Goal: Information Seeking & Learning: Check status

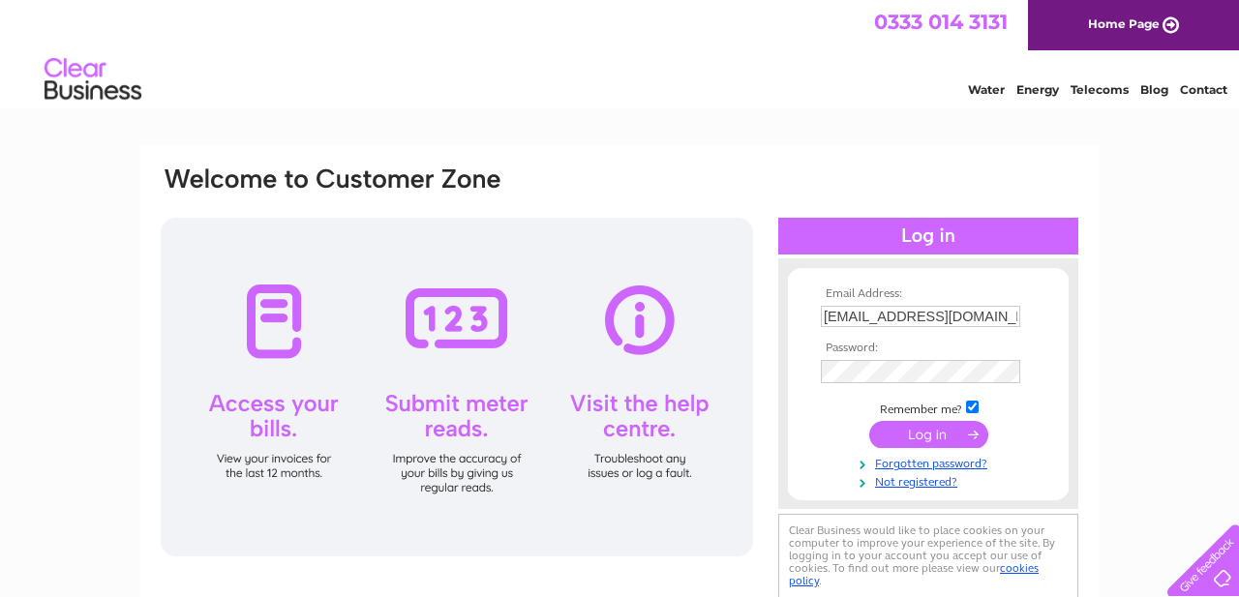
click at [933, 437] on input "submit" at bounding box center [928, 434] width 119 height 27
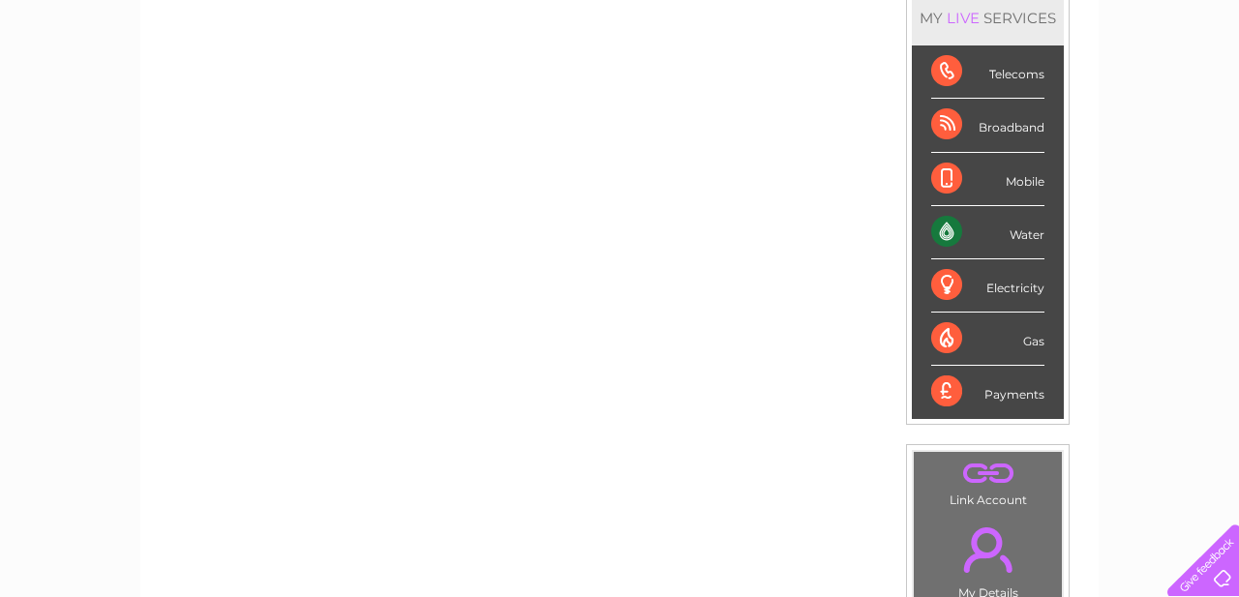
scroll to position [273, 0]
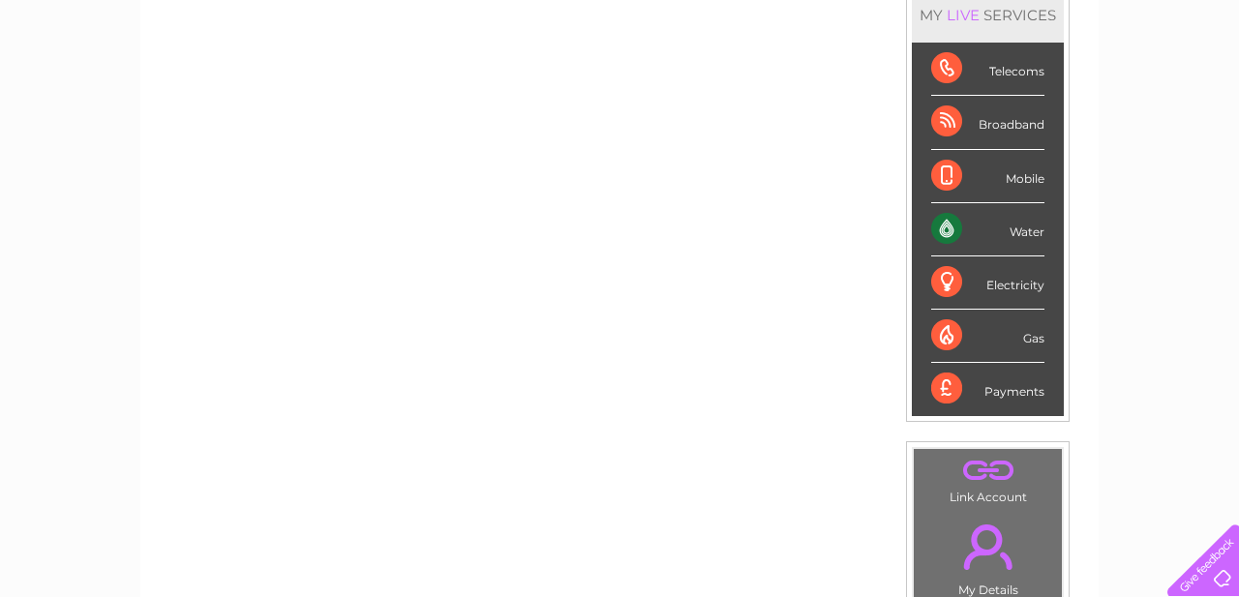
click at [944, 234] on div "Water" at bounding box center [987, 229] width 113 height 53
click at [1023, 232] on div "Water" at bounding box center [987, 229] width 113 height 53
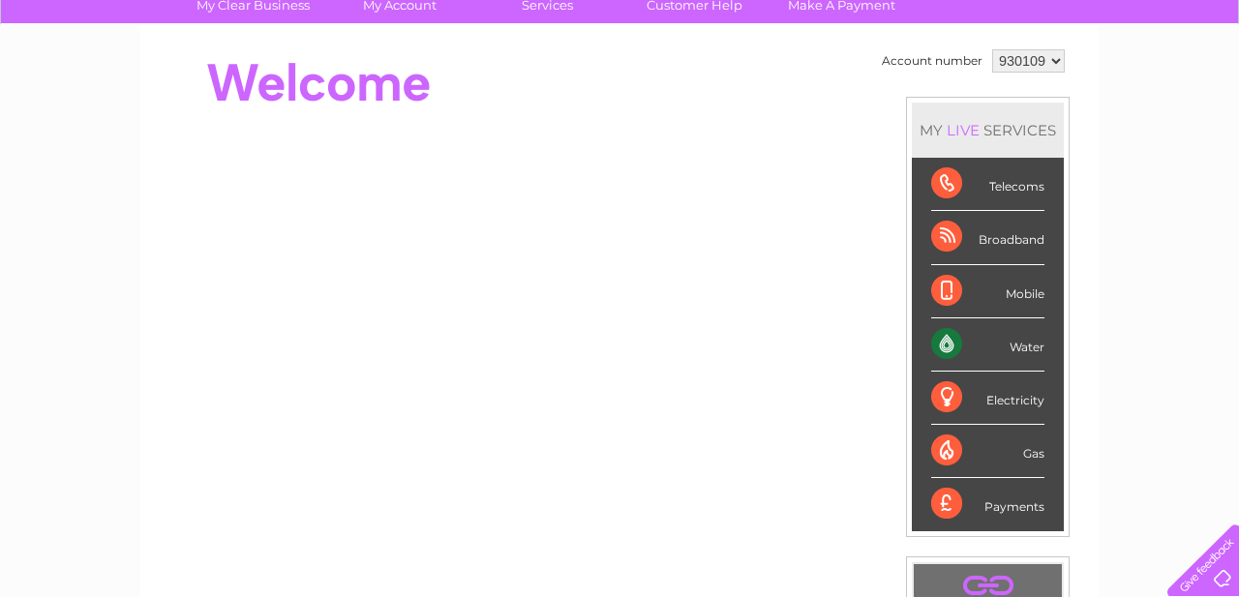
scroll to position [91, 0]
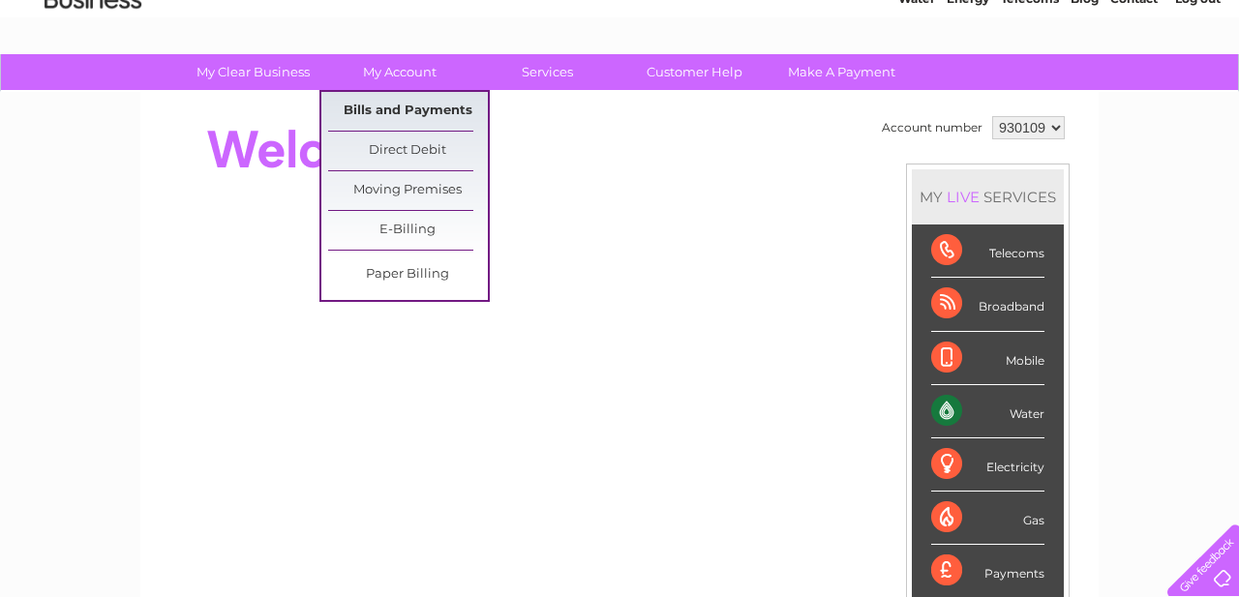
click at [402, 106] on link "Bills and Payments" at bounding box center [408, 111] width 160 height 39
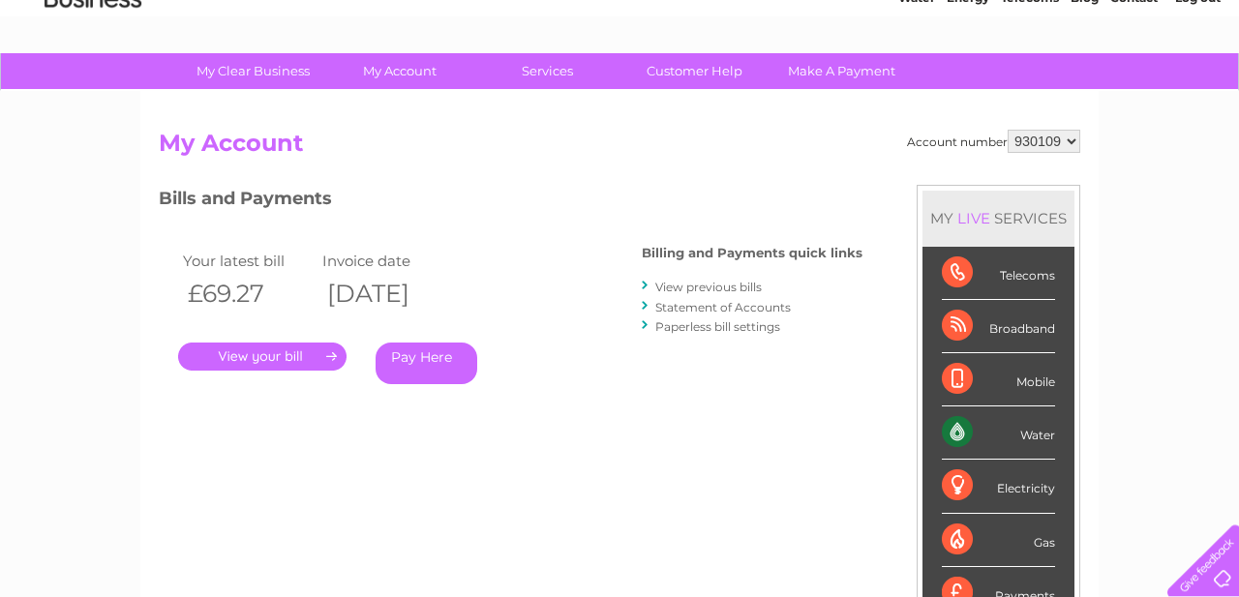
scroll to position [71, 0]
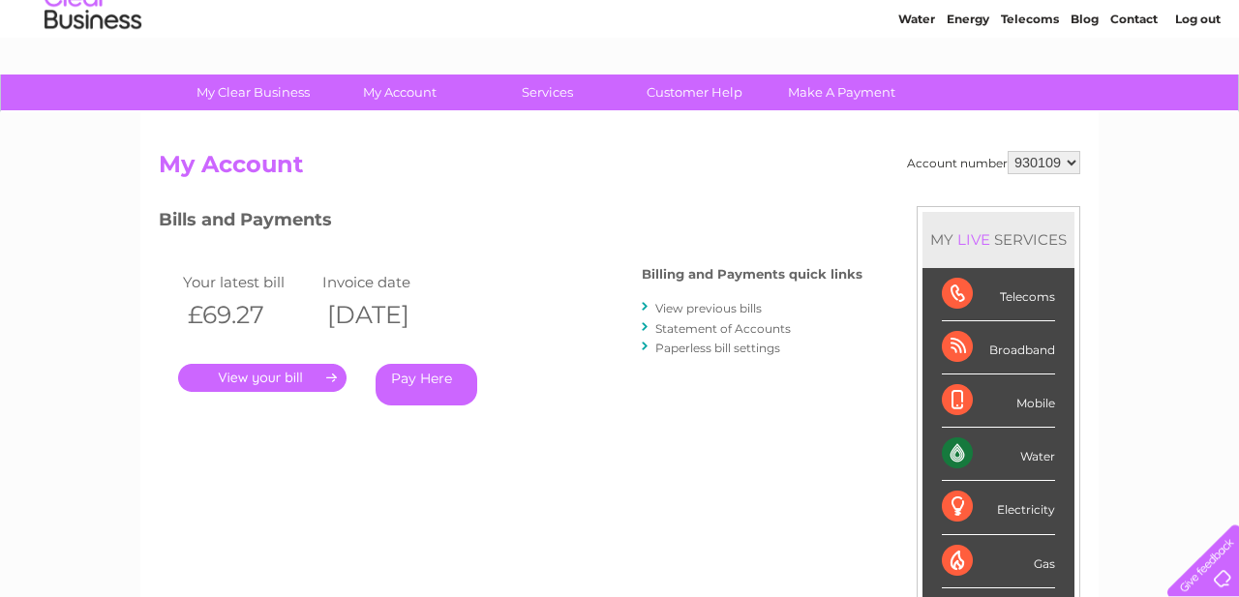
click at [457, 308] on th "09/09/2025" at bounding box center [387, 315] width 139 height 40
click at [730, 309] on link "View previous bills" at bounding box center [708, 308] width 106 height 15
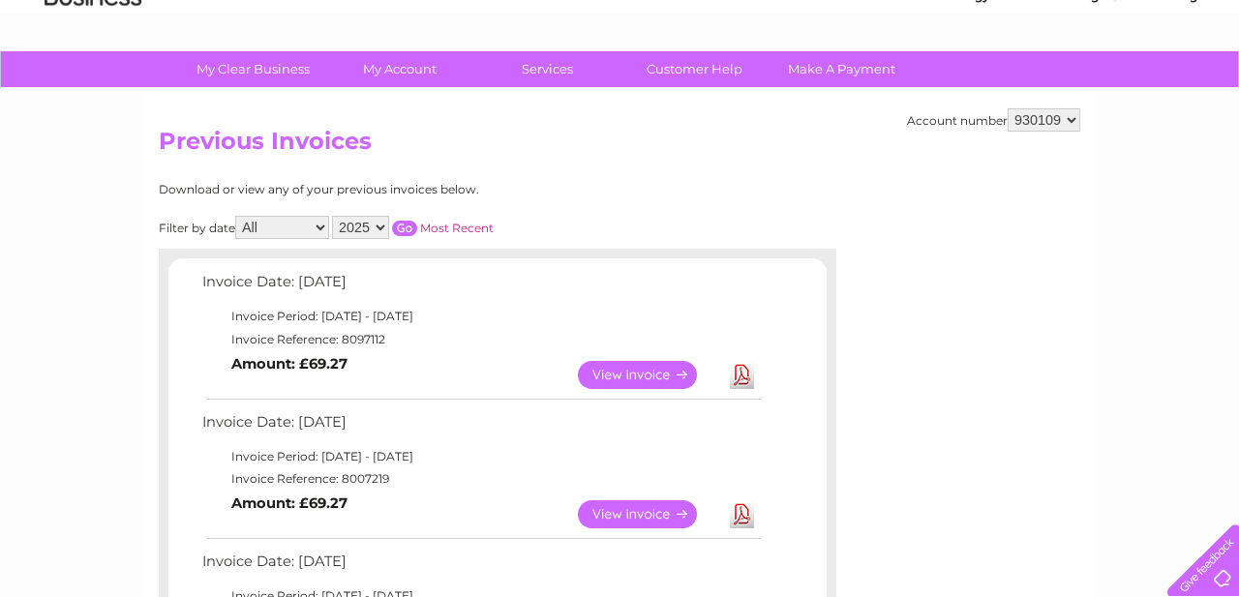
scroll to position [91, 0]
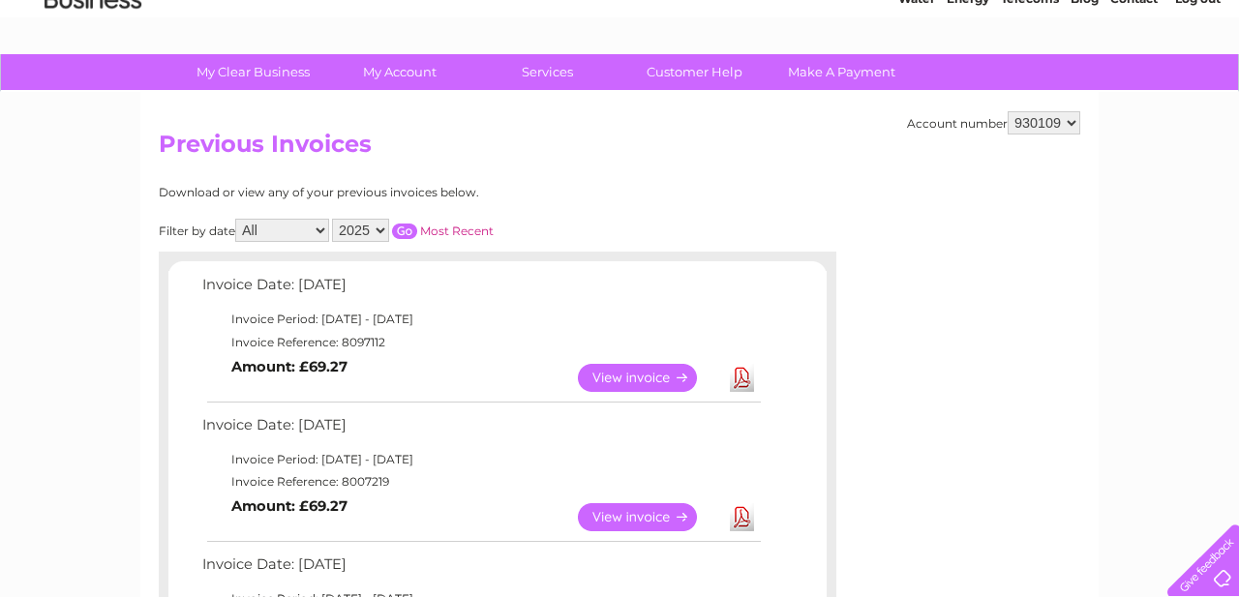
select select "2024"
click option "2024" at bounding box center [0, 0] width 0 height 0
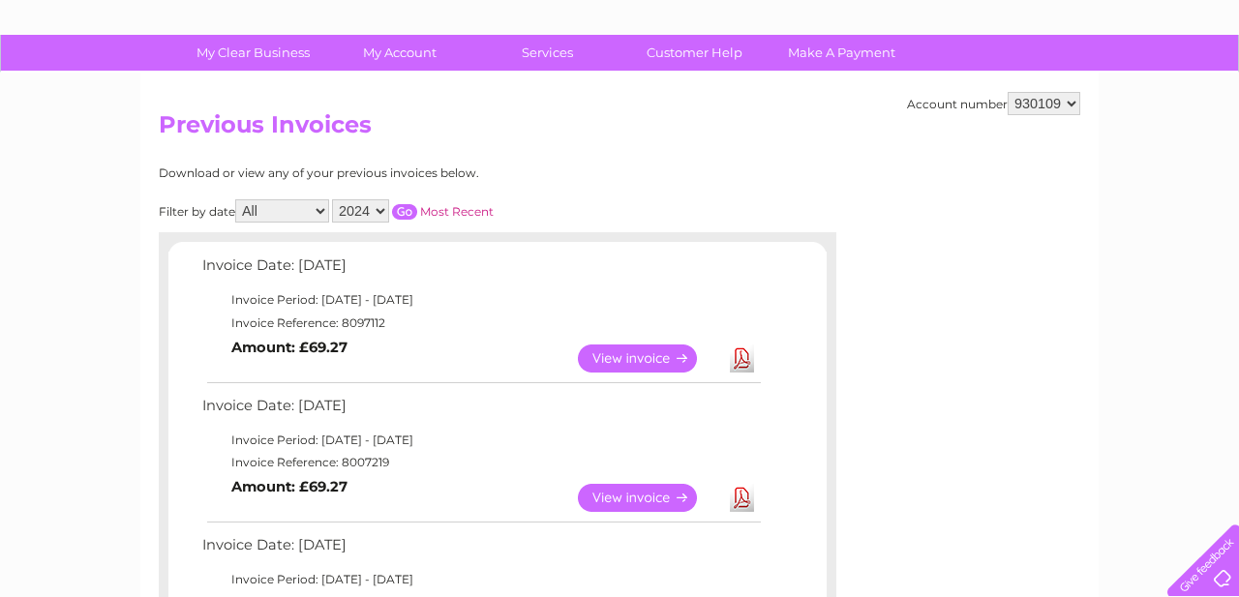
scroll to position [111, 0]
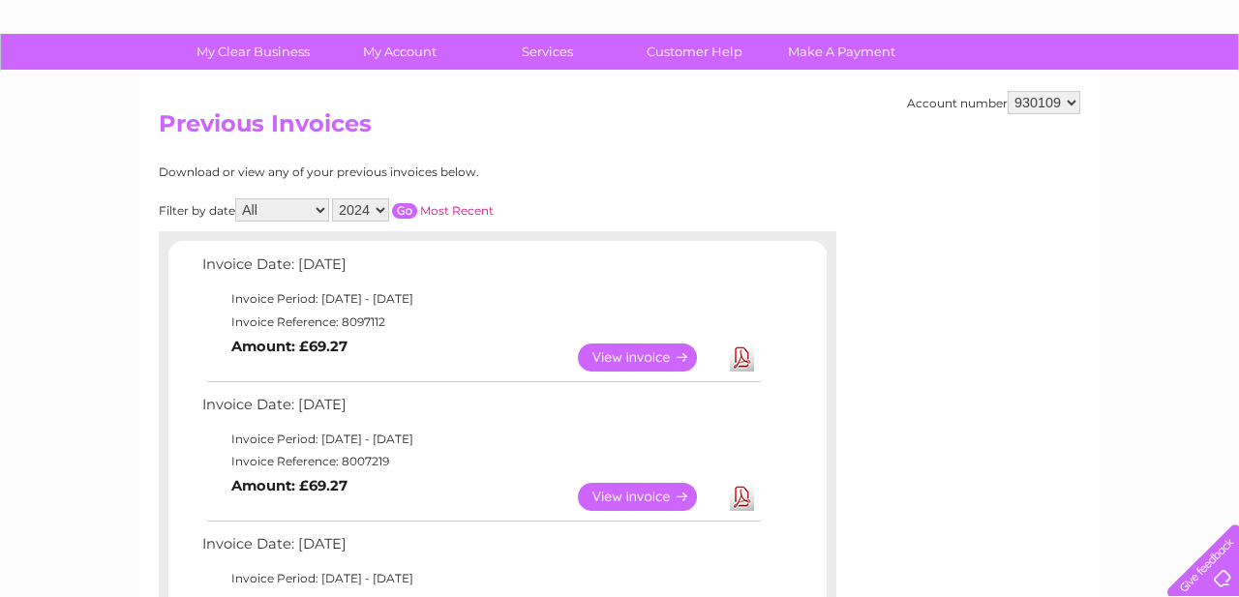
click at [408, 206] on input "button" at bounding box center [404, 210] width 25 height 15
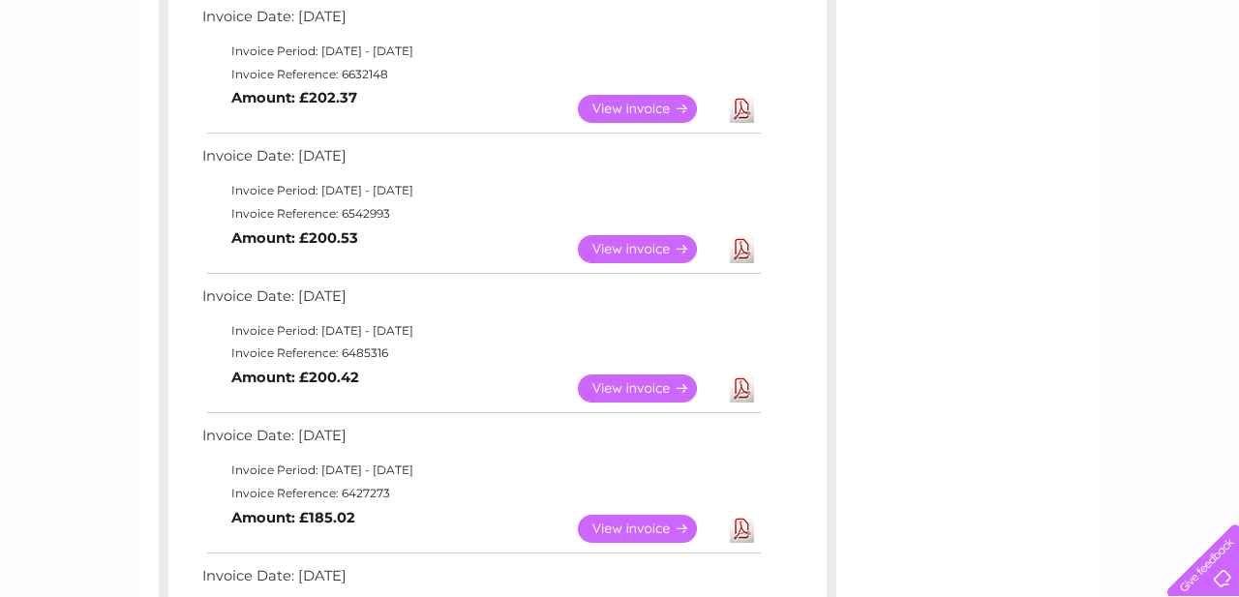
scroll to position [1193, 0]
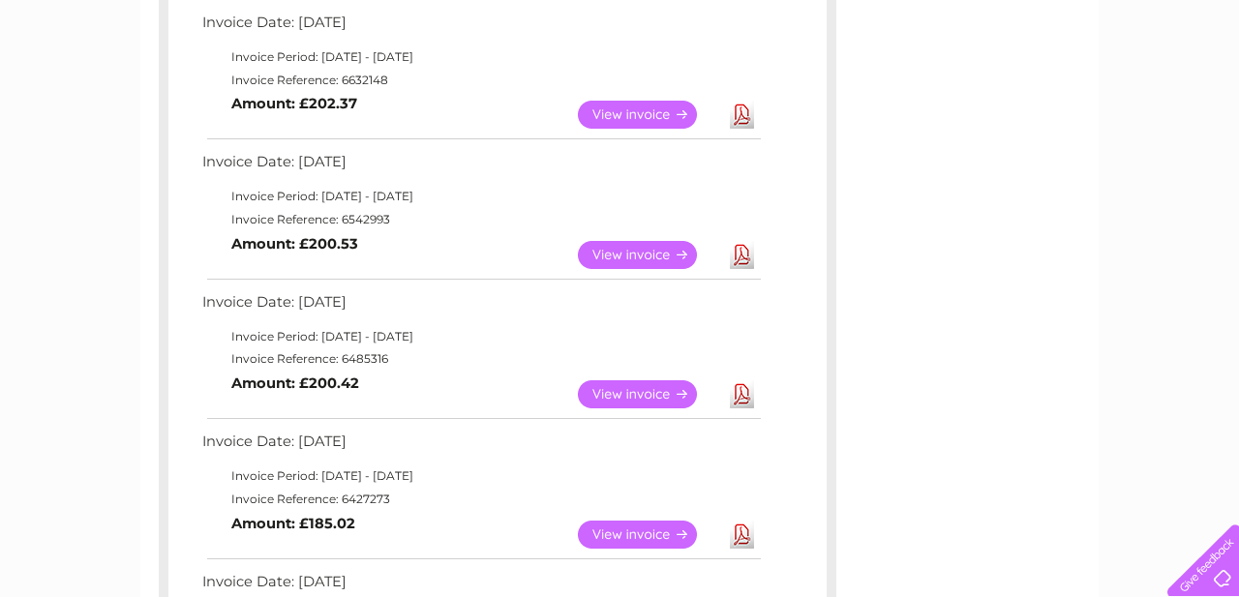
click at [642, 392] on link "View" at bounding box center [649, 394] width 142 height 28
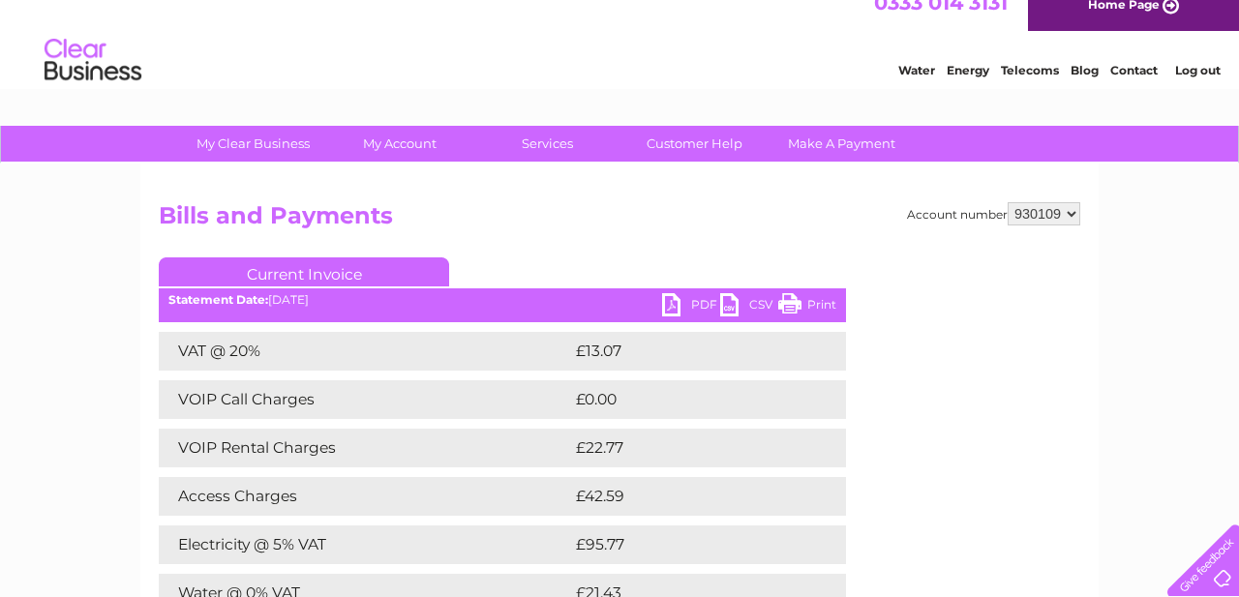
scroll to position [17, 0]
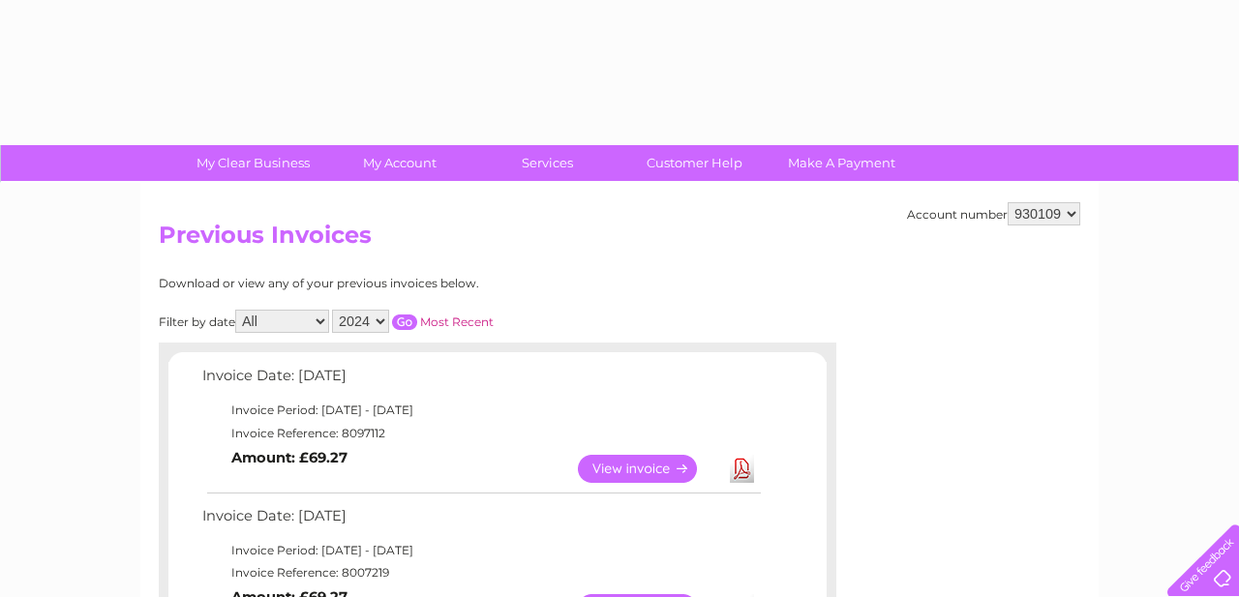
select select "2024"
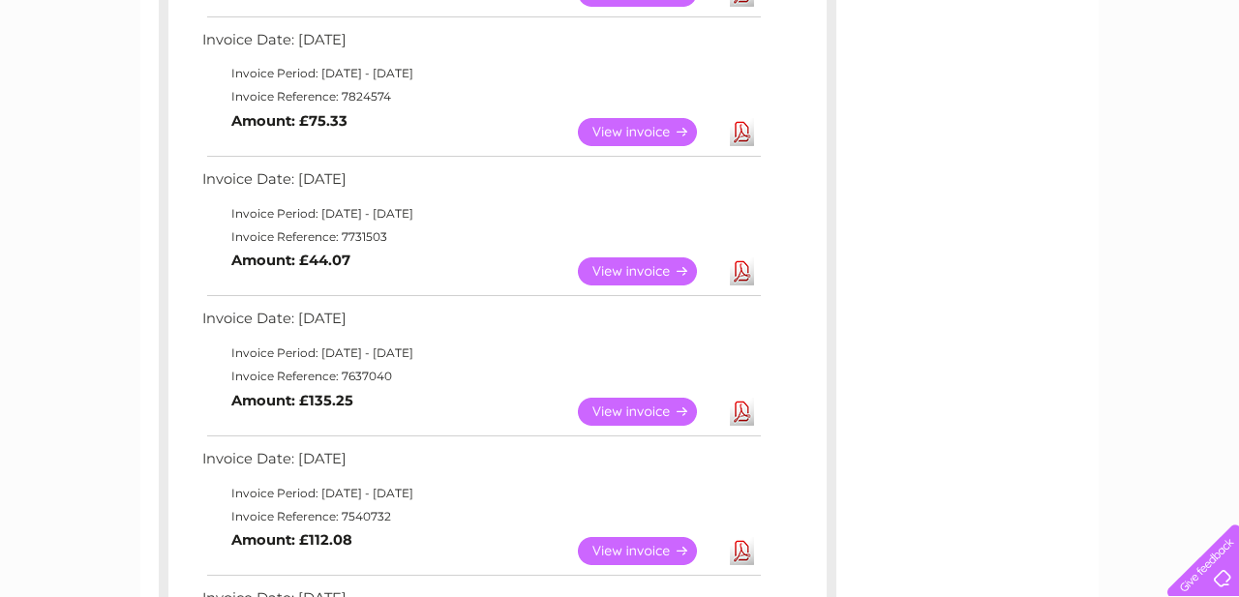
scroll to position [753, 0]
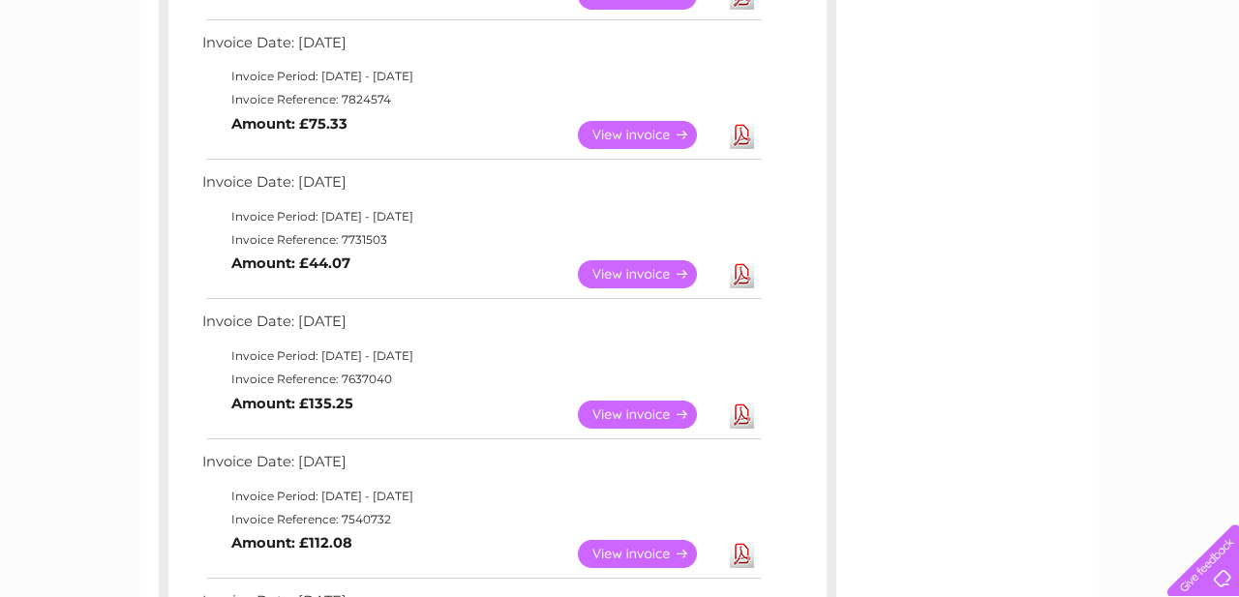
click at [629, 273] on link "View" at bounding box center [649, 274] width 142 height 28
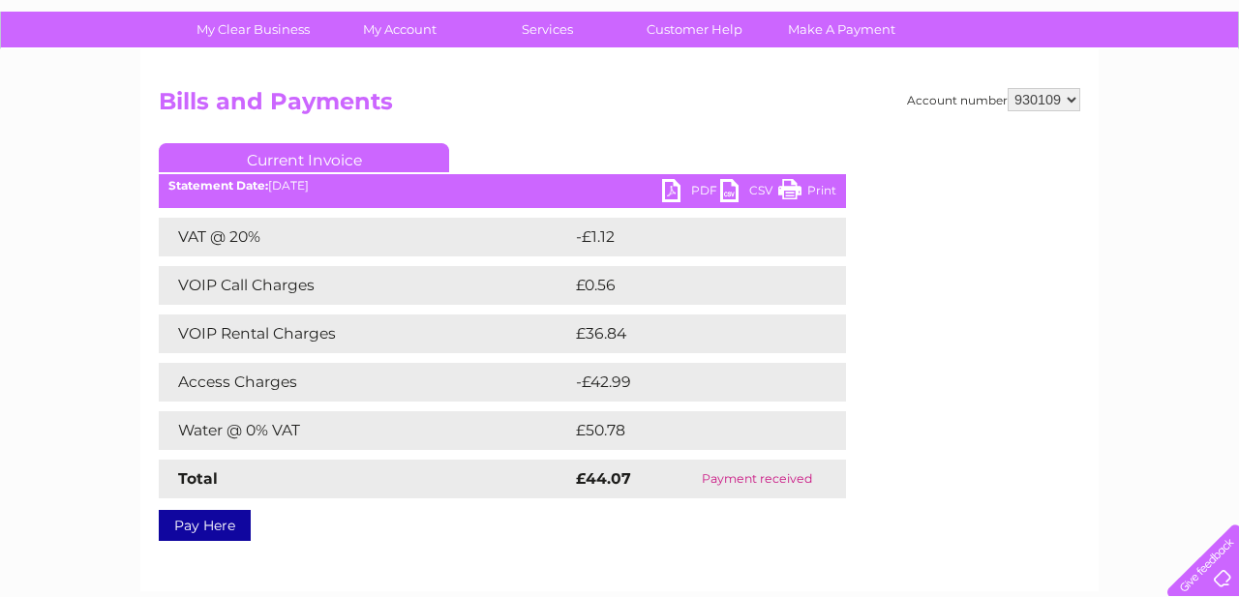
scroll to position [136, 0]
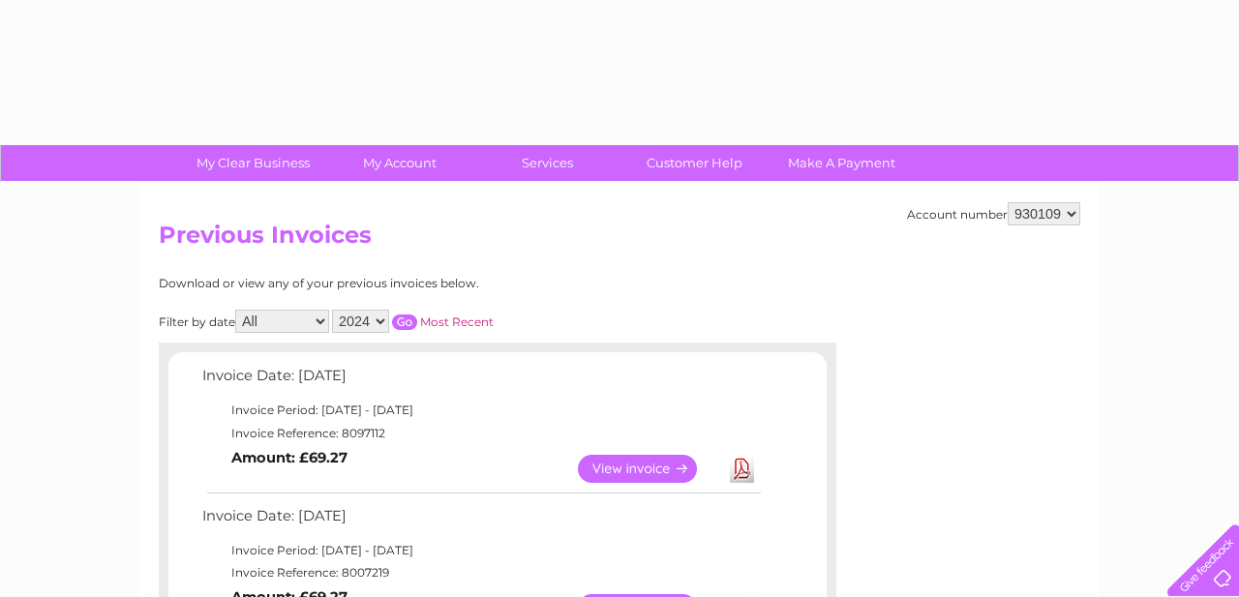
select select "2024"
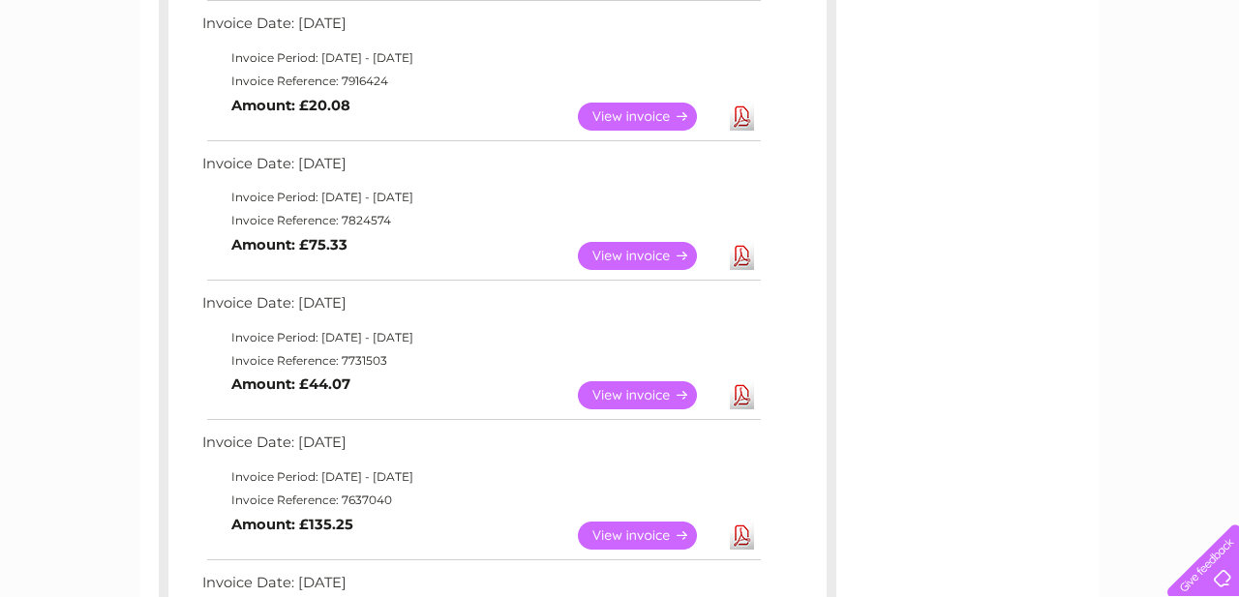
scroll to position [629, 0]
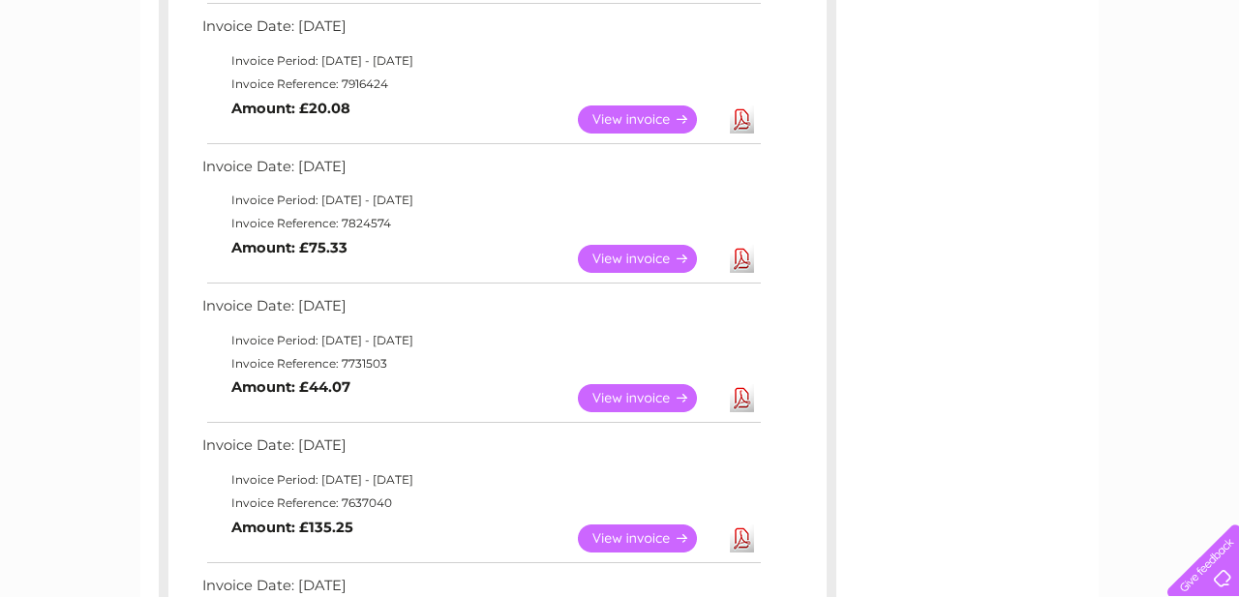
click at [645, 256] on link "View" at bounding box center [649, 259] width 142 height 28
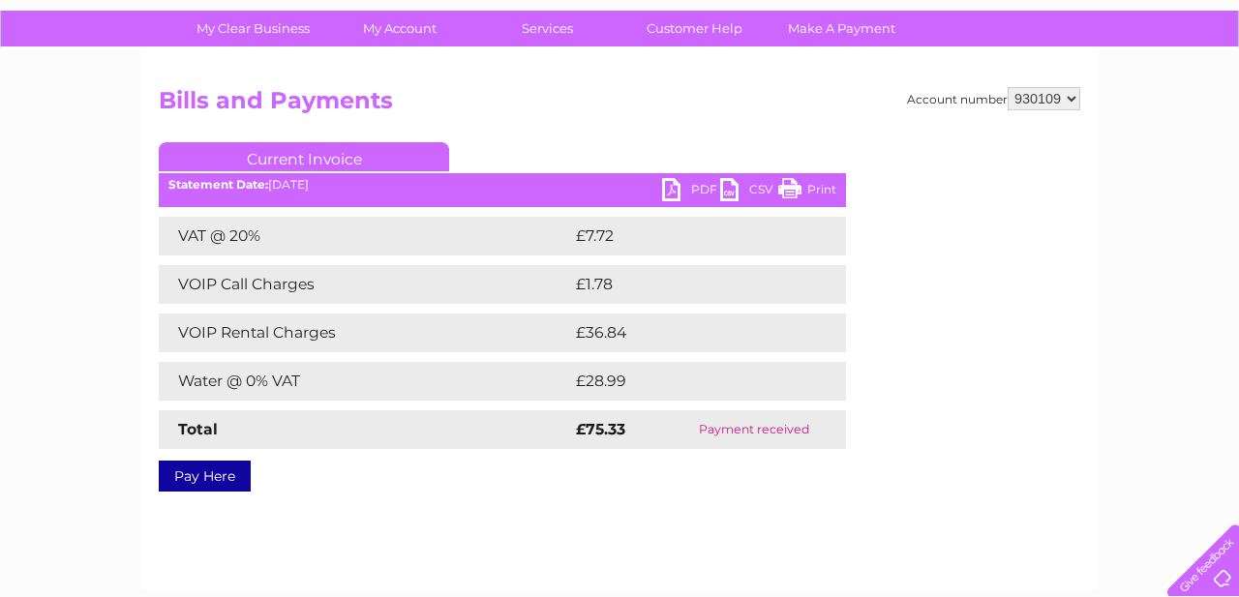
scroll to position [137, 0]
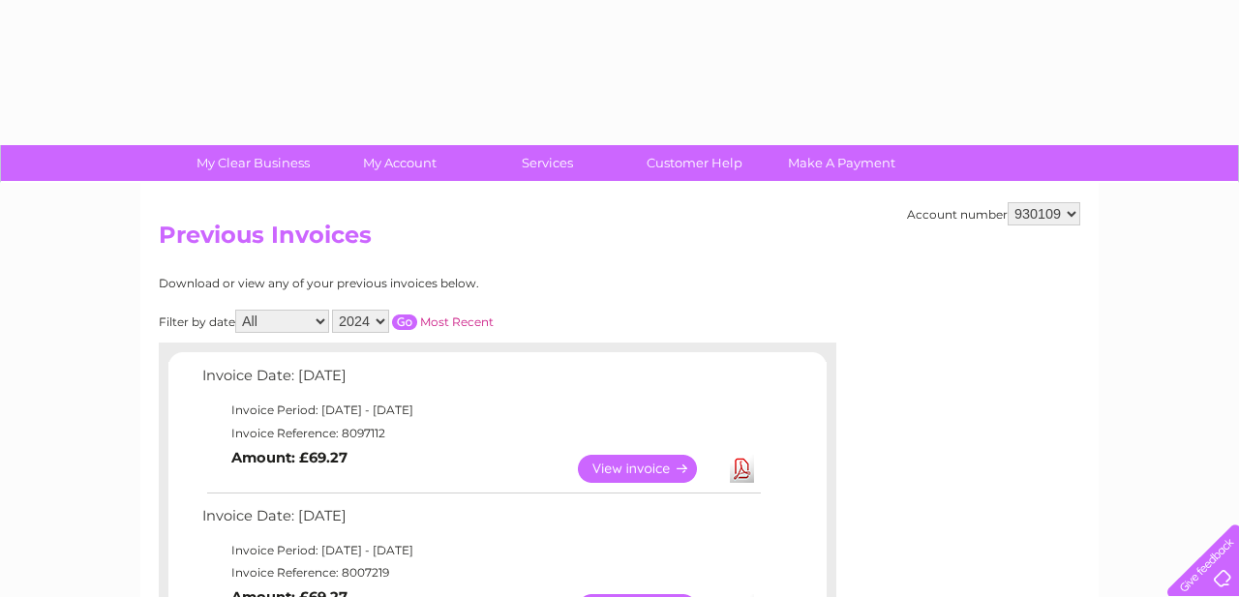
select select "2024"
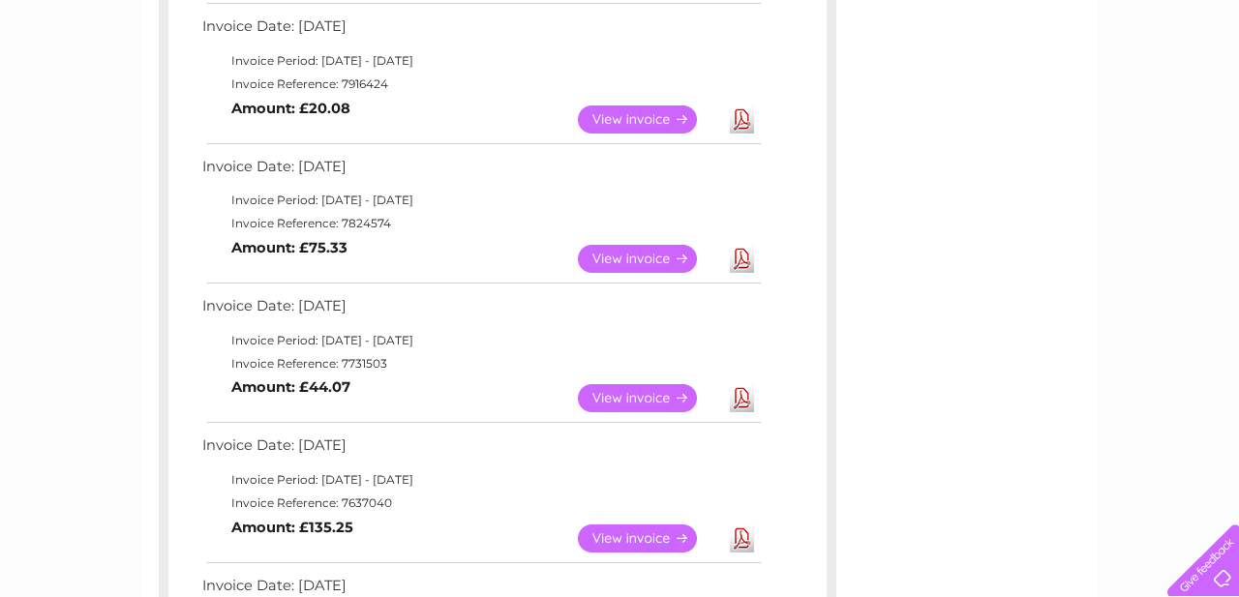
click at [623, 115] on link "View" at bounding box center [649, 120] width 142 height 28
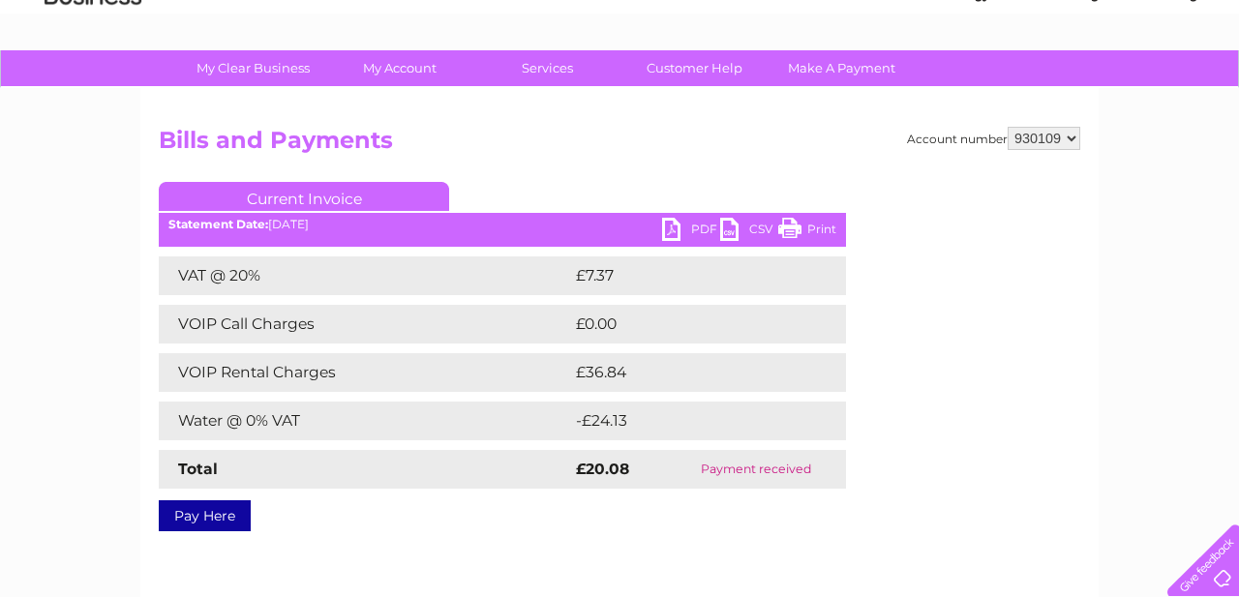
scroll to position [96, 0]
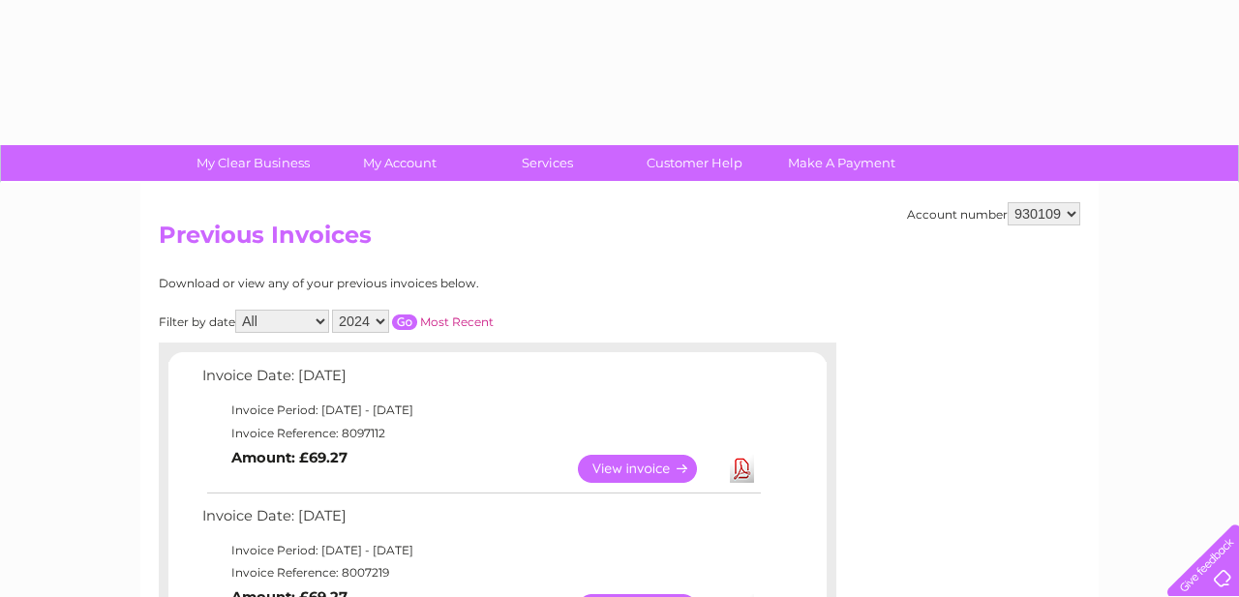
select select "2024"
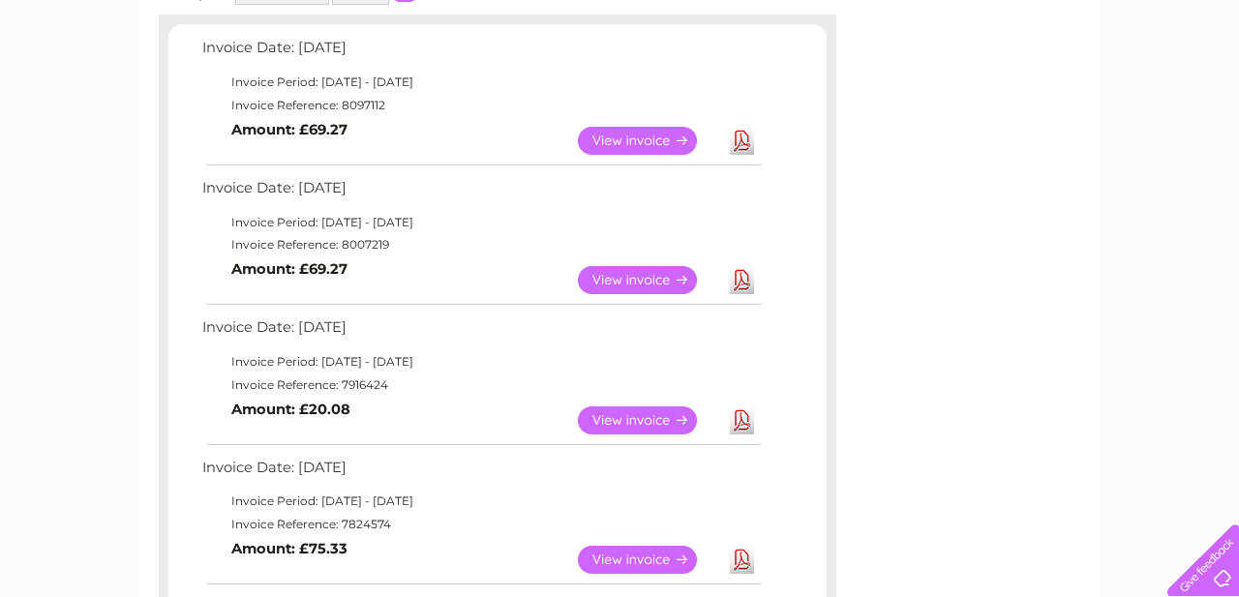
scroll to position [319, 0]
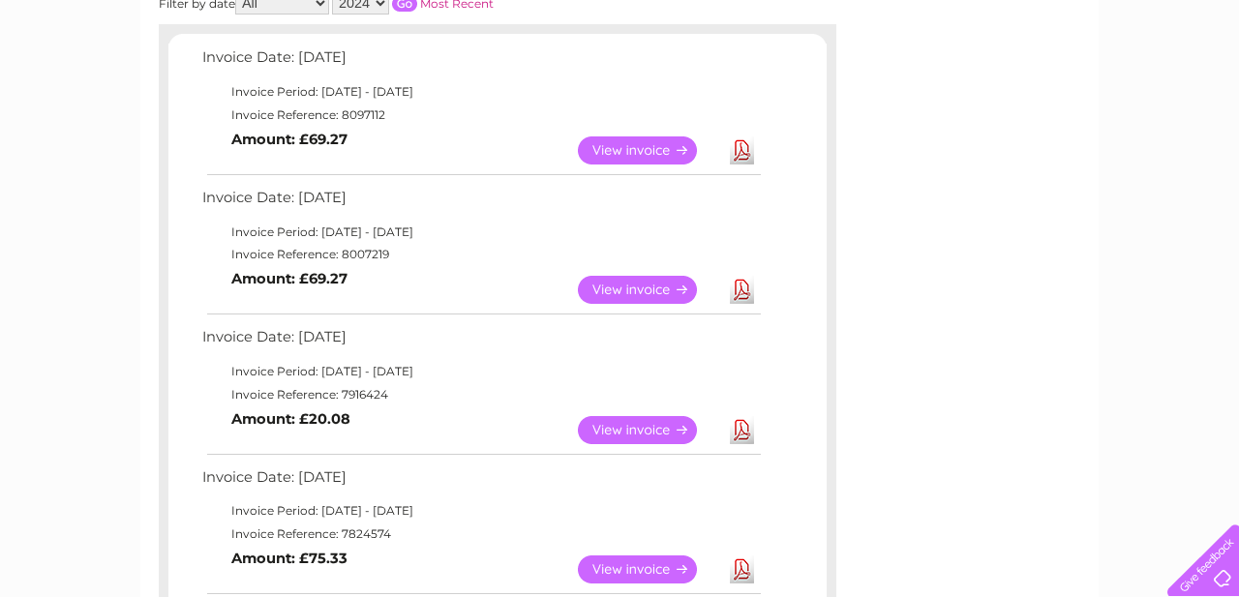
click at [641, 285] on link "View" at bounding box center [649, 290] width 142 height 28
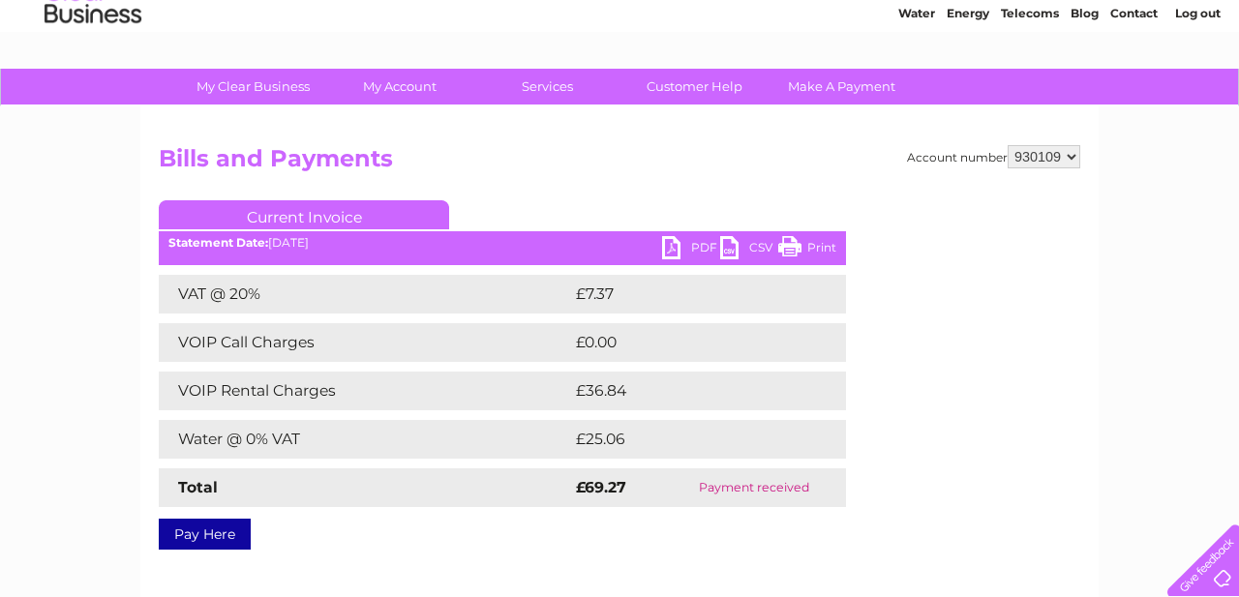
scroll to position [82, 0]
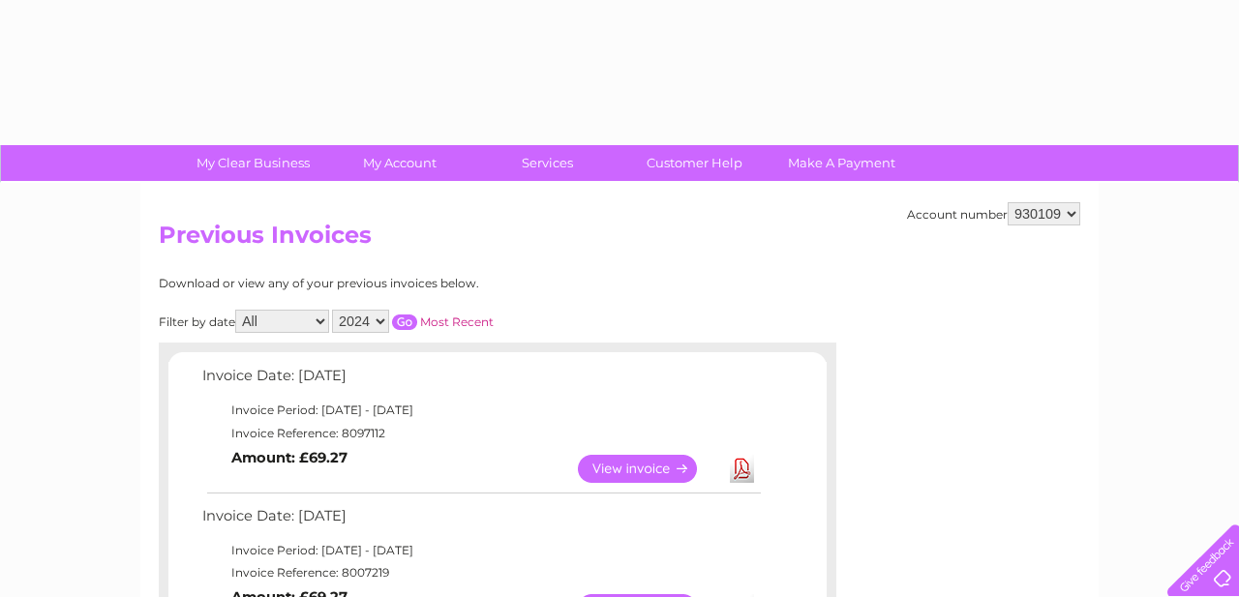
select select "2024"
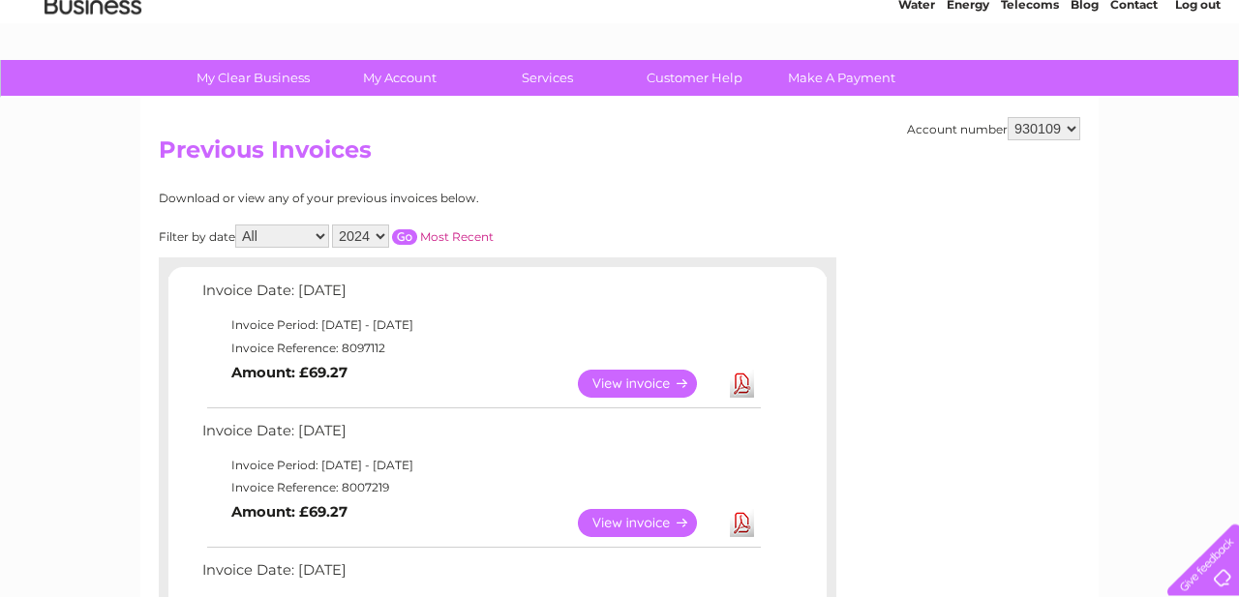
scroll to position [82, 0]
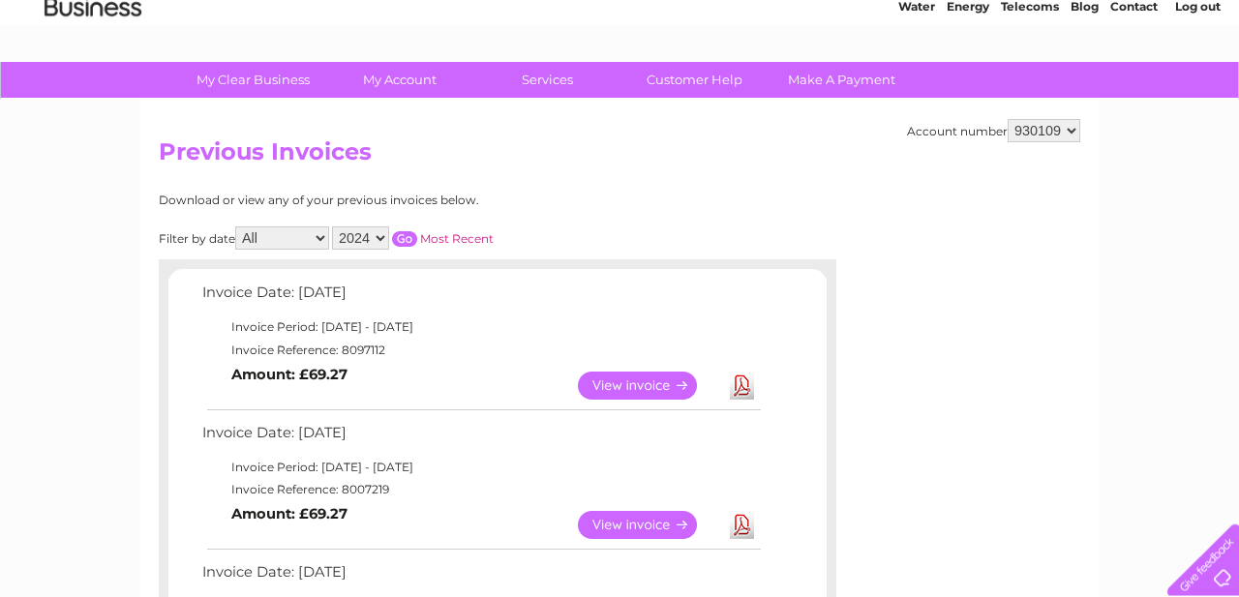
click at [404, 241] on input "button" at bounding box center [404, 239] width 25 height 15
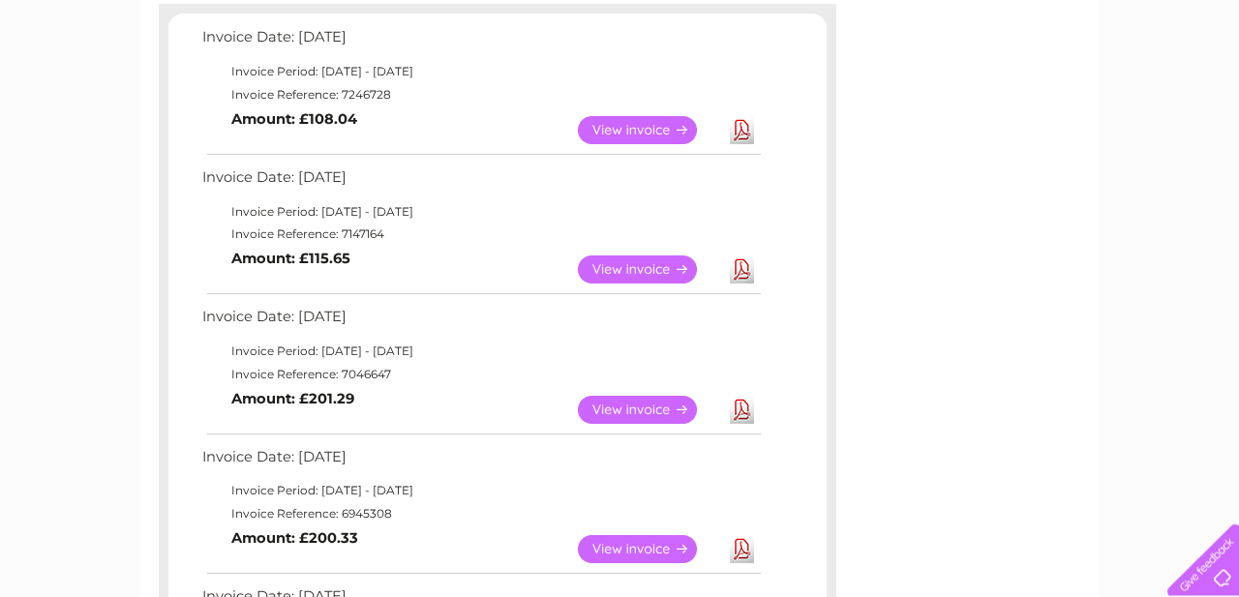
scroll to position [159, 0]
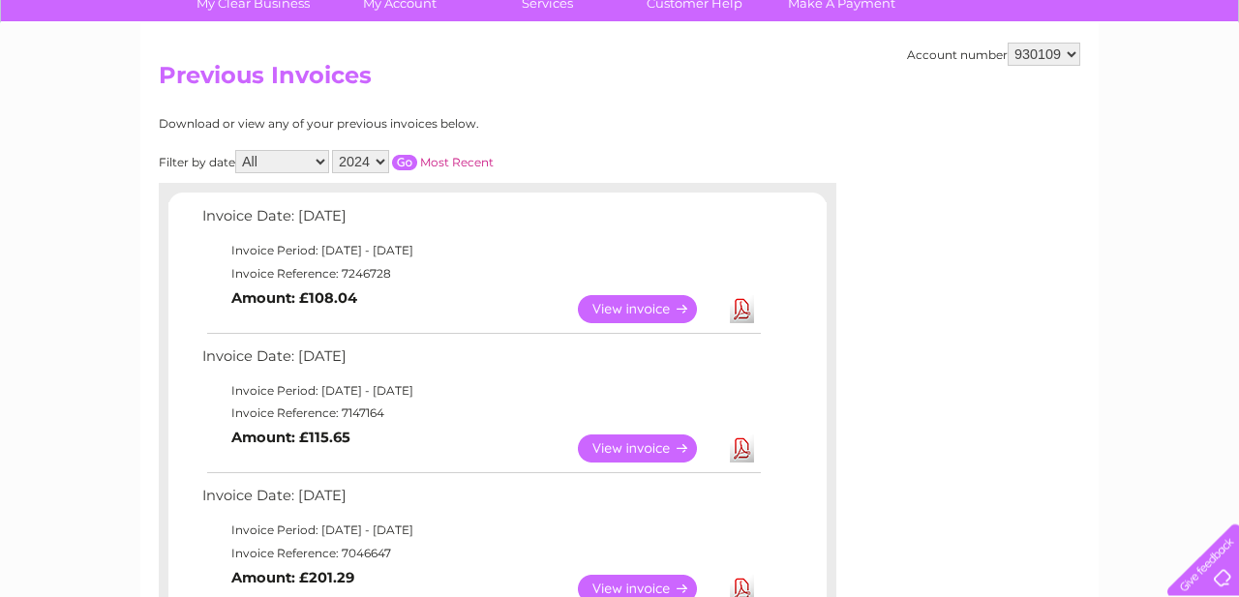
click at [624, 313] on link "View" at bounding box center [649, 310] width 142 height 28
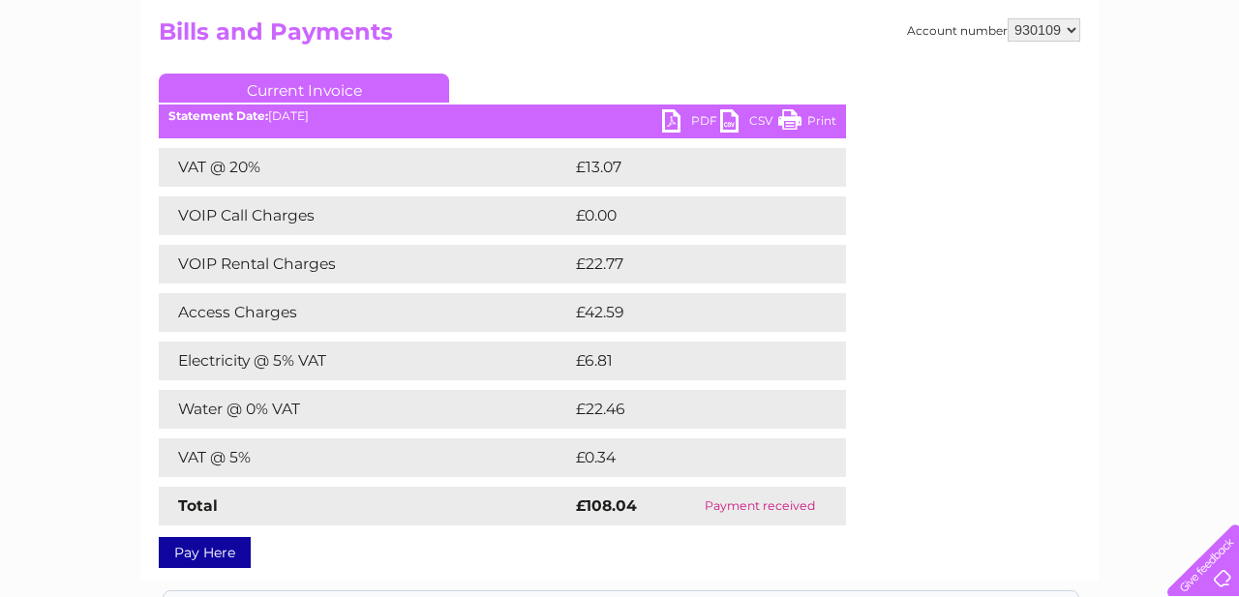
scroll to position [204, 0]
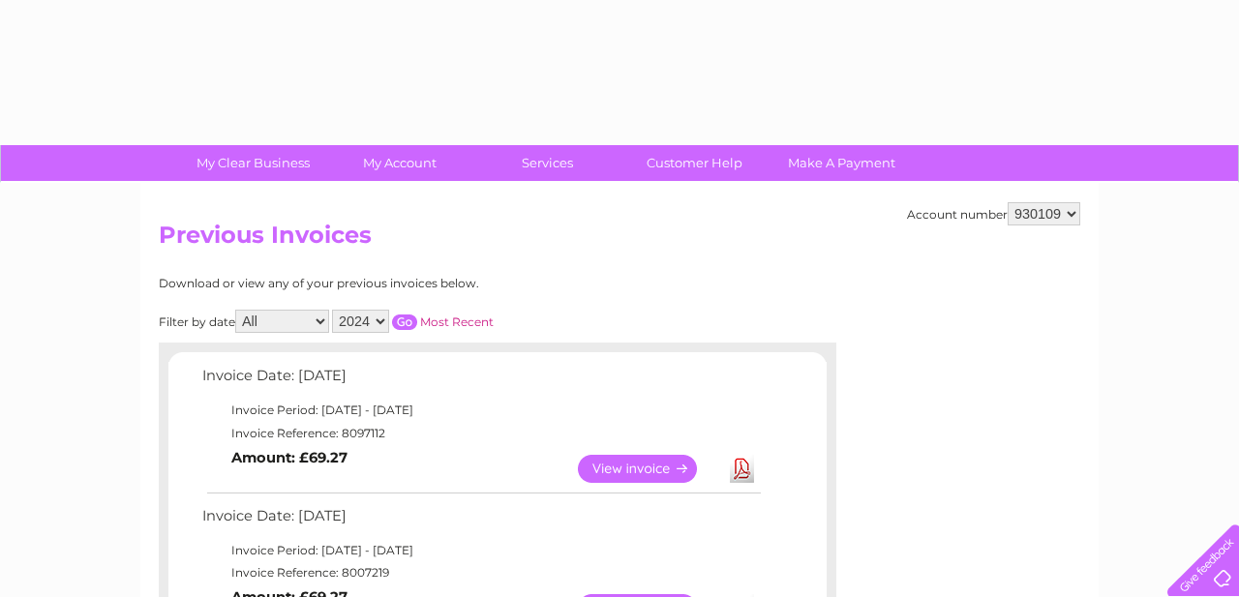
select select "2024"
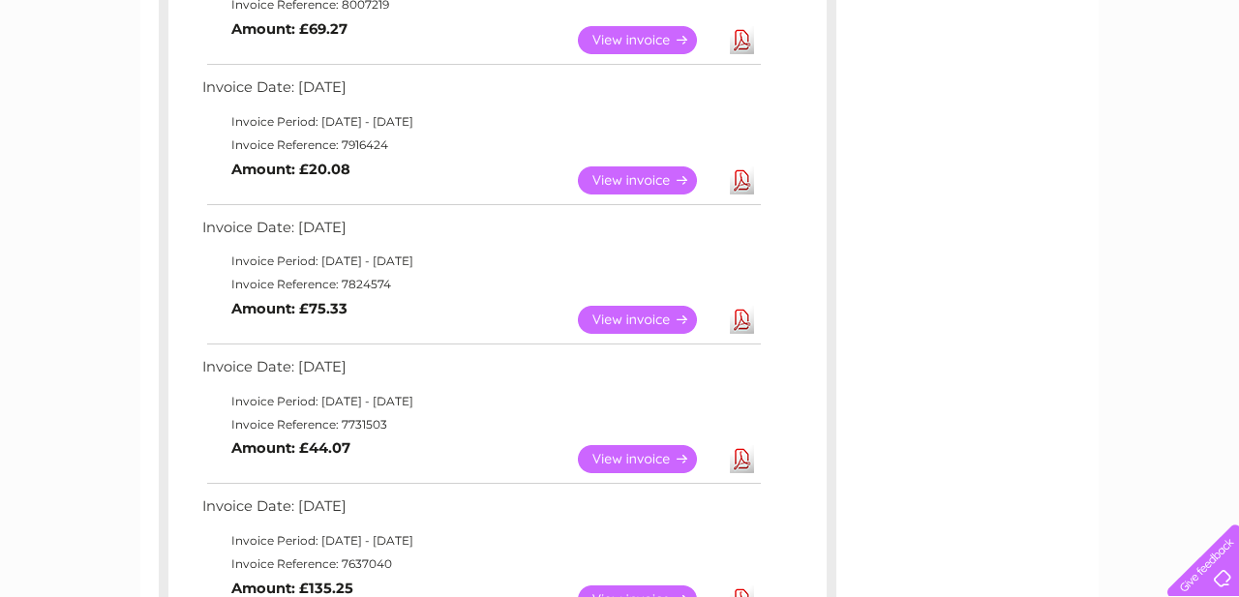
scroll to position [200, 0]
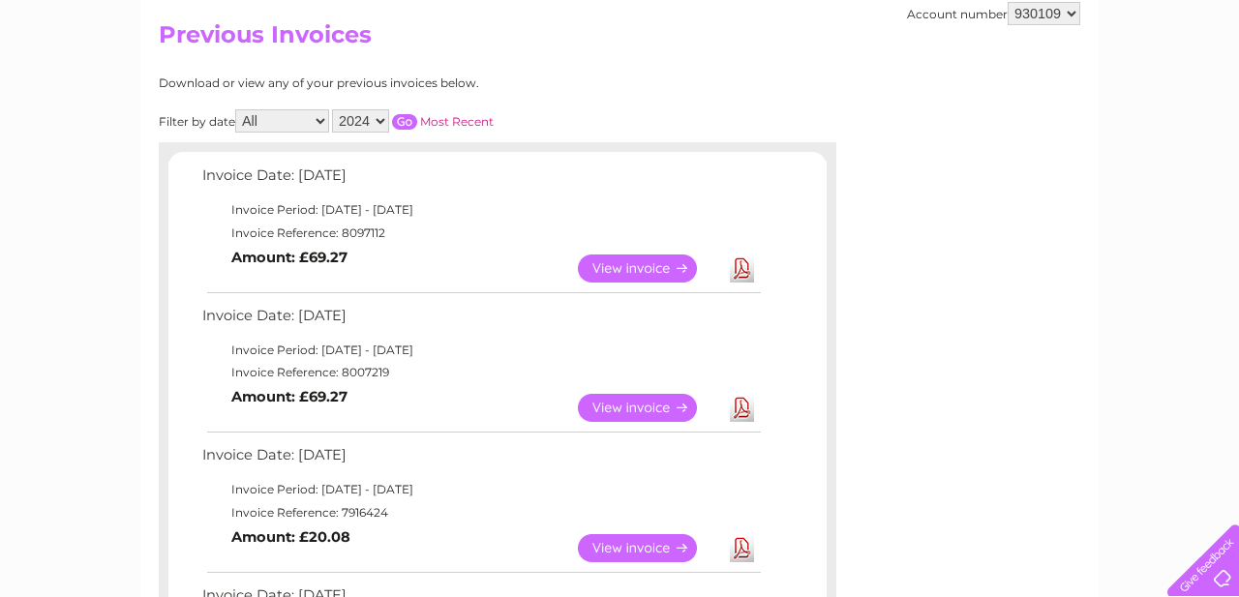
click at [406, 123] on input "button" at bounding box center [404, 121] width 25 height 15
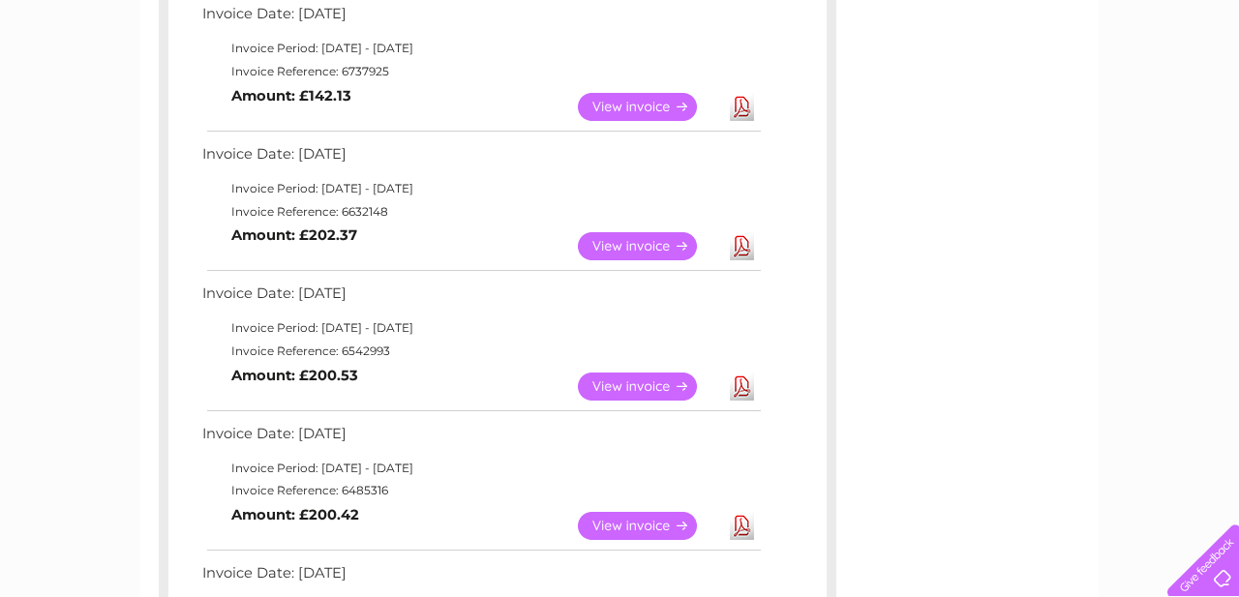
scroll to position [1311, 0]
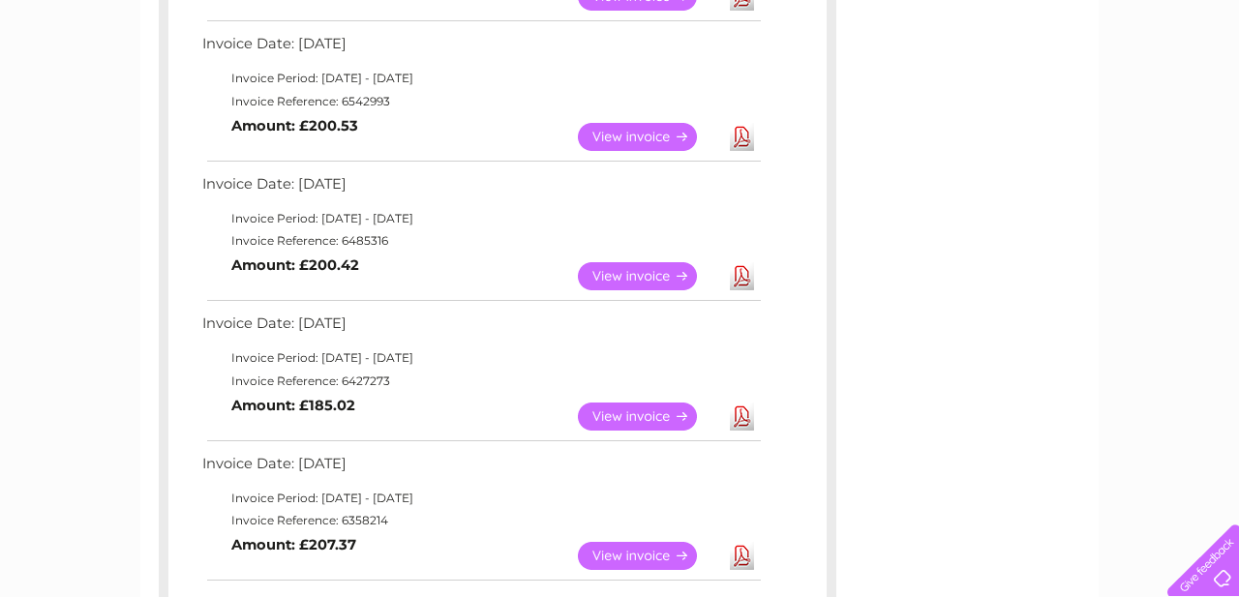
click at [635, 279] on link "View" at bounding box center [649, 276] width 142 height 28
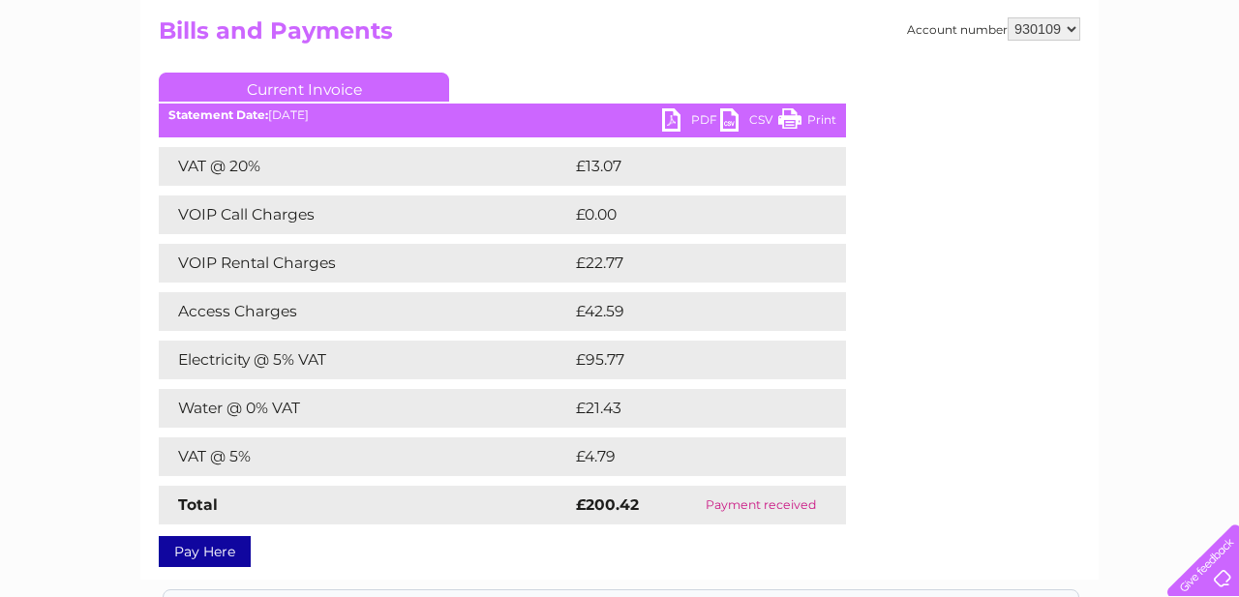
scroll to position [205, 0]
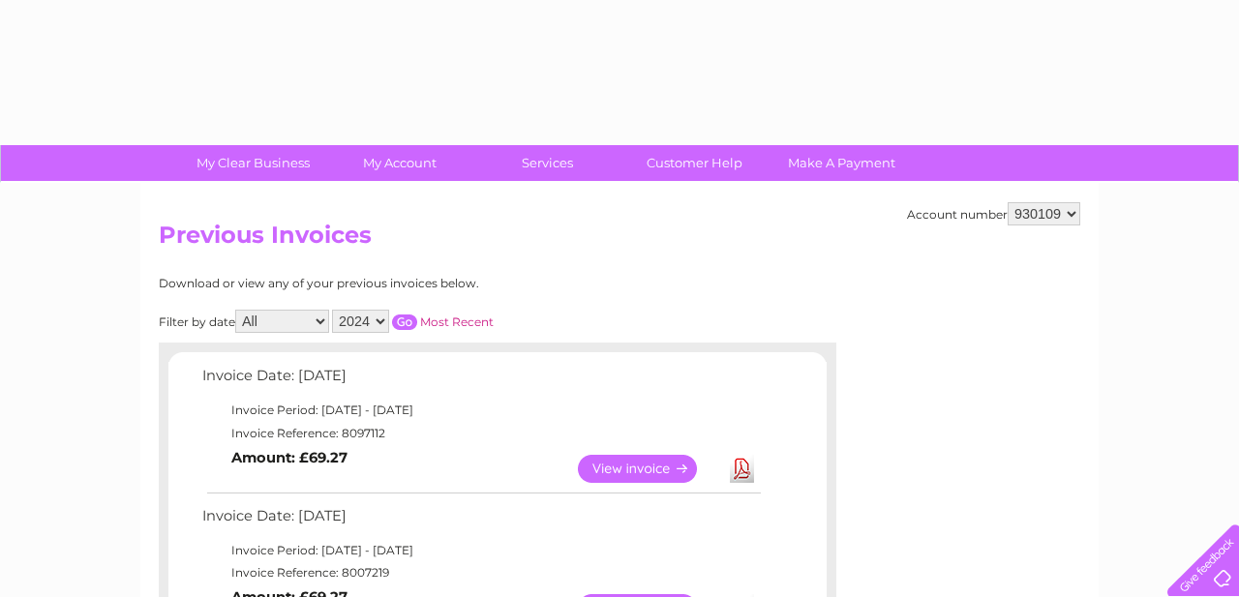
select select "2024"
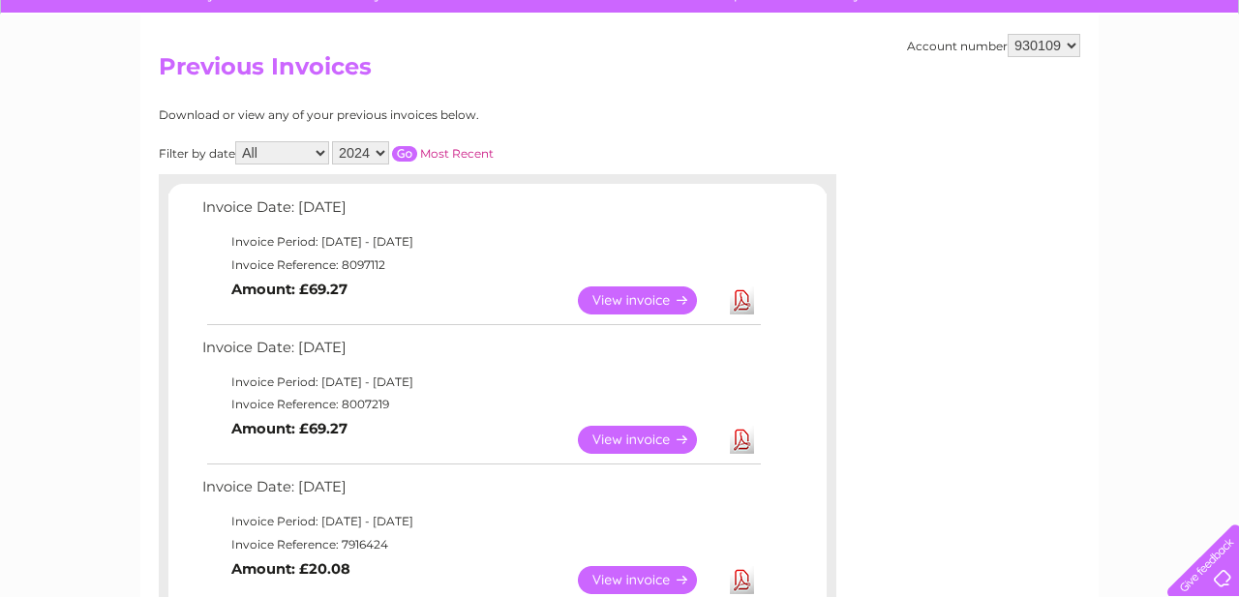
scroll to position [153, 0]
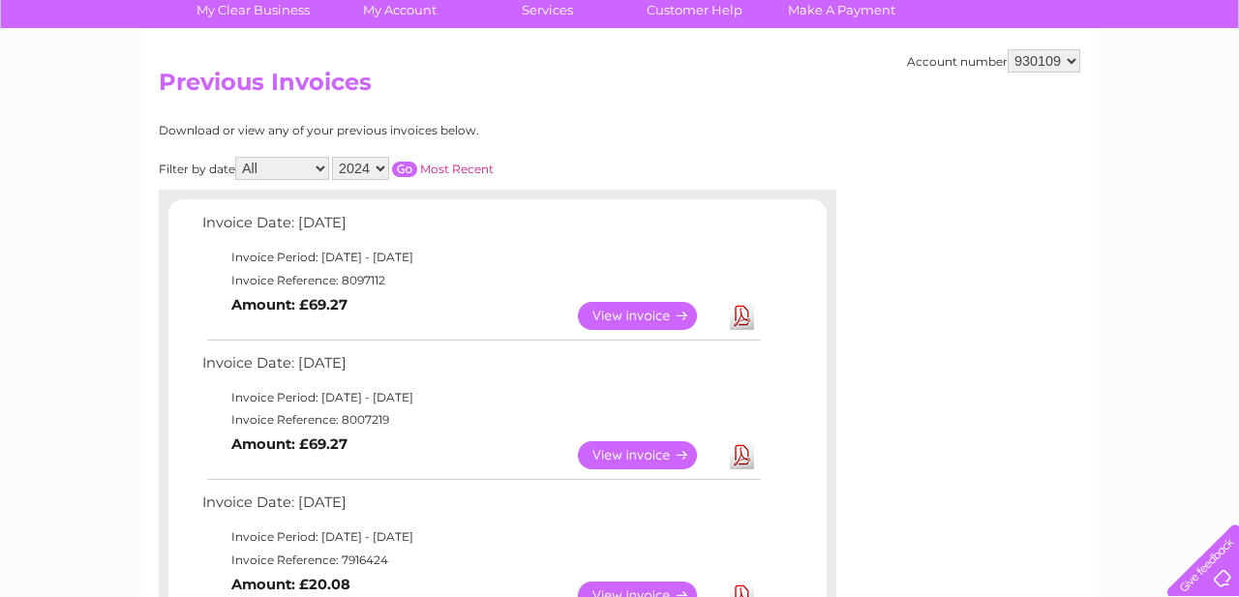
click at [406, 167] on input "button" at bounding box center [404, 169] width 25 height 15
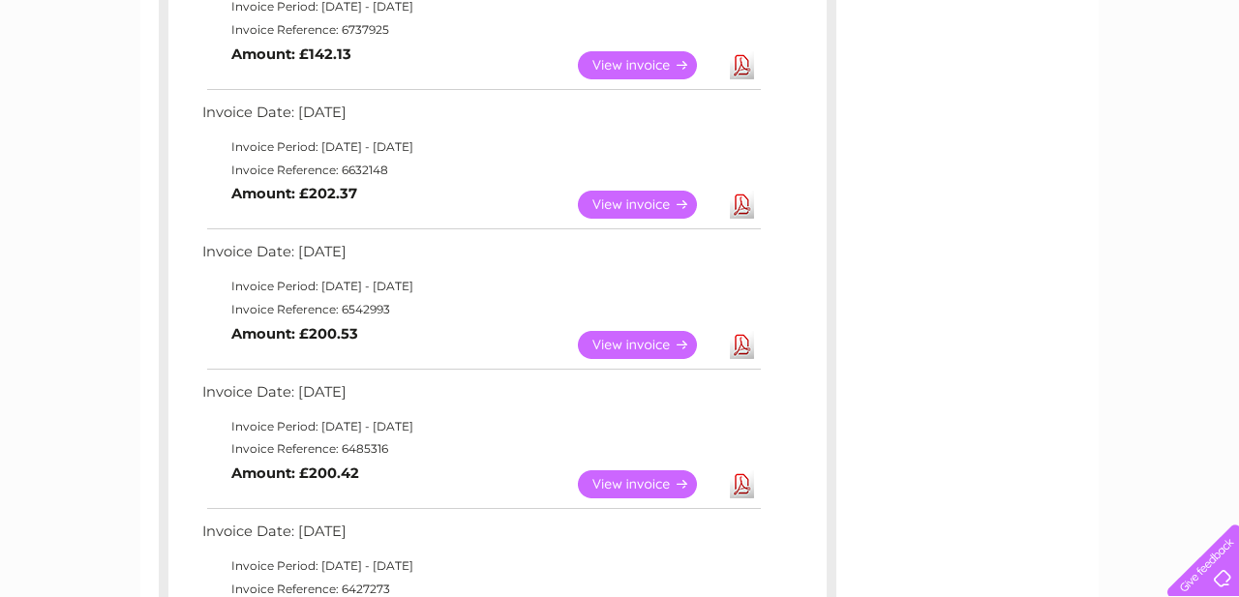
scroll to position [1106, 0]
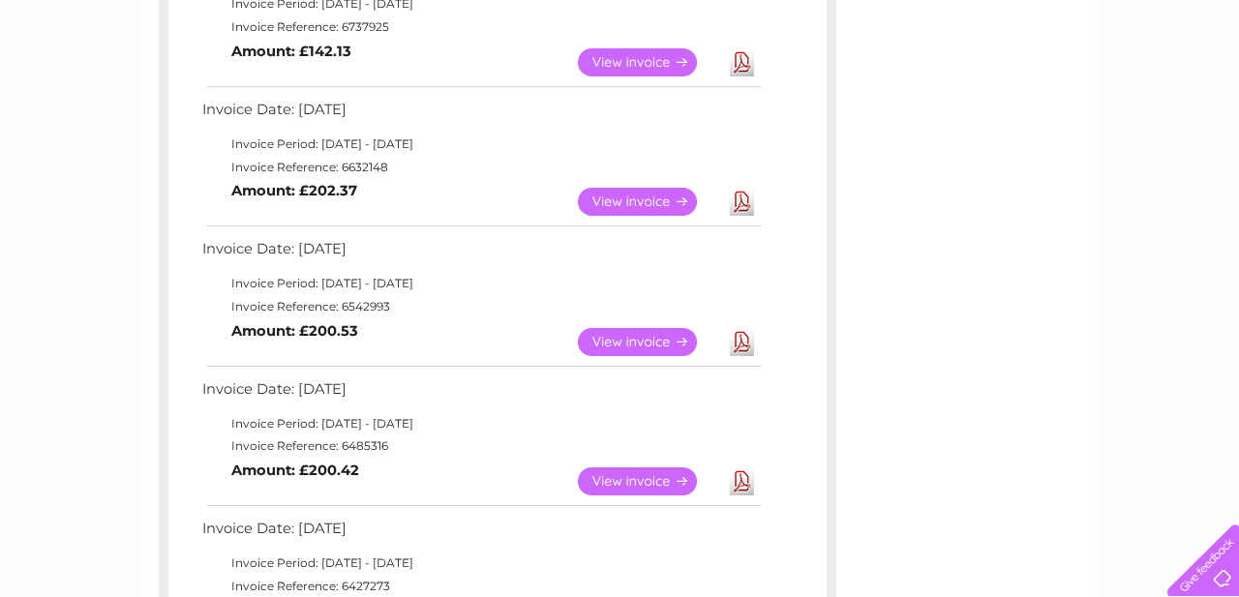
click at [612, 345] on link "View" at bounding box center [649, 342] width 142 height 28
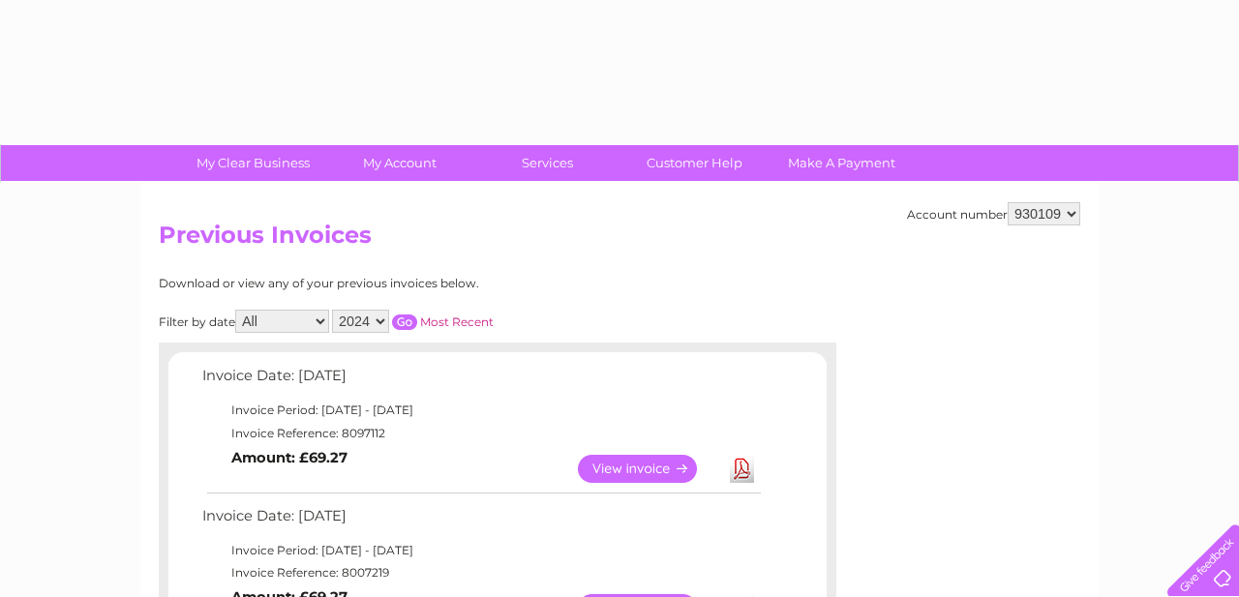
select select "2024"
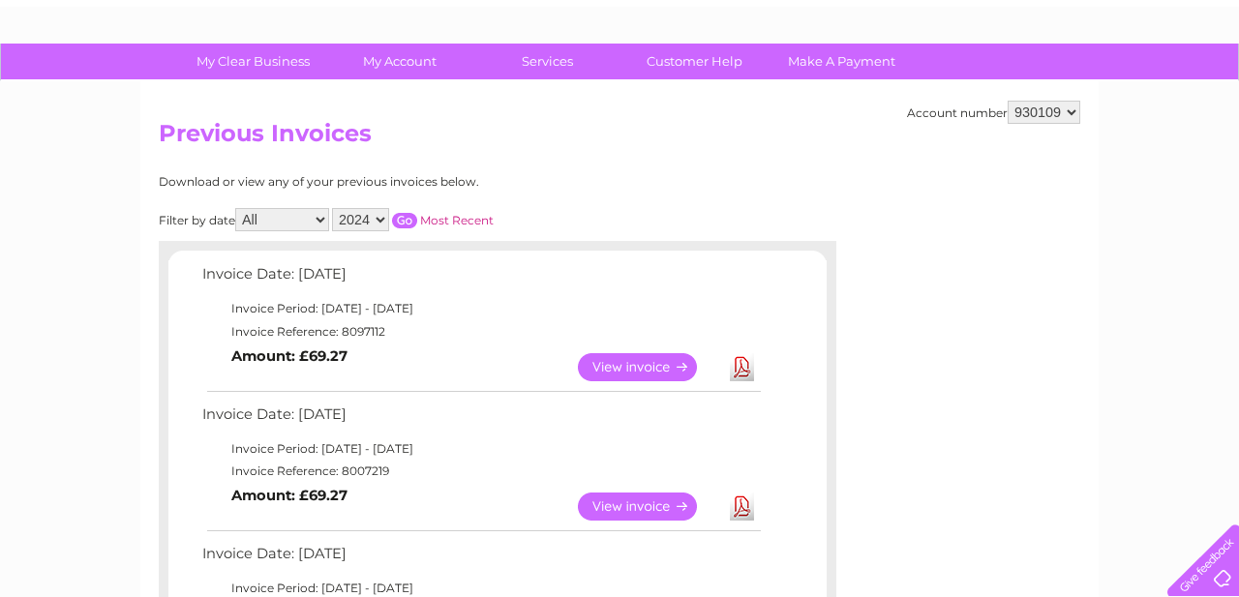
scroll to position [101, 0]
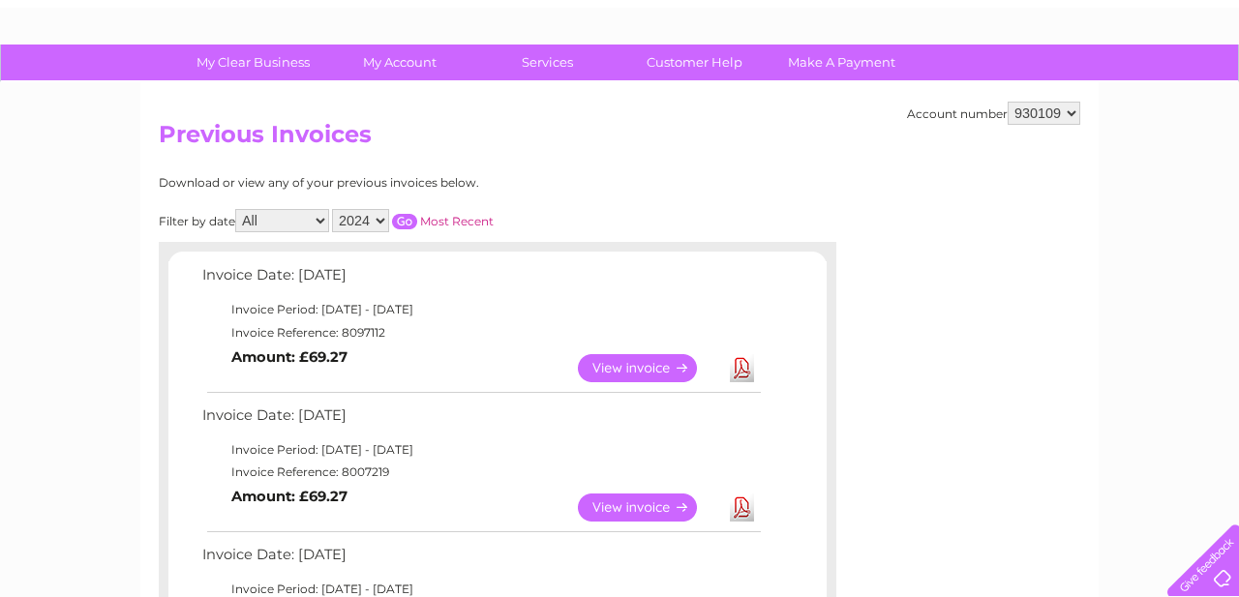
click at [408, 222] on input "button" at bounding box center [404, 221] width 25 height 15
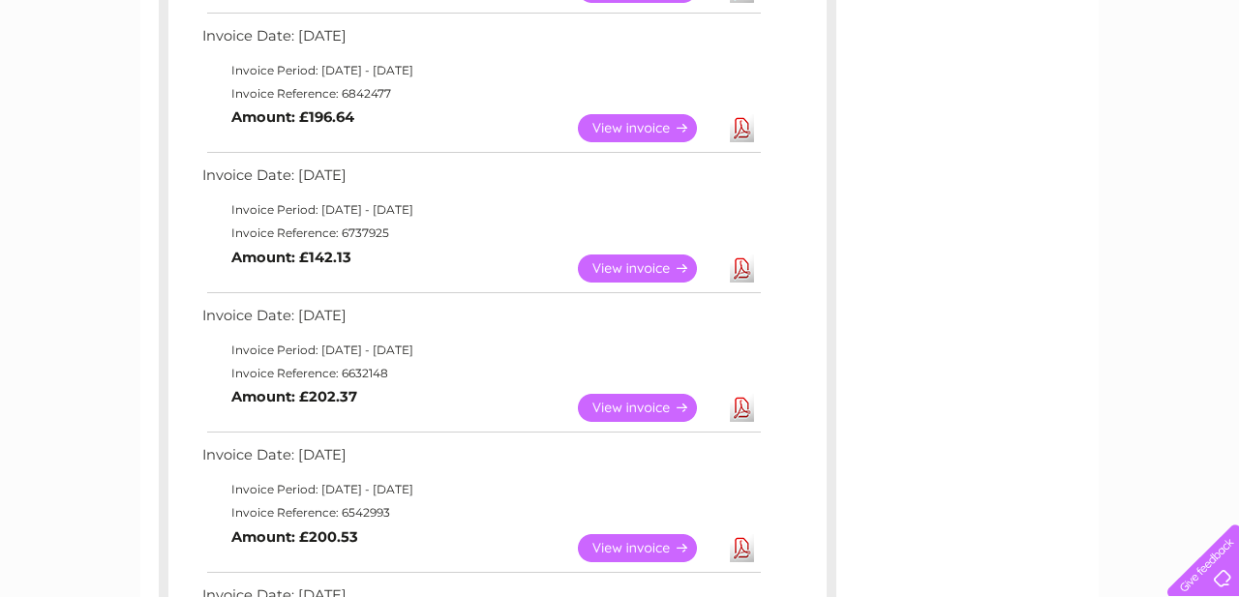
scroll to position [909, 0]
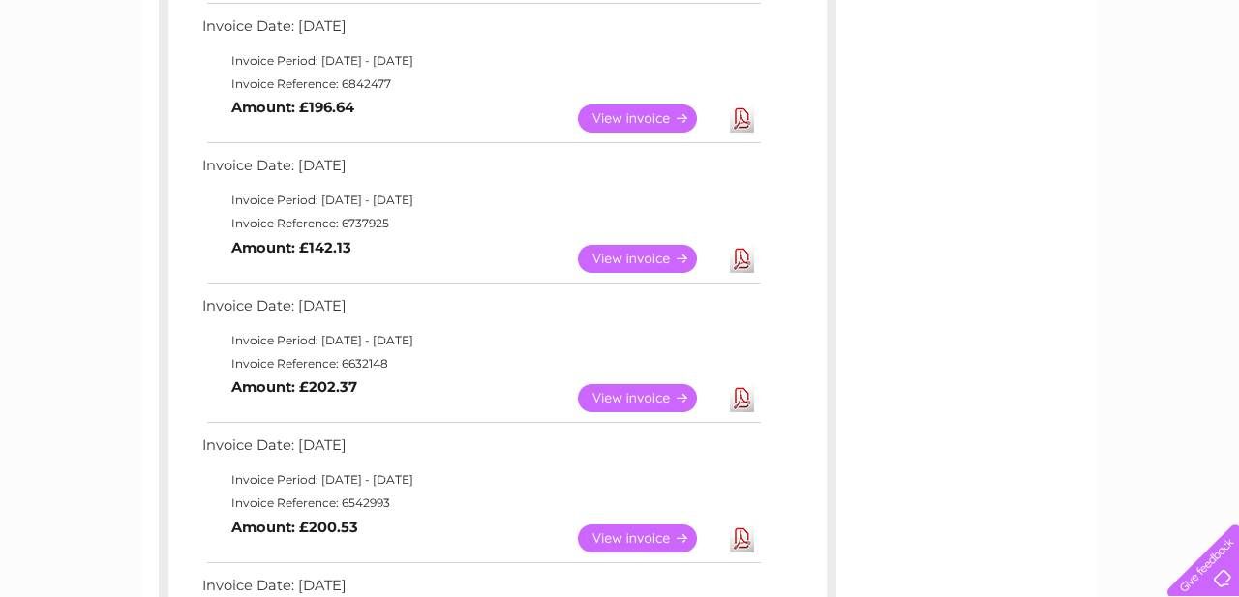
click at [618, 398] on link "View" at bounding box center [649, 398] width 142 height 28
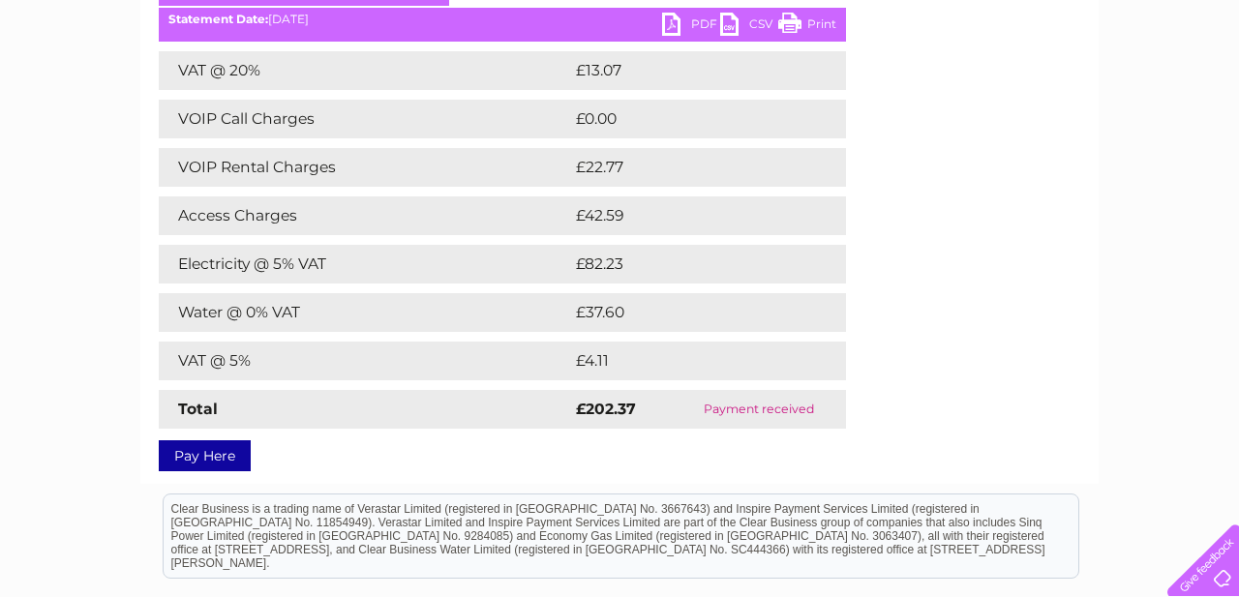
scroll to position [302, 0]
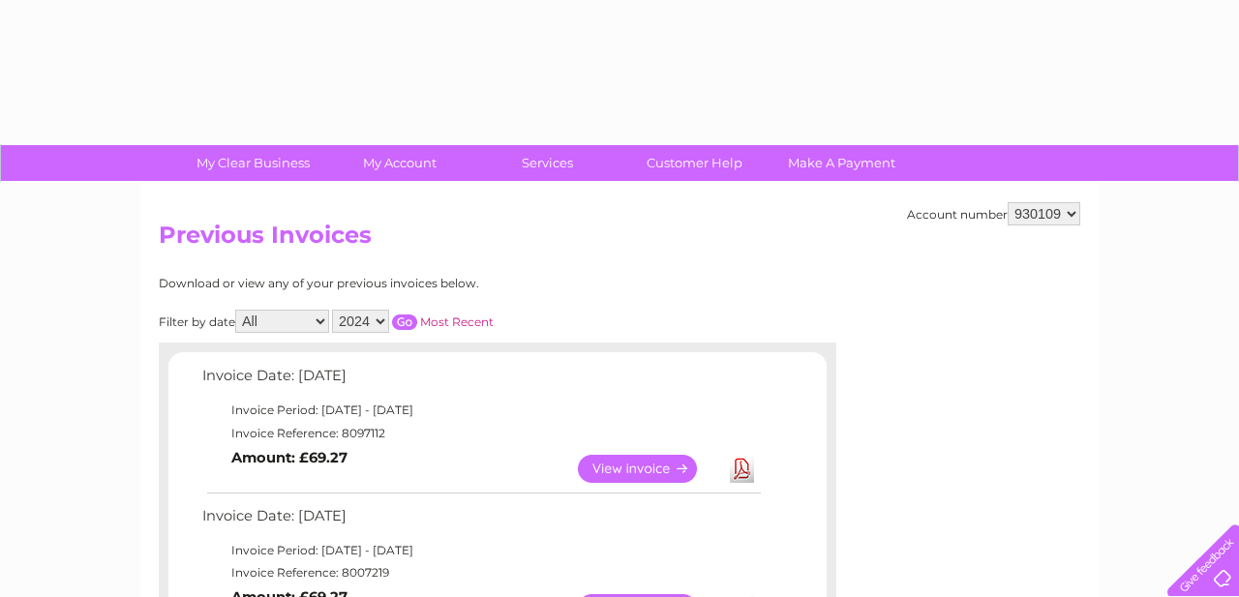
select select "2024"
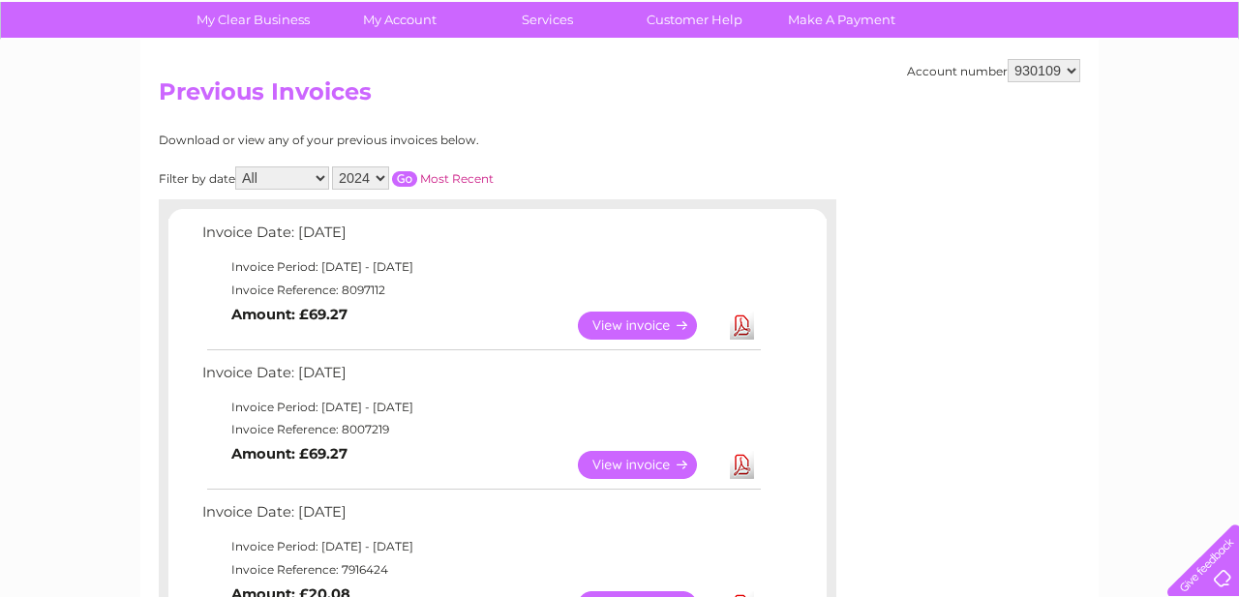
scroll to position [138, 0]
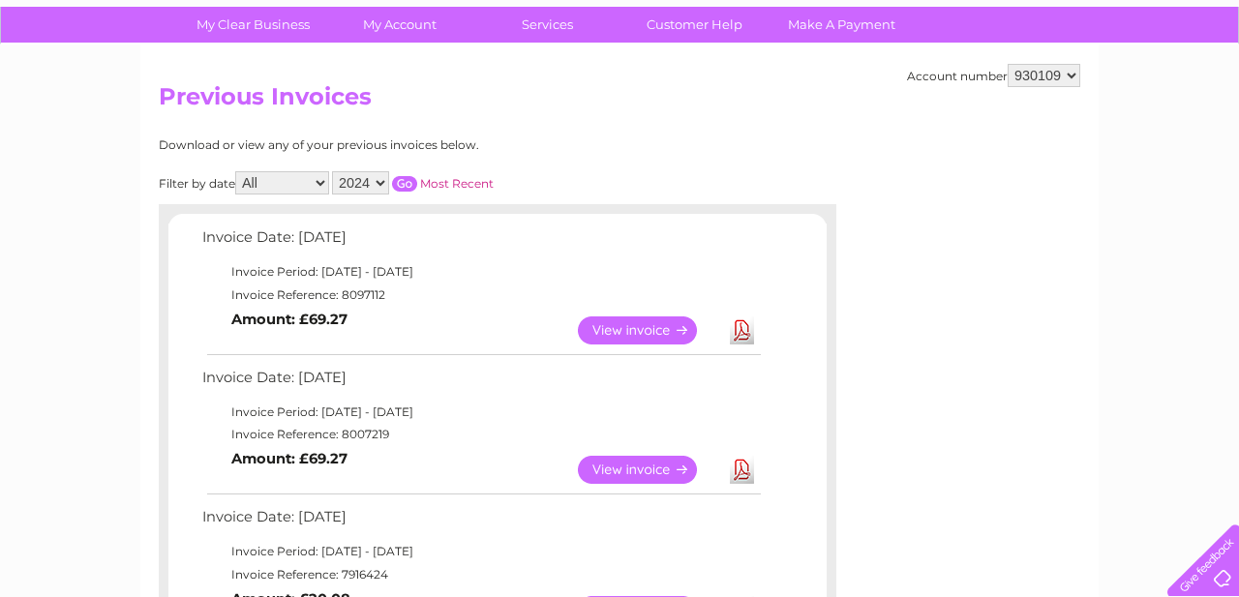
click at [400, 181] on input "button" at bounding box center [404, 183] width 25 height 15
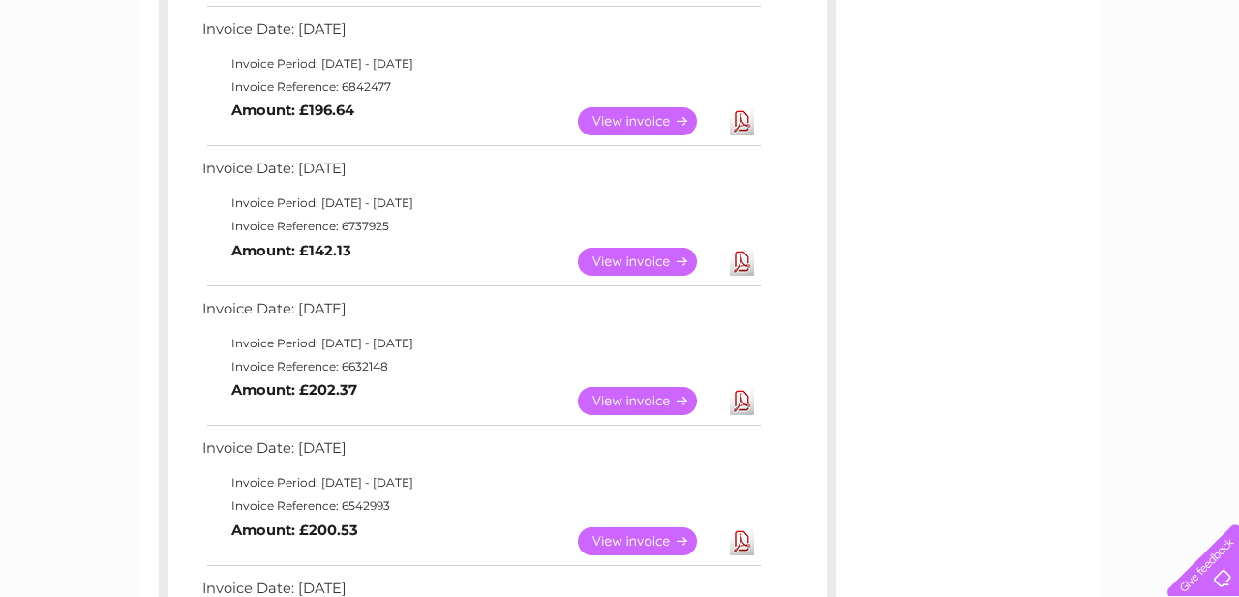
scroll to position [899, 0]
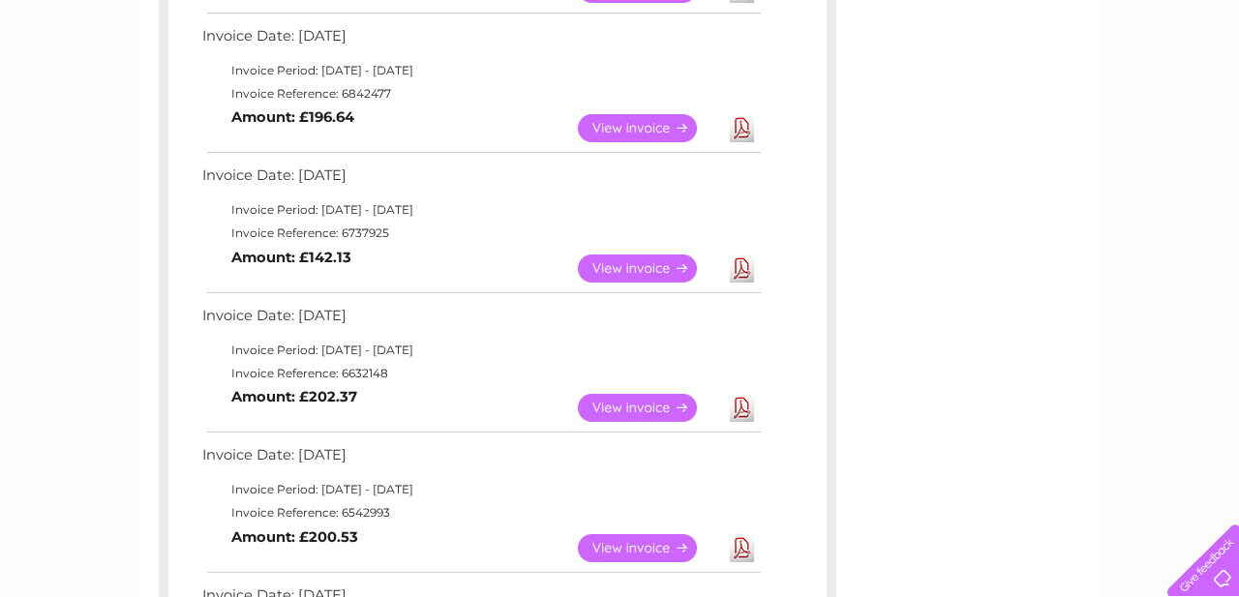
click at [620, 265] on link "View" at bounding box center [649, 269] width 142 height 28
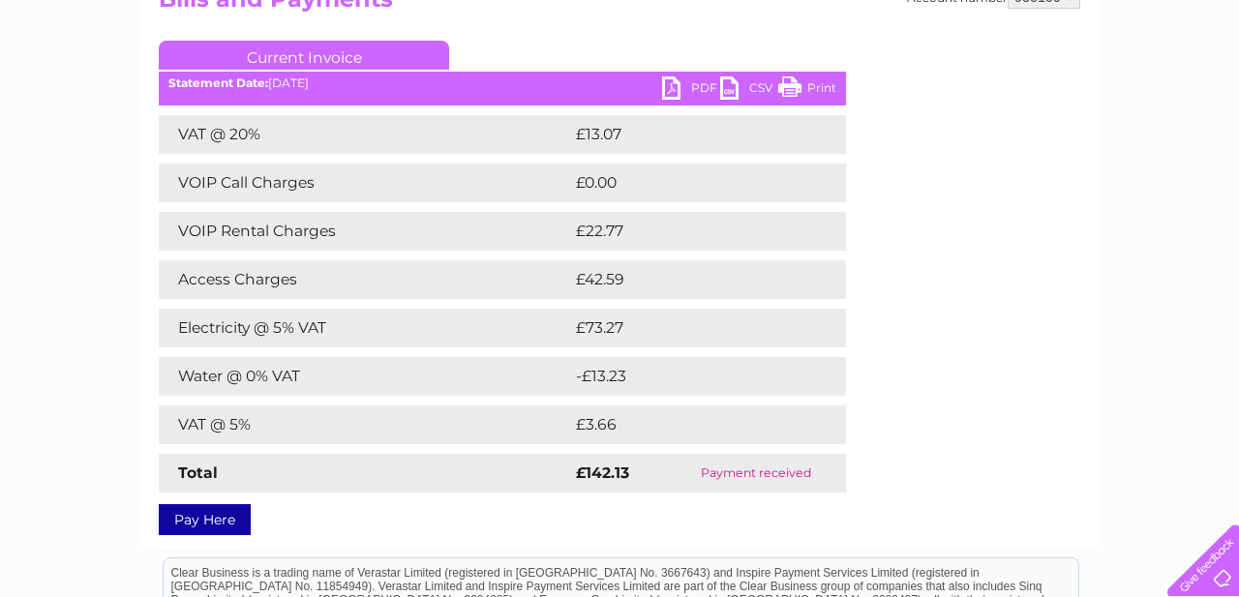
scroll to position [230, 0]
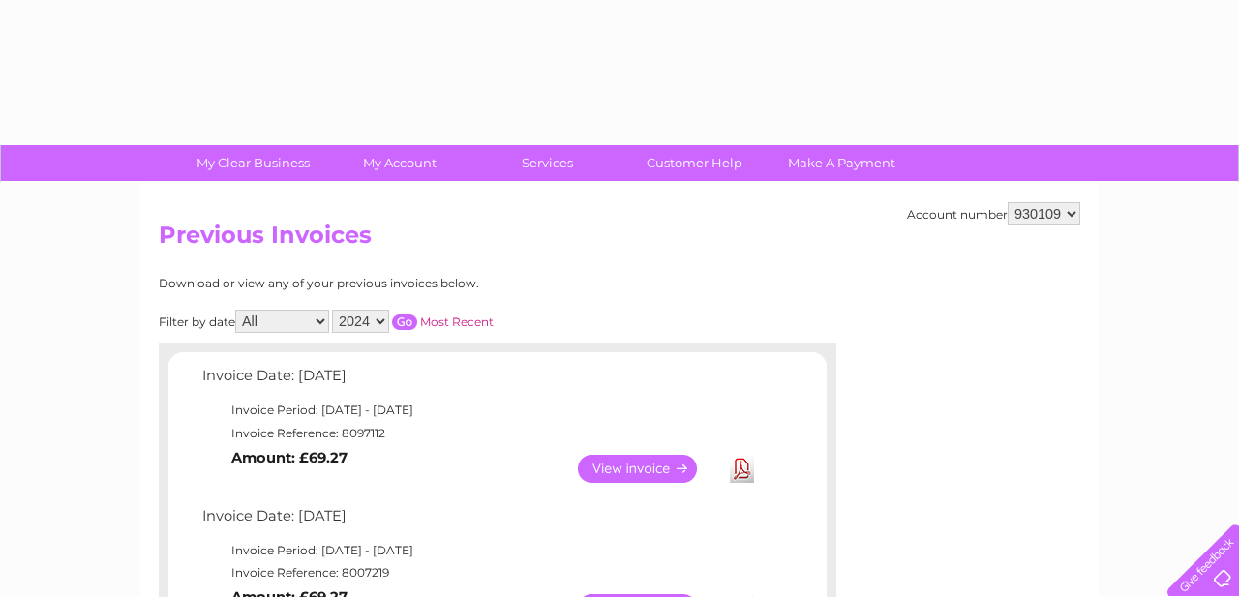
select select "2024"
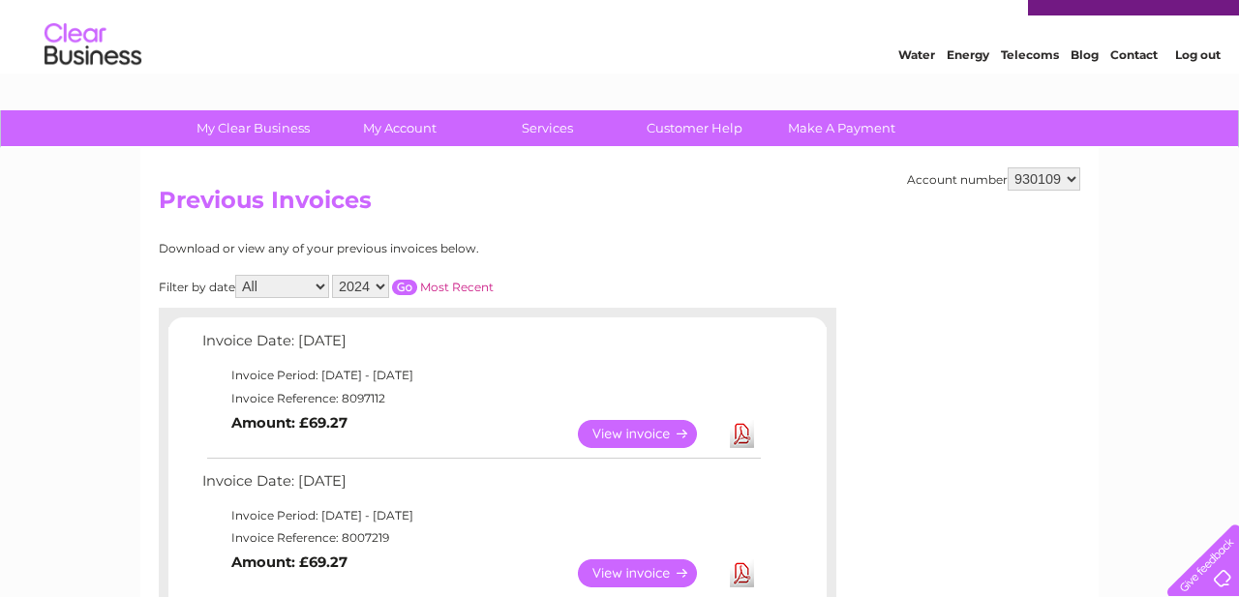
scroll to position [26, 0]
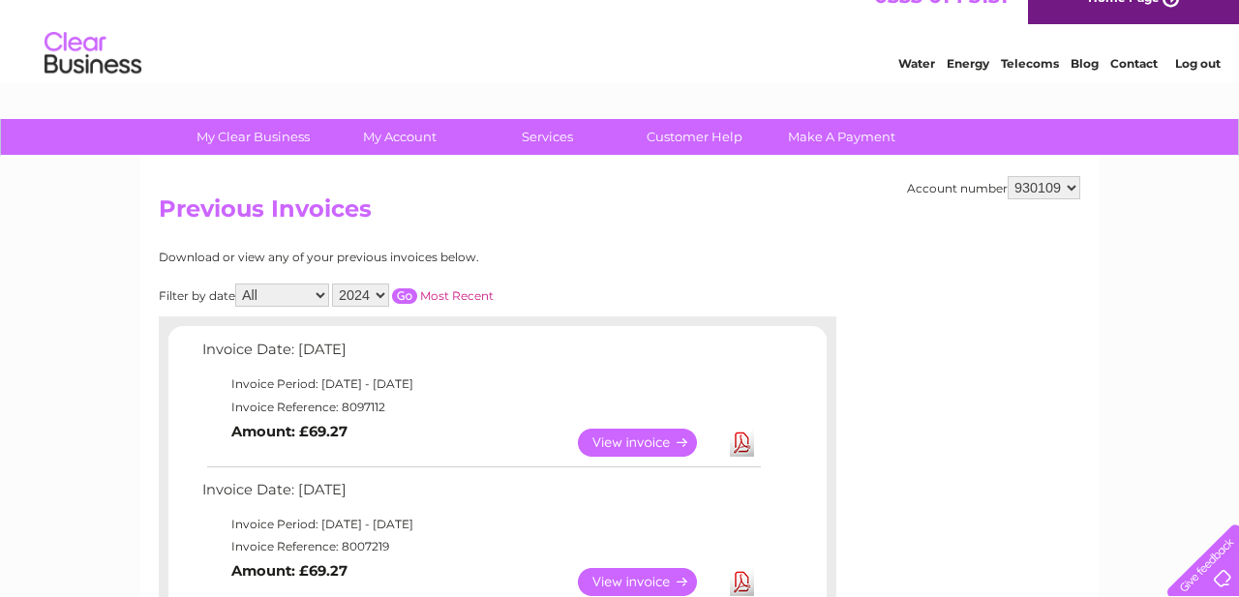
click at [401, 294] on input "button" at bounding box center [404, 296] width 25 height 15
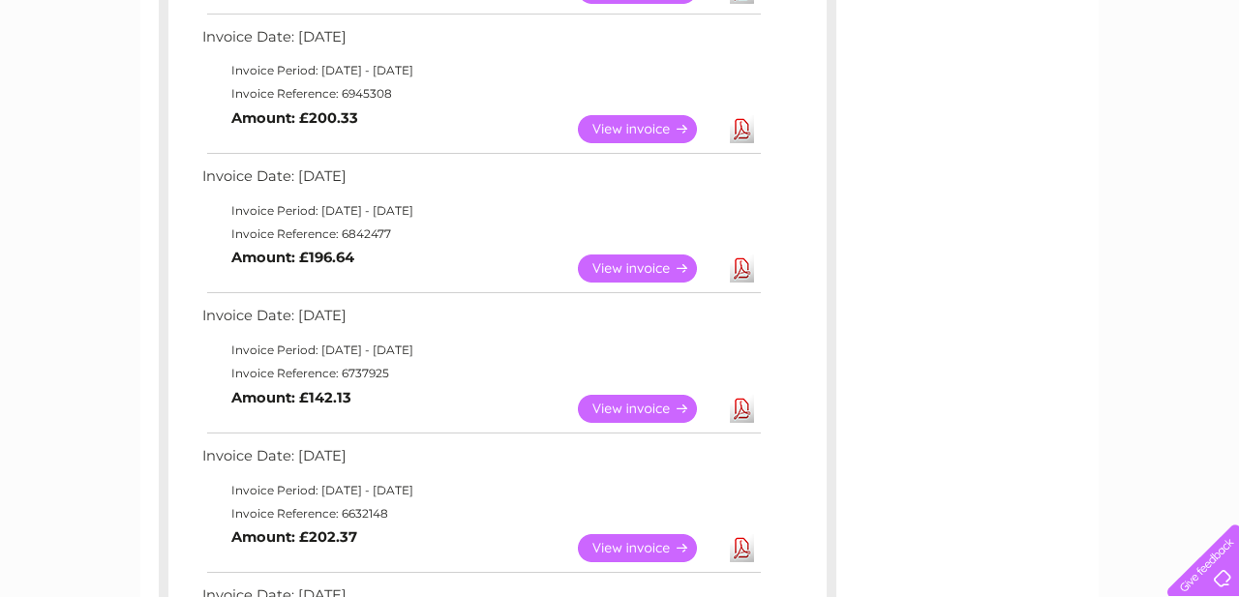
scroll to position [762, 0]
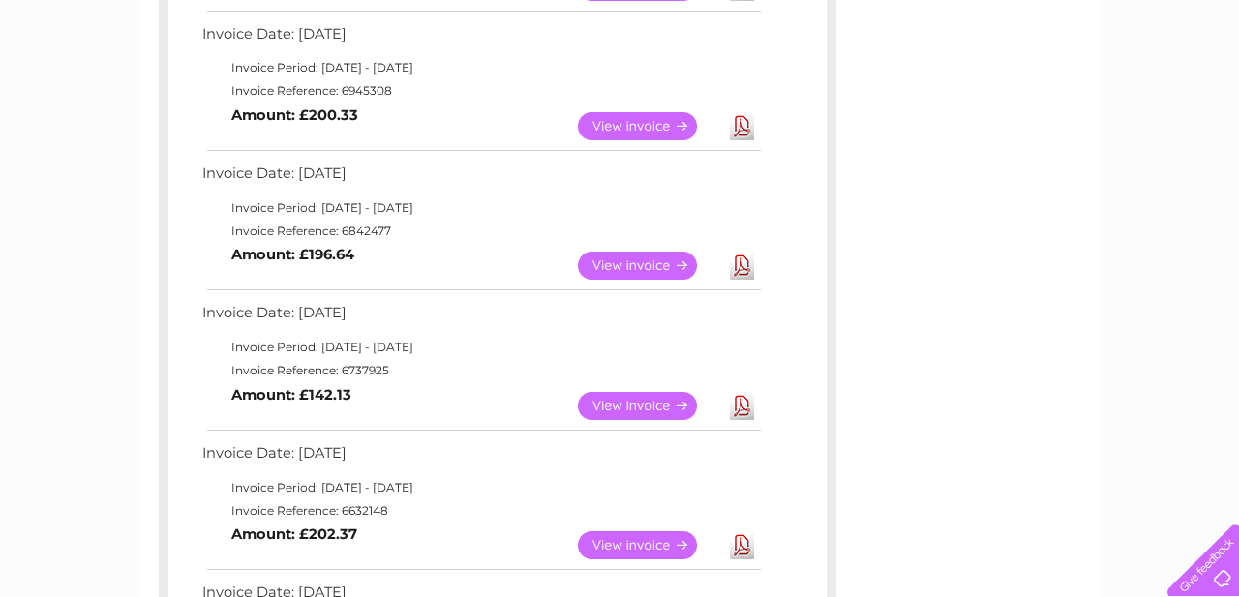
click at [635, 266] on link "View" at bounding box center [649, 266] width 142 height 28
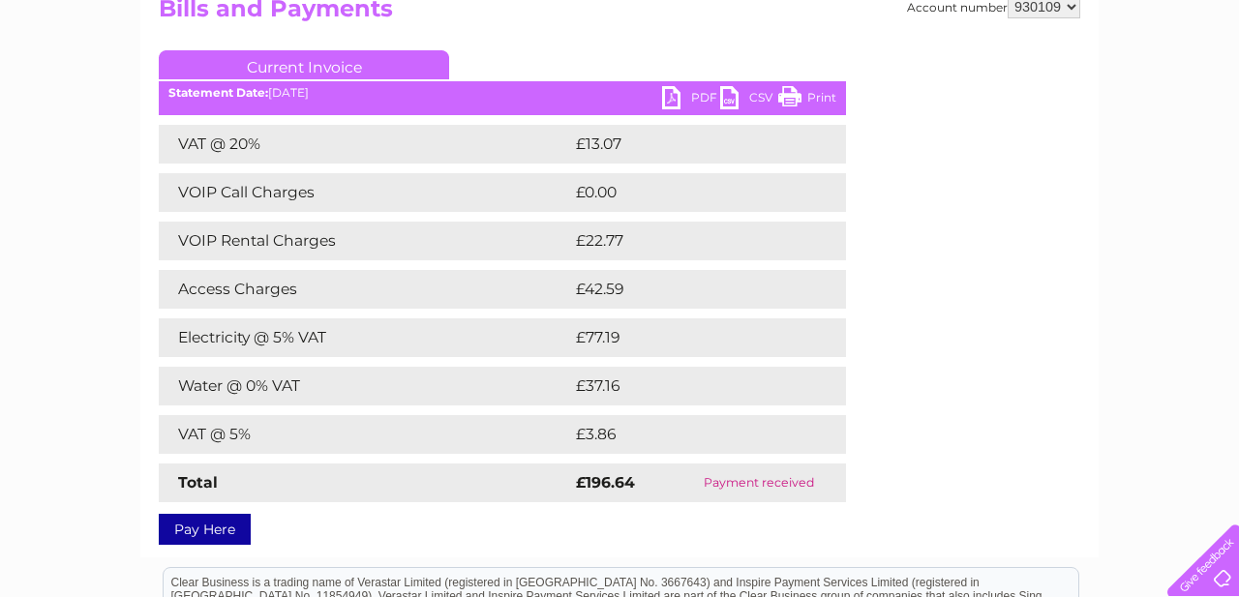
scroll to position [236, 0]
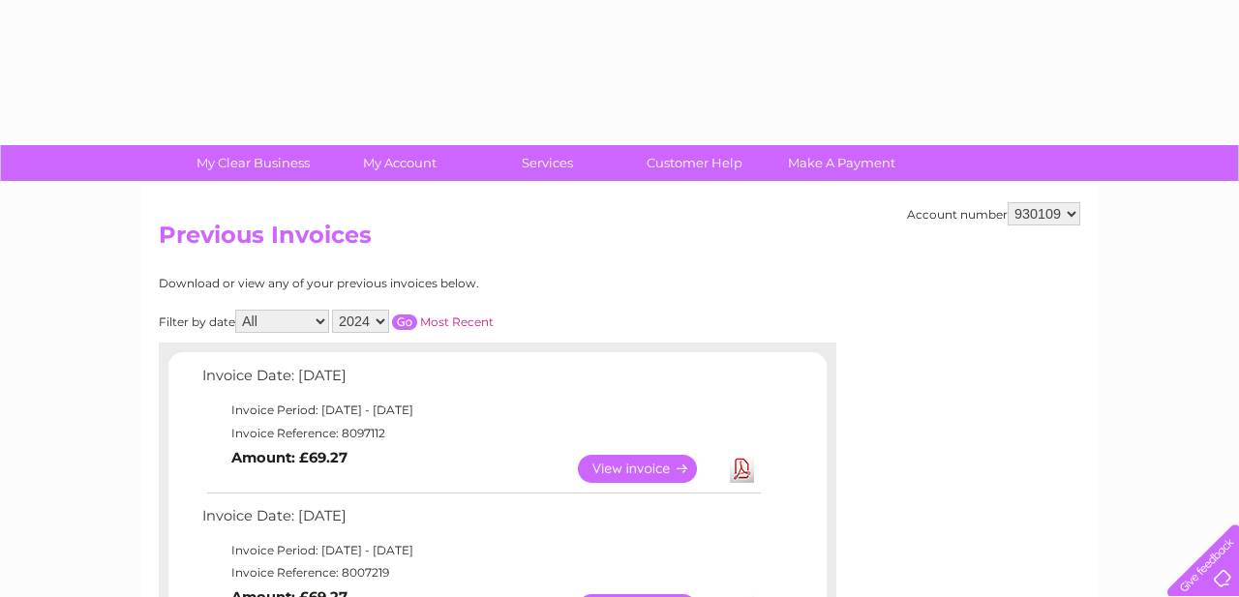
select select "2024"
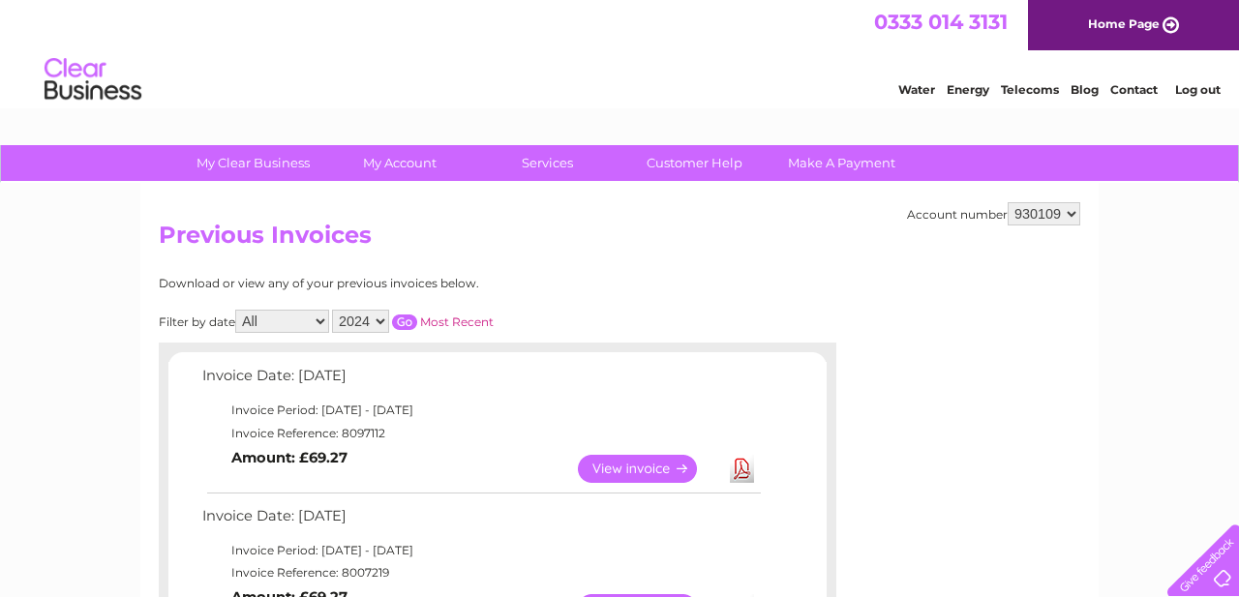
click at [398, 317] on input "button" at bounding box center [404, 322] width 25 height 15
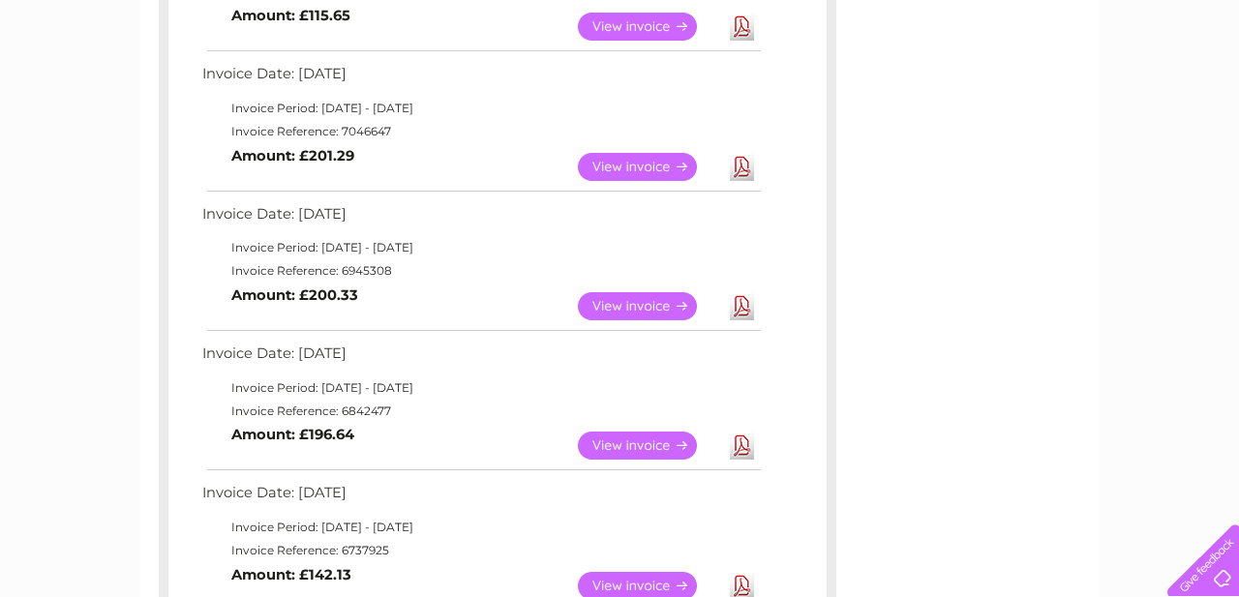
scroll to position [593, 0]
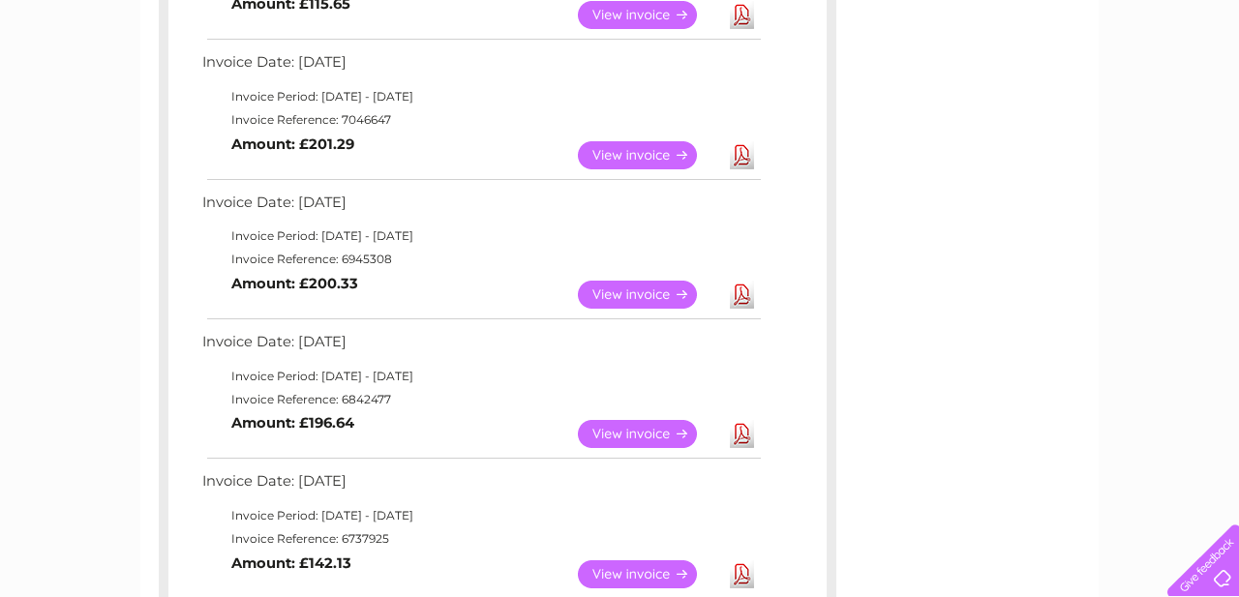
click at [629, 294] on link "View" at bounding box center [649, 295] width 142 height 28
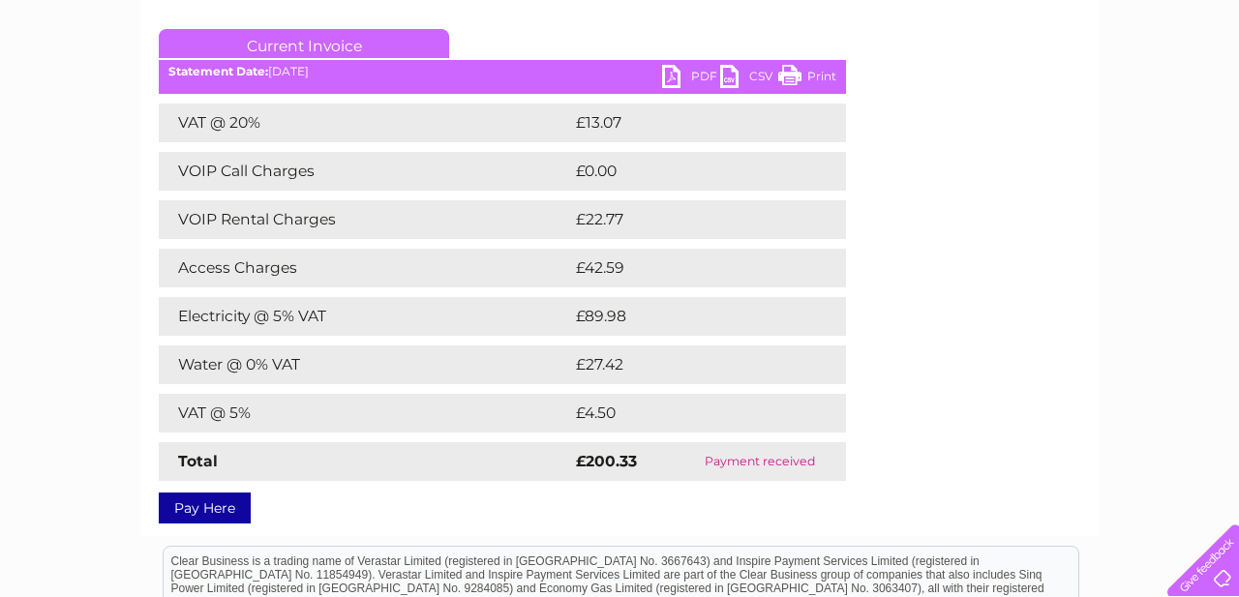
scroll to position [257, 0]
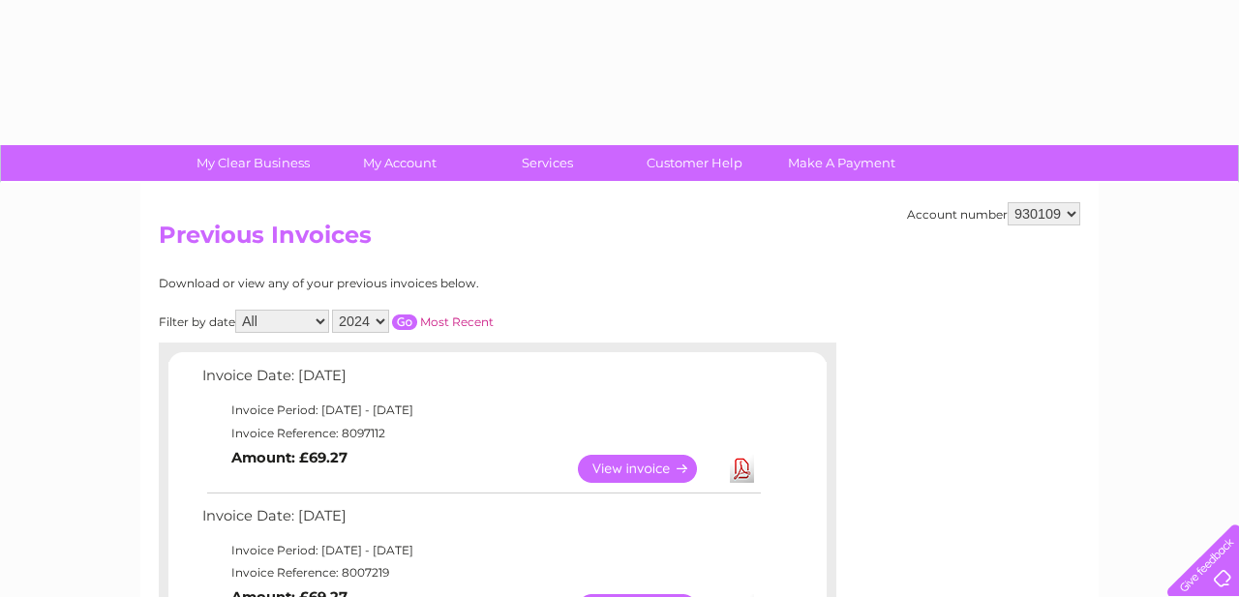
select select "2024"
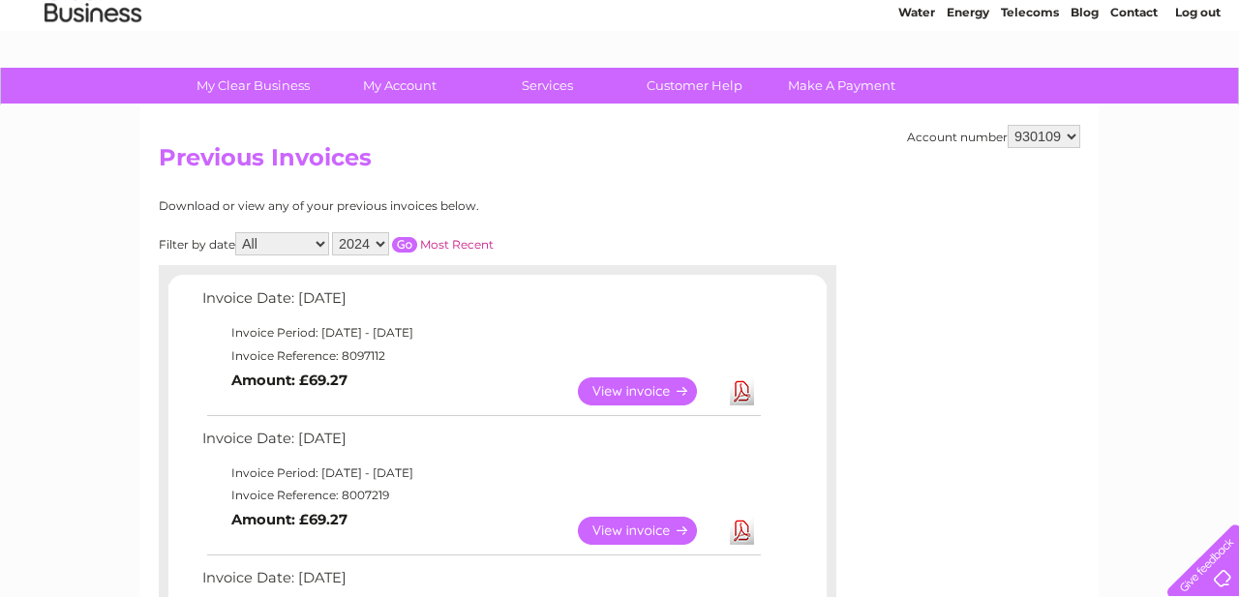
click at [406, 245] on input "button" at bounding box center [404, 244] width 25 height 15
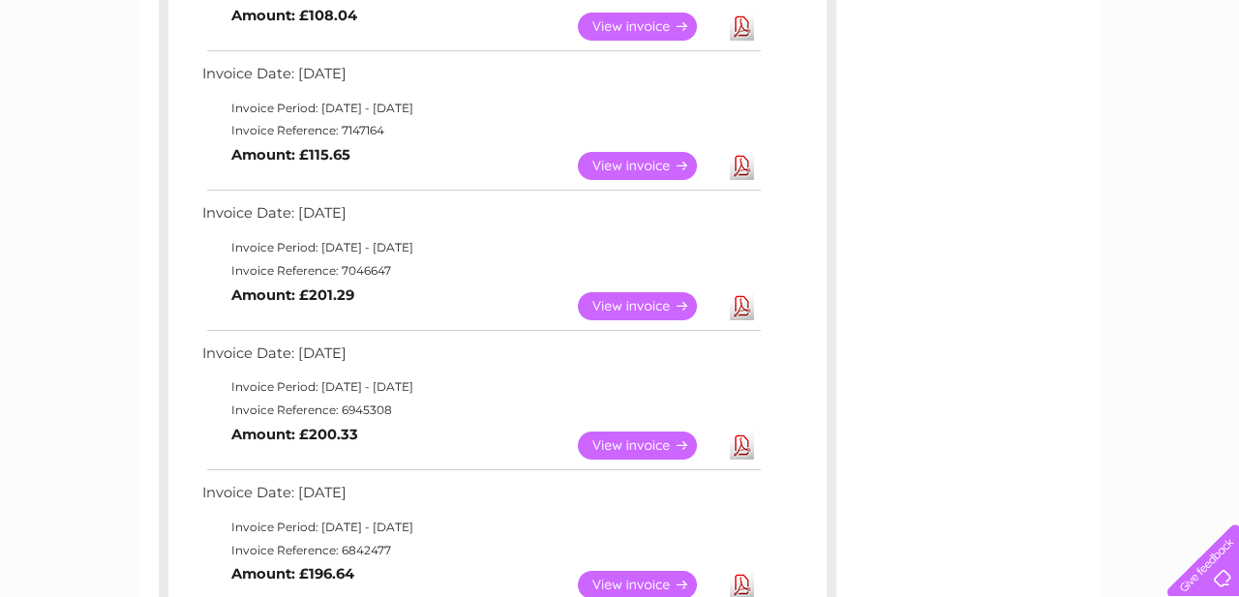
scroll to position [441, 0]
click at [637, 306] on link "View" at bounding box center [649, 307] width 142 height 28
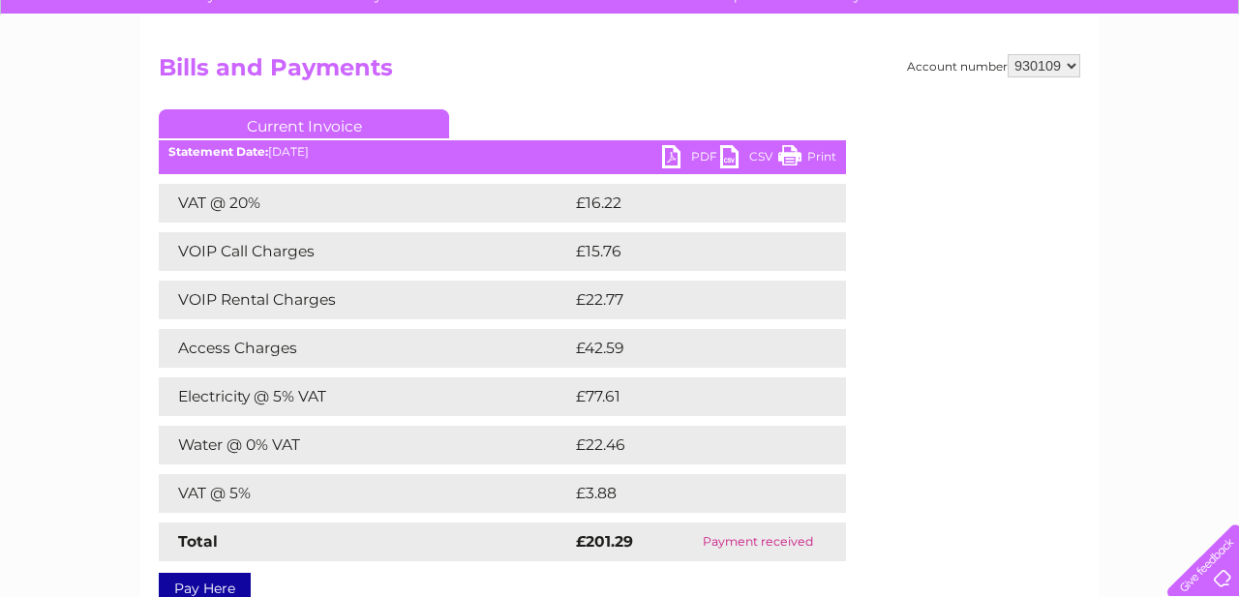
scroll to position [168, 0]
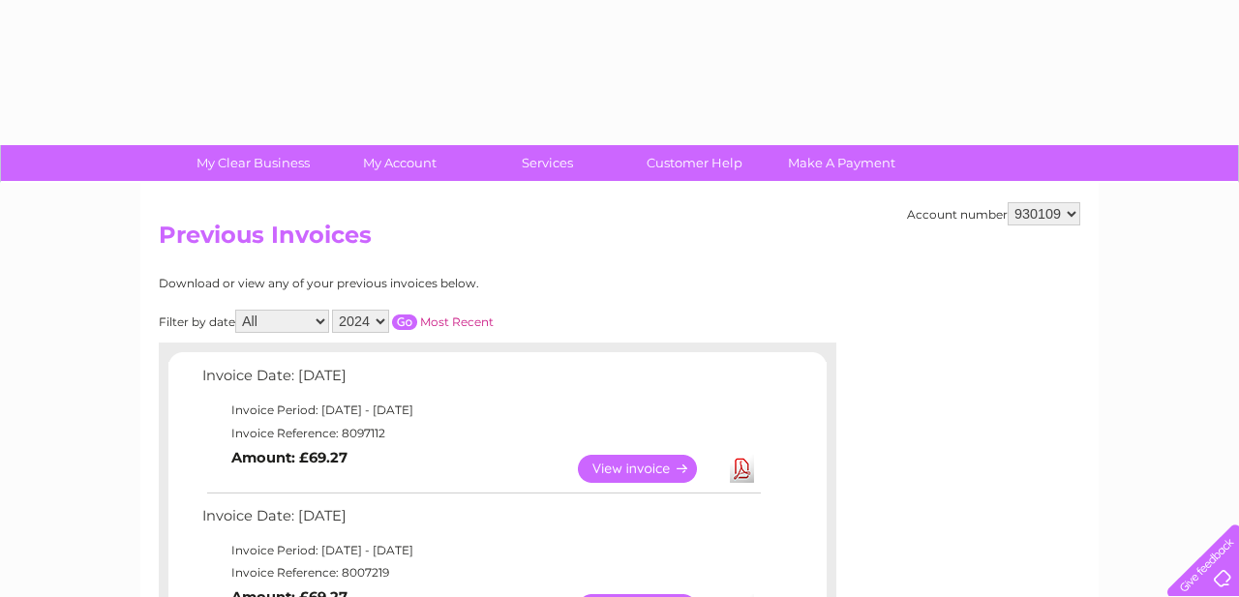
select select "2024"
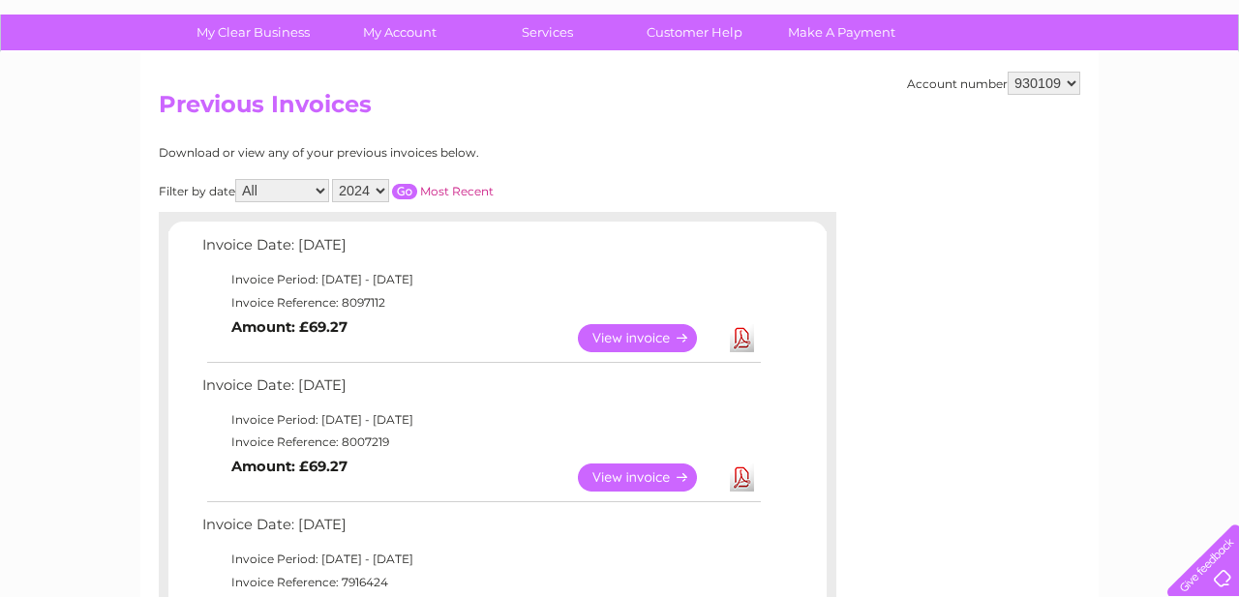
scroll to position [106, 0]
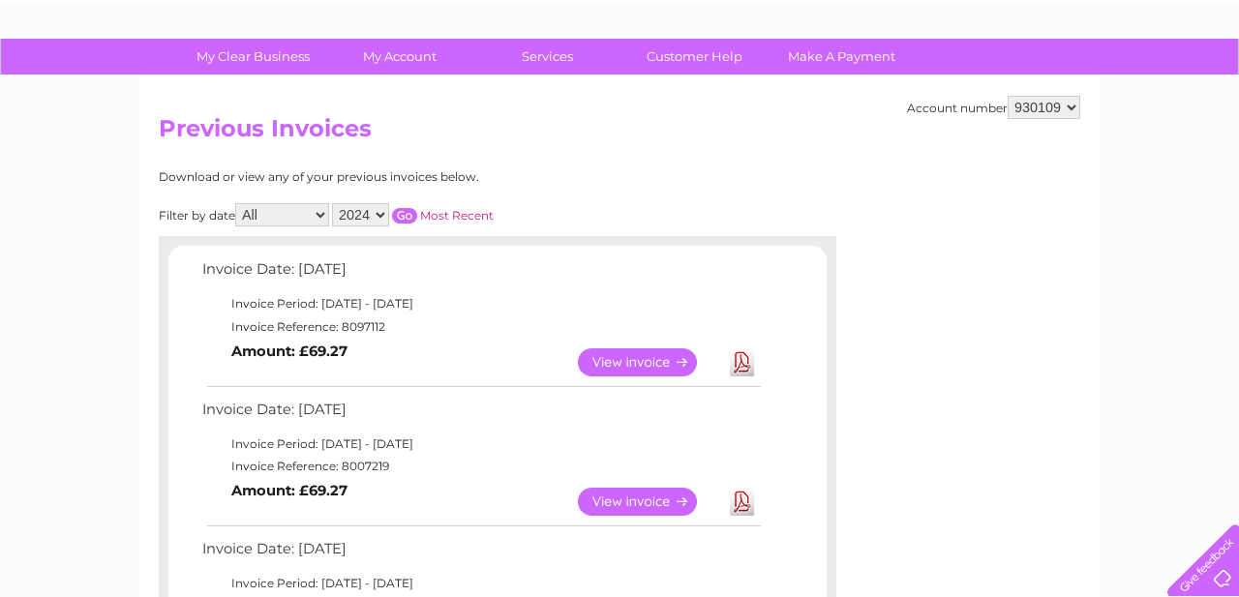
click at [405, 212] on input "button" at bounding box center [404, 215] width 25 height 15
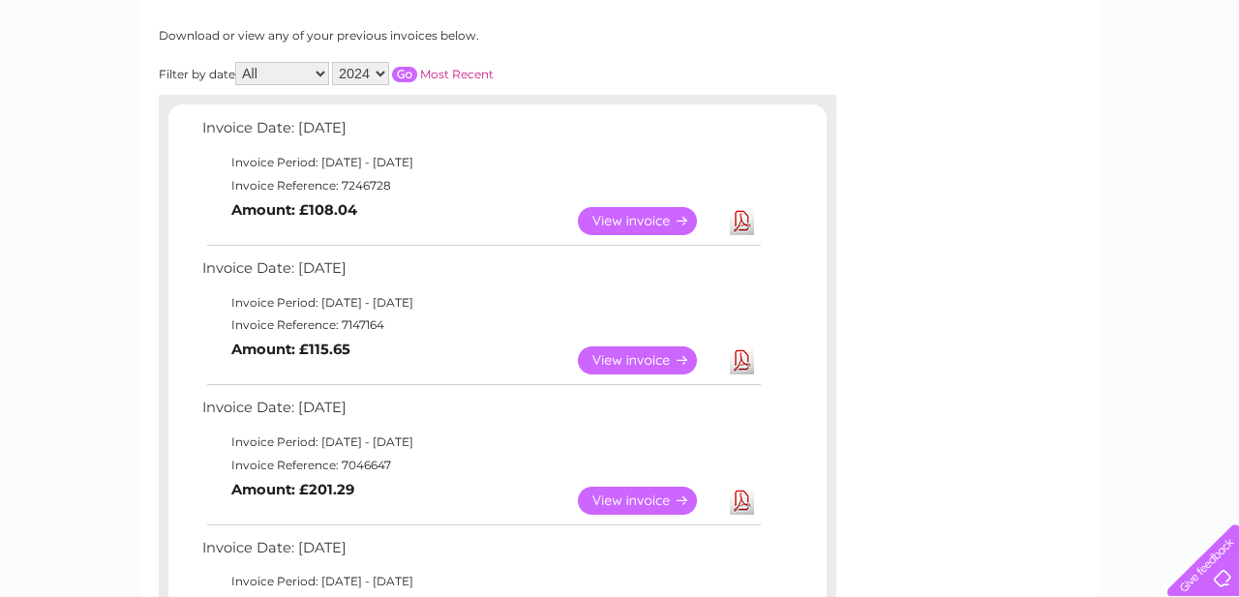
scroll to position [249, 0]
click at [627, 361] on link "View" at bounding box center [649, 360] width 142 height 28
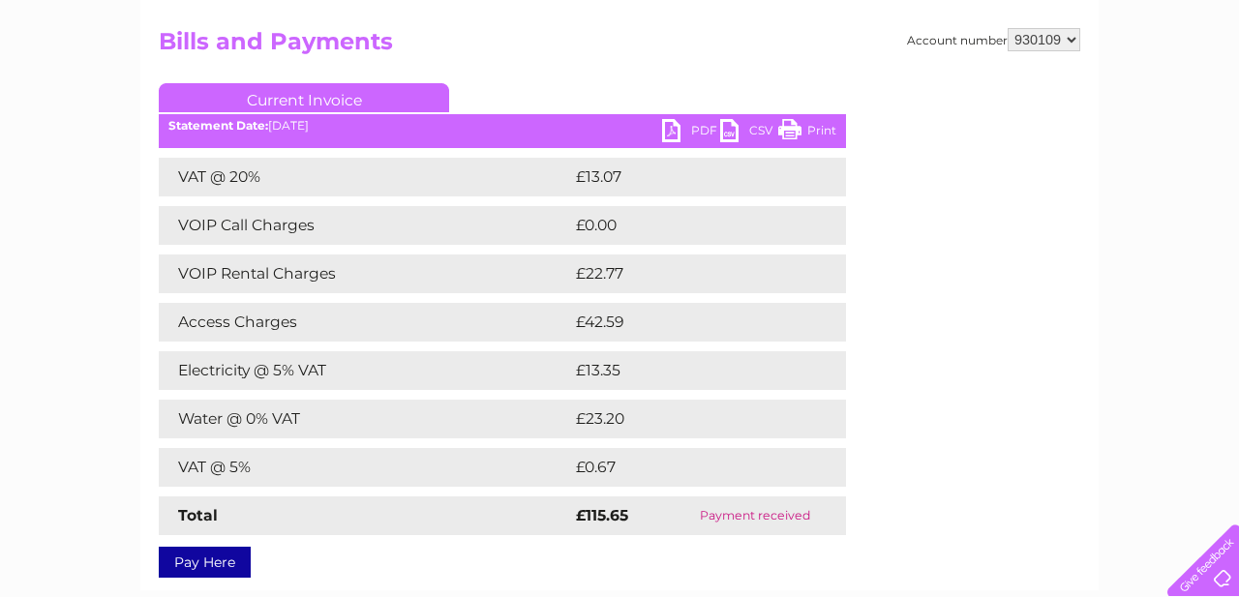
scroll to position [196, 0]
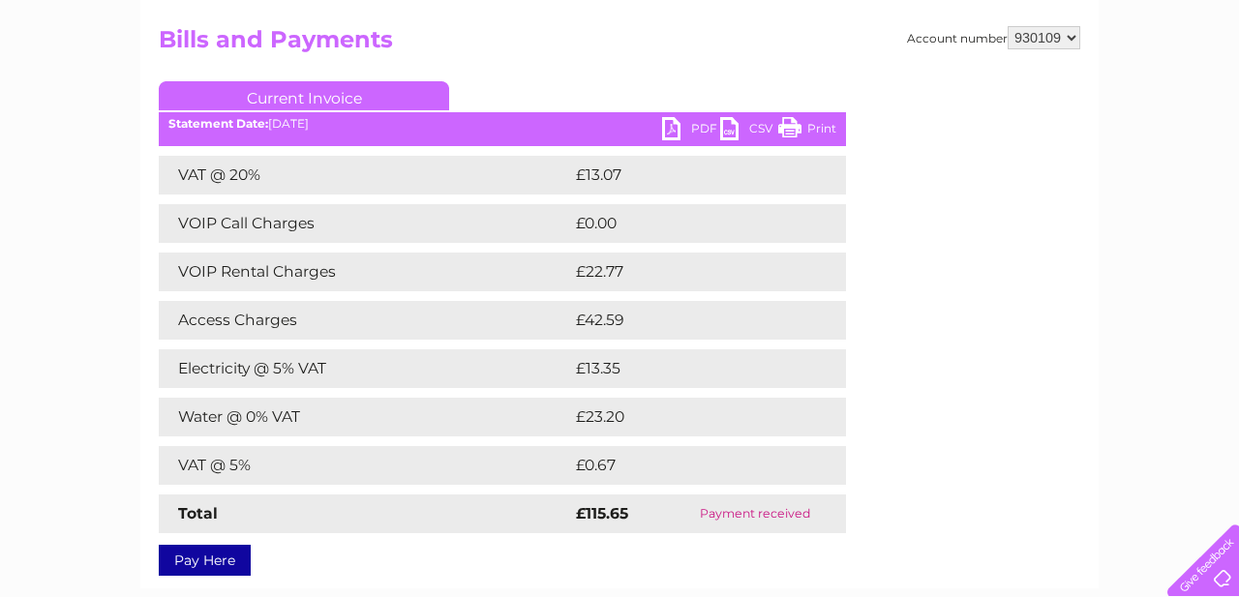
click at [880, 333] on div "Account number 930109 Bills and Payments Current Invoice PDF CSV Print £13.07" at bounding box center [620, 297] width 922 height 543
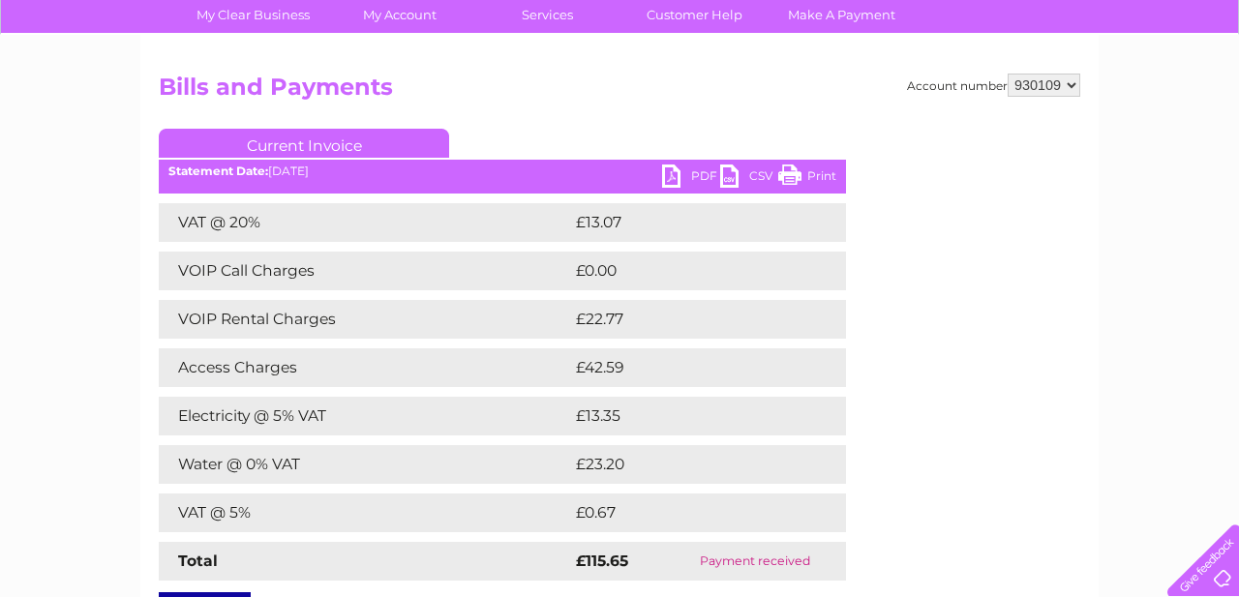
scroll to position [147, 0]
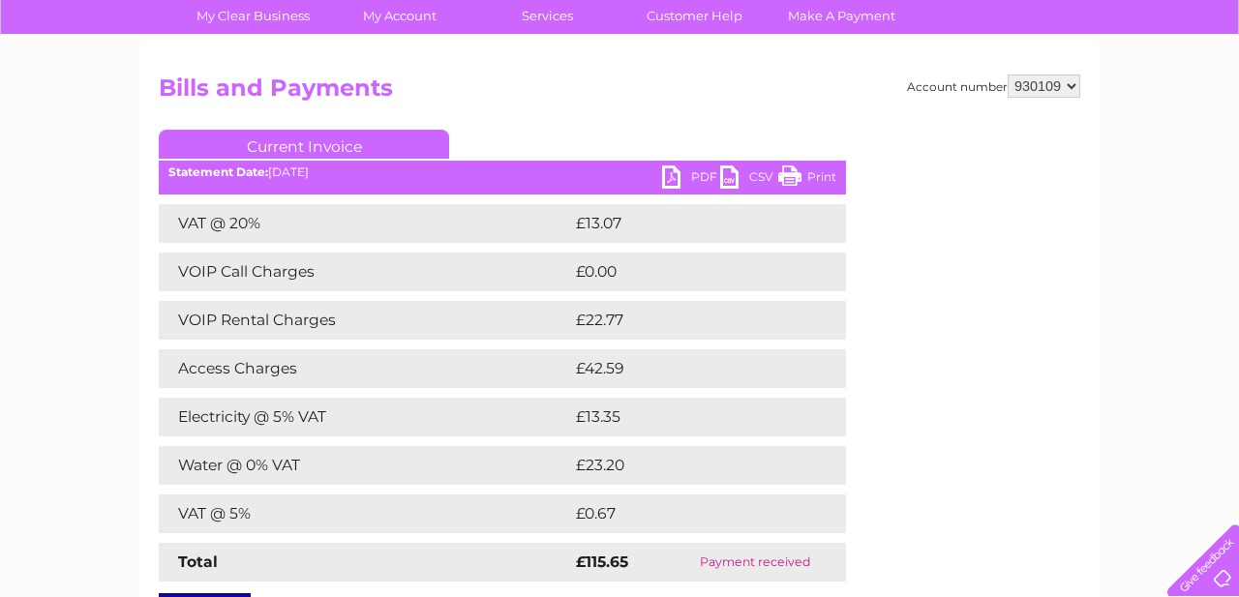
click at [419, 146] on link "Current Invoice" at bounding box center [304, 144] width 290 height 29
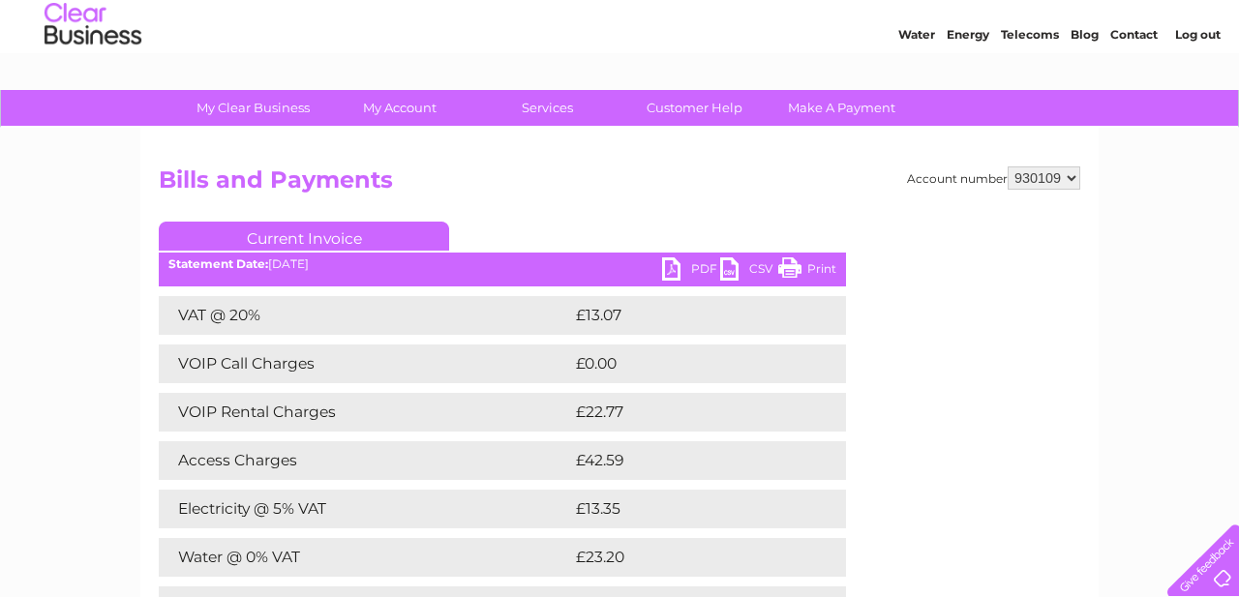
scroll to position [59, 0]
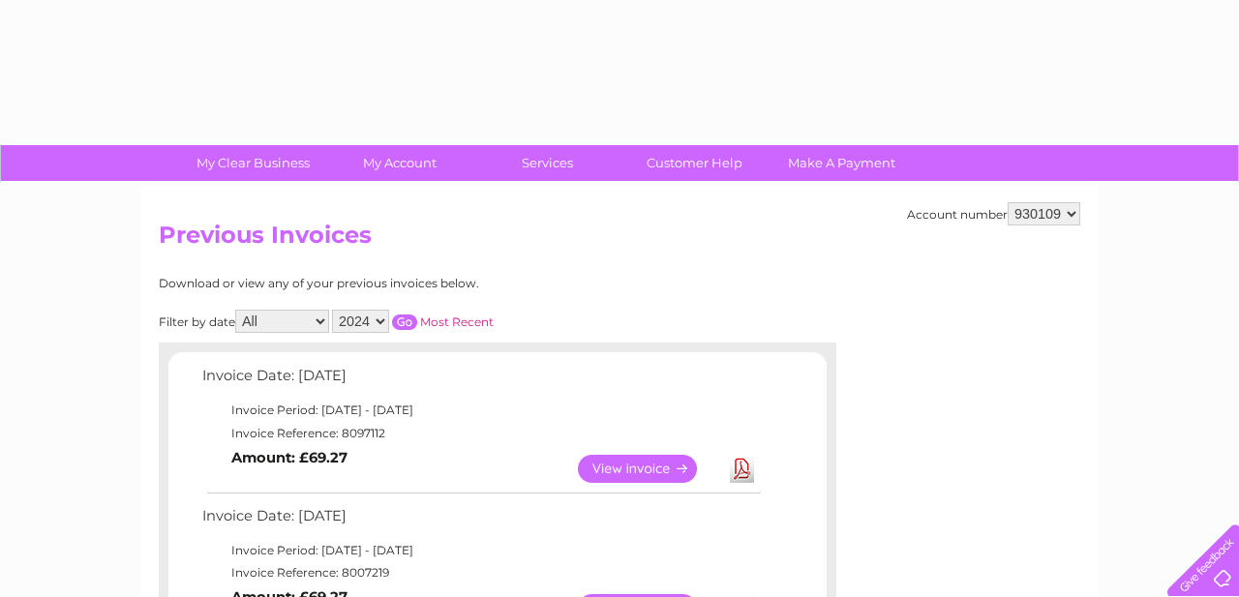
select select "2024"
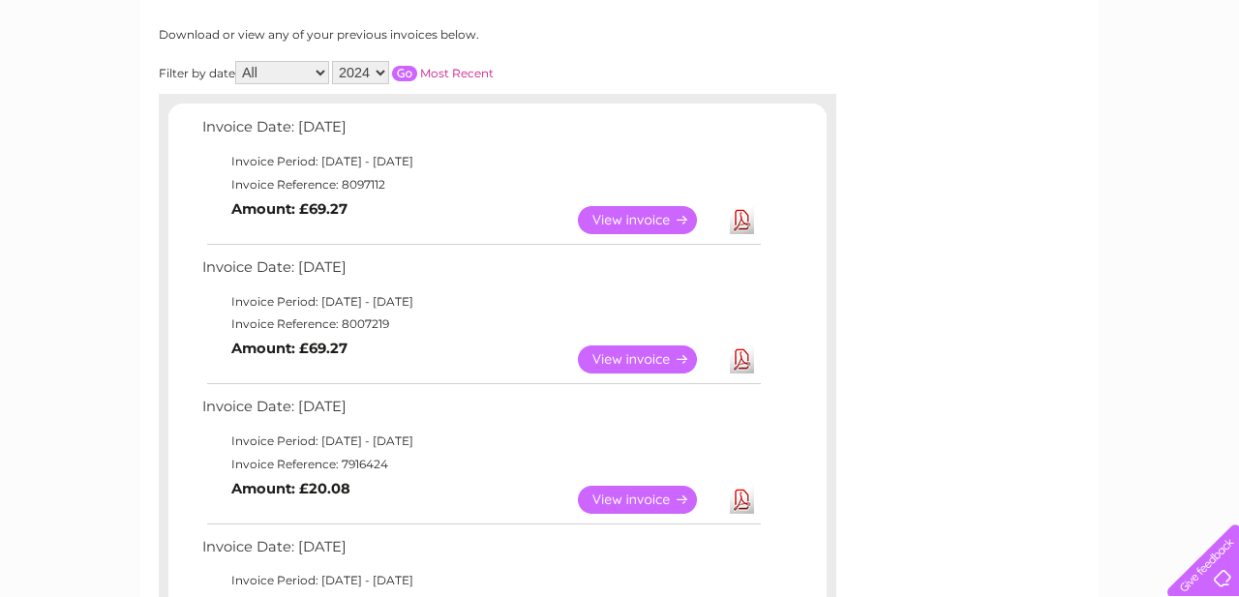
click at [400, 75] on input "button" at bounding box center [404, 73] width 25 height 15
click at [642, 223] on link "View" at bounding box center [649, 220] width 142 height 28
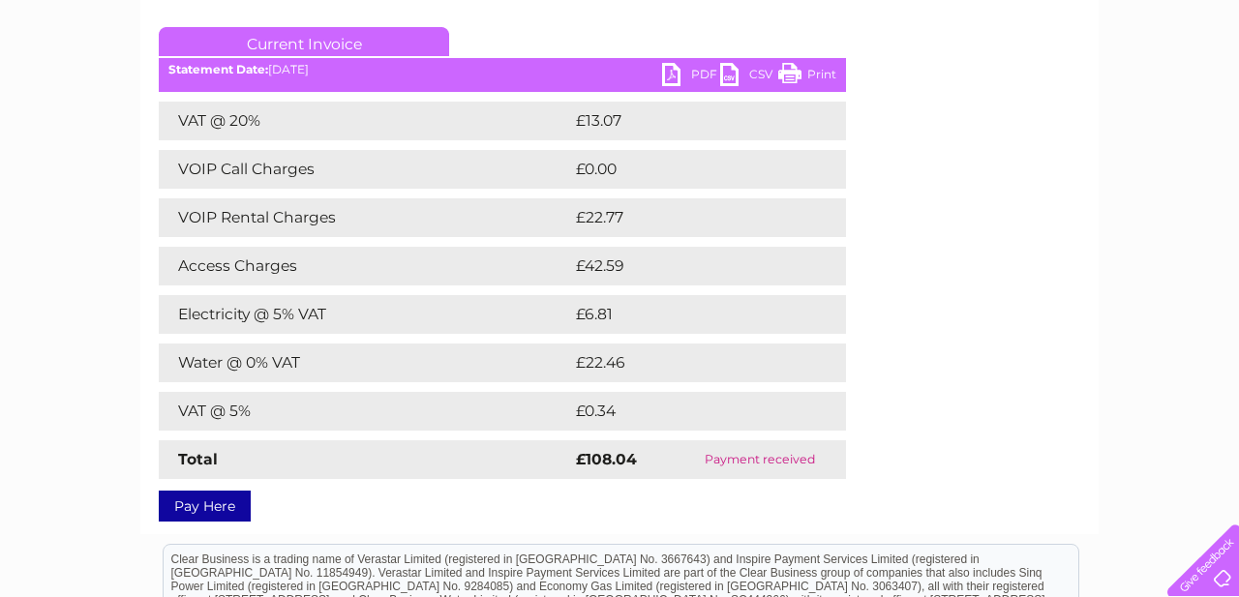
scroll to position [253, 0]
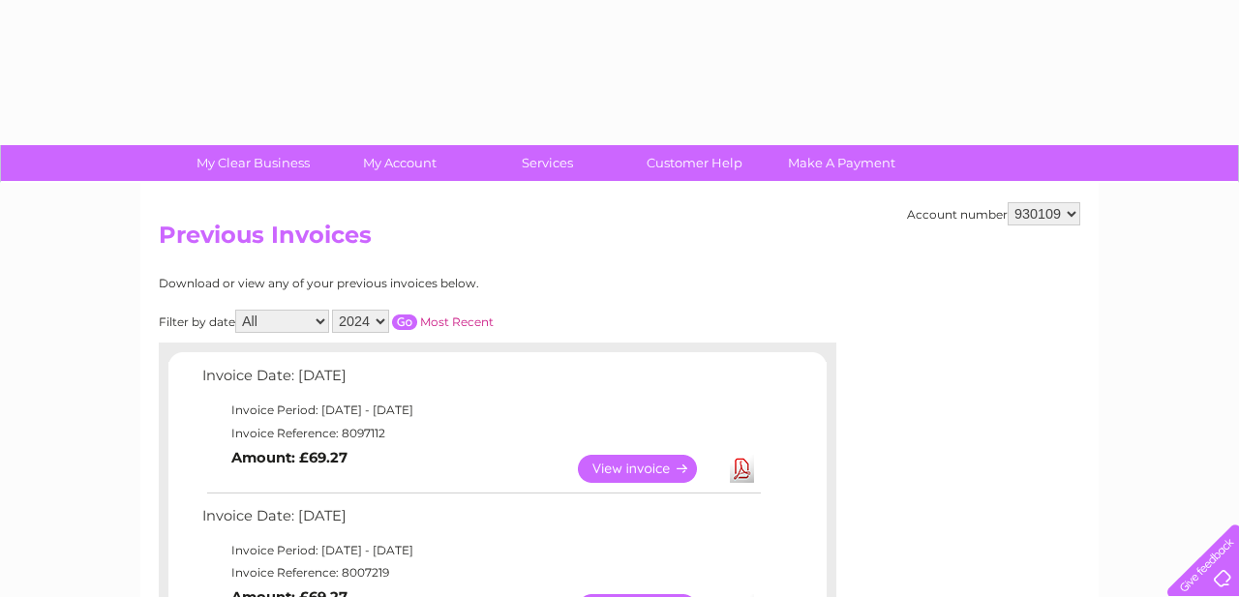
select select "2024"
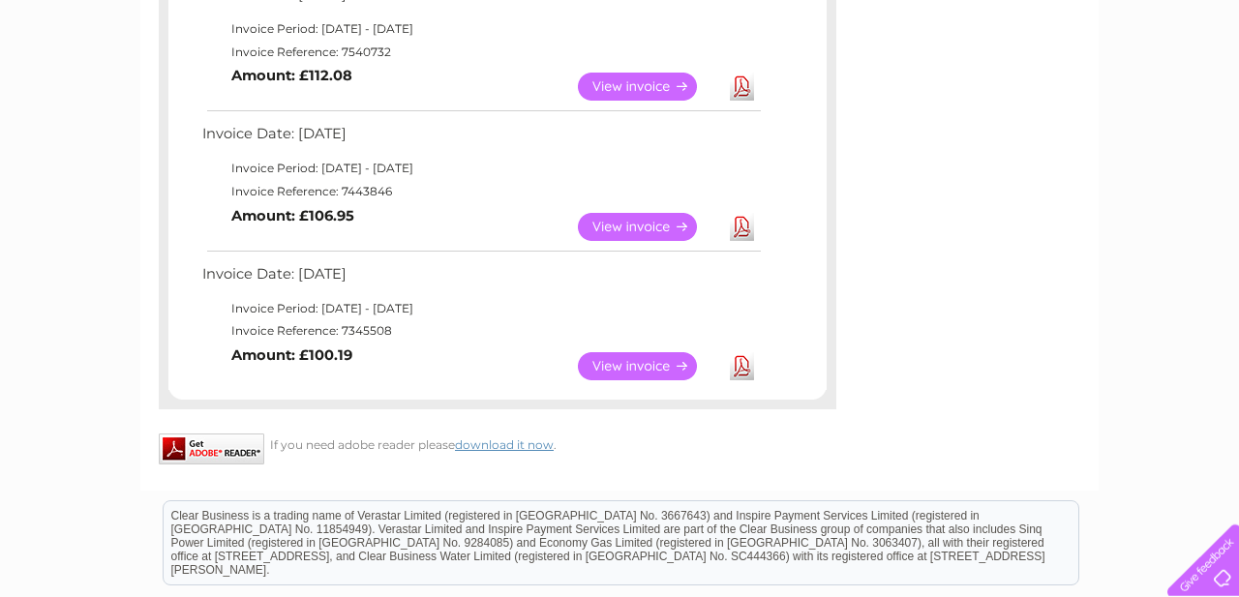
scroll to position [1210, 0]
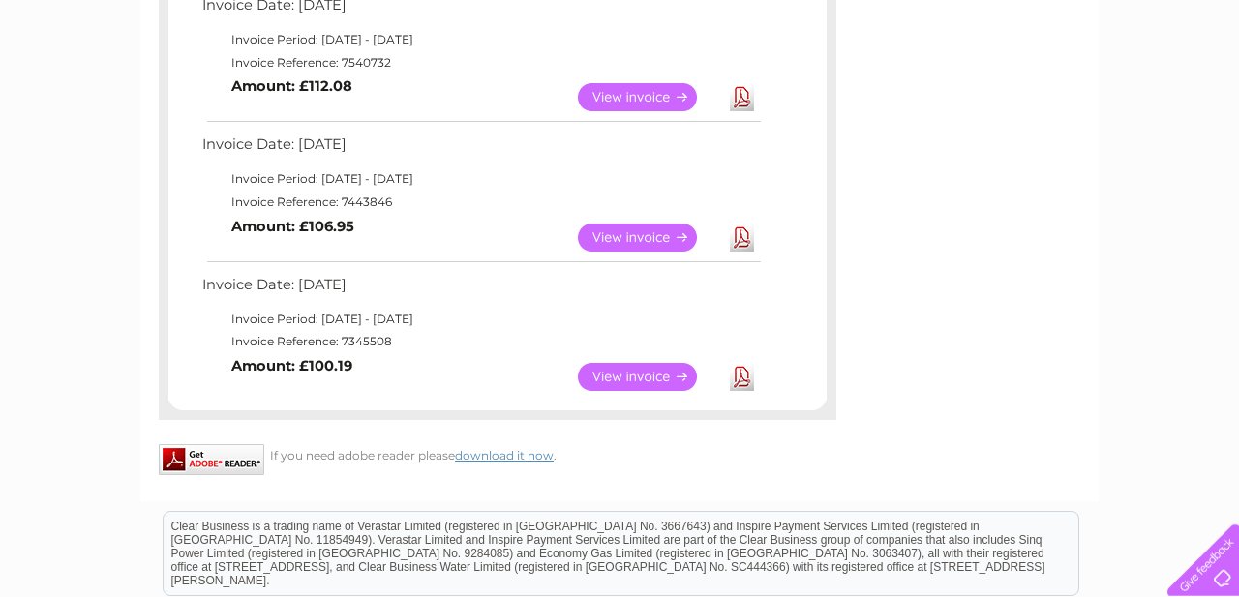
click at [622, 374] on link "View" at bounding box center [649, 377] width 142 height 28
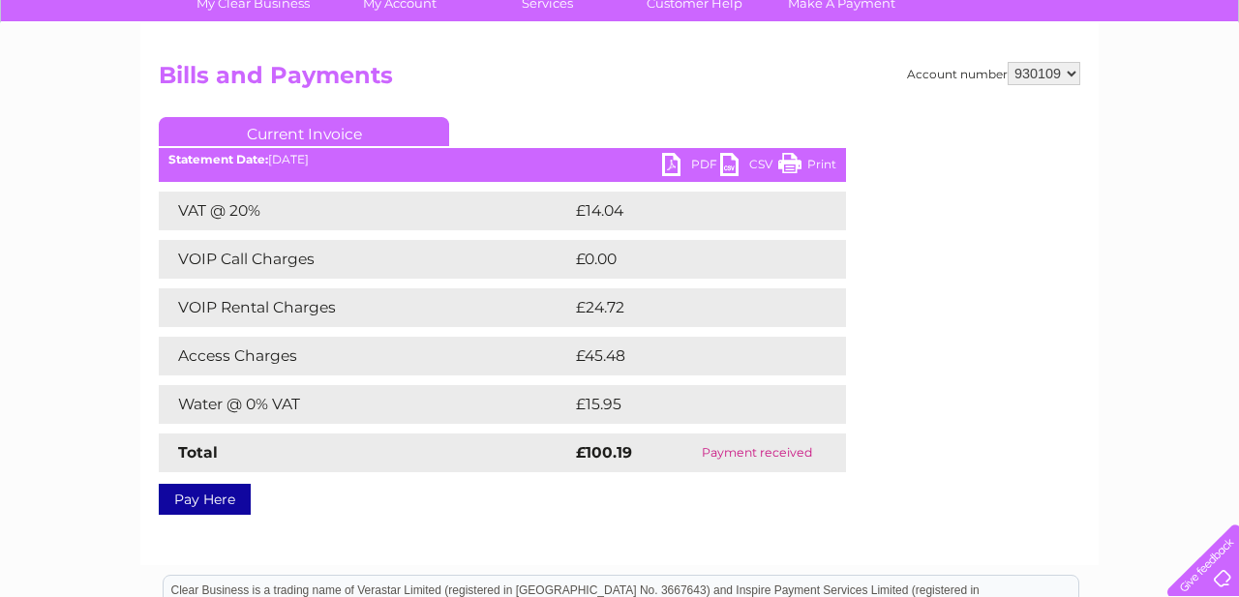
scroll to position [161, 0]
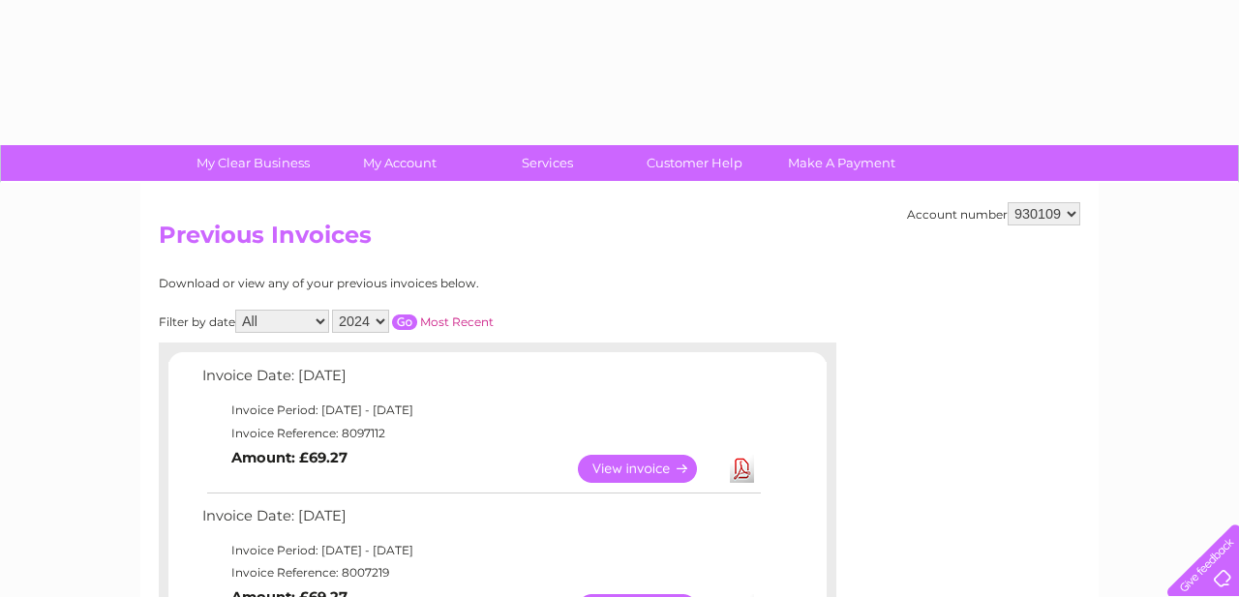
select select "2024"
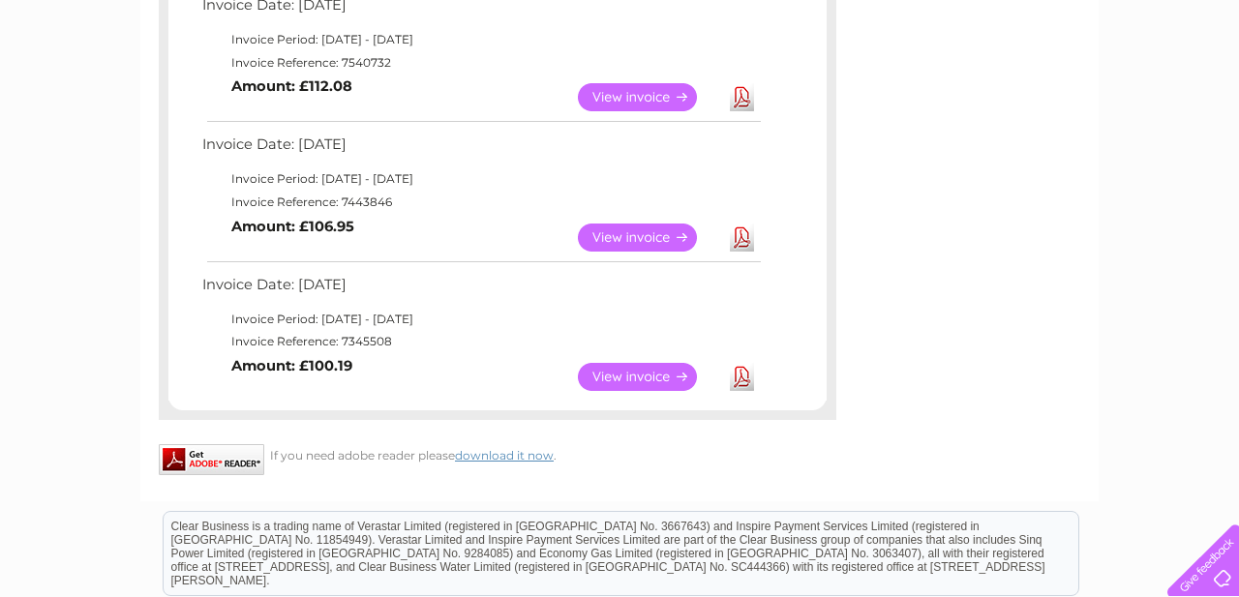
click at [651, 235] on link "View" at bounding box center [649, 238] width 142 height 28
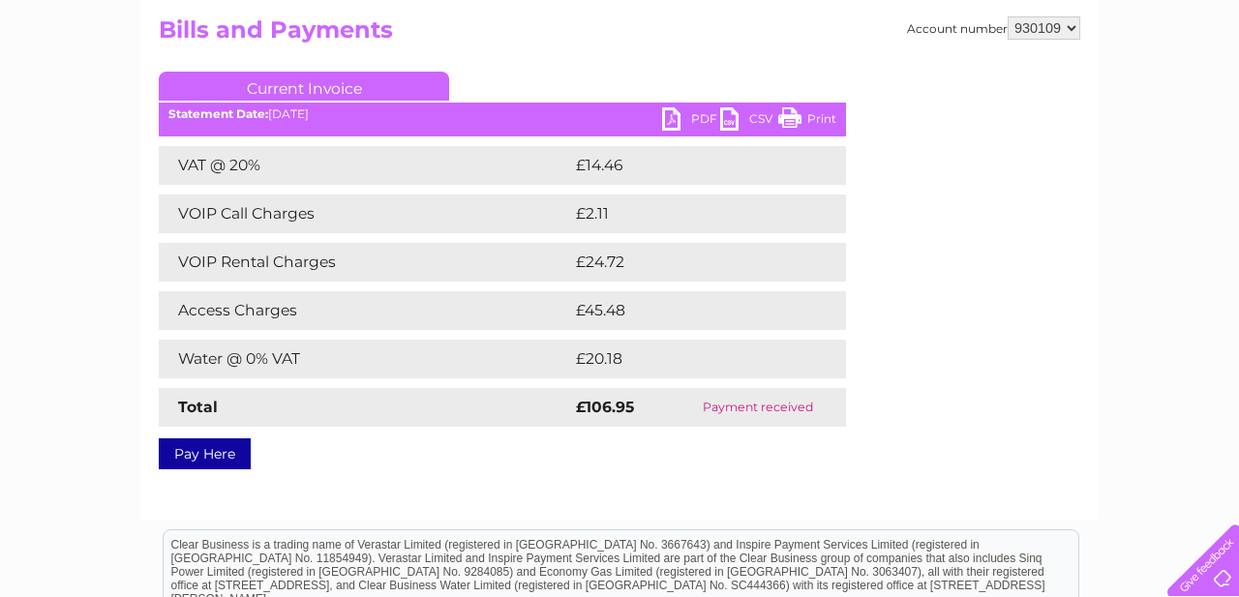
scroll to position [209, 0]
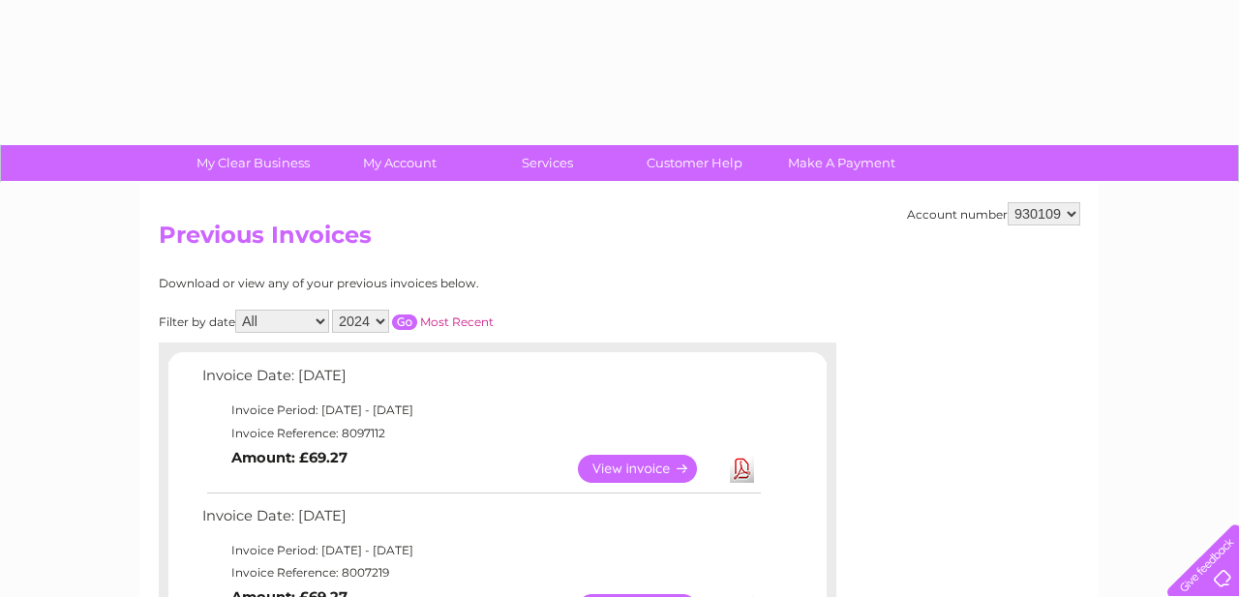
select select "2024"
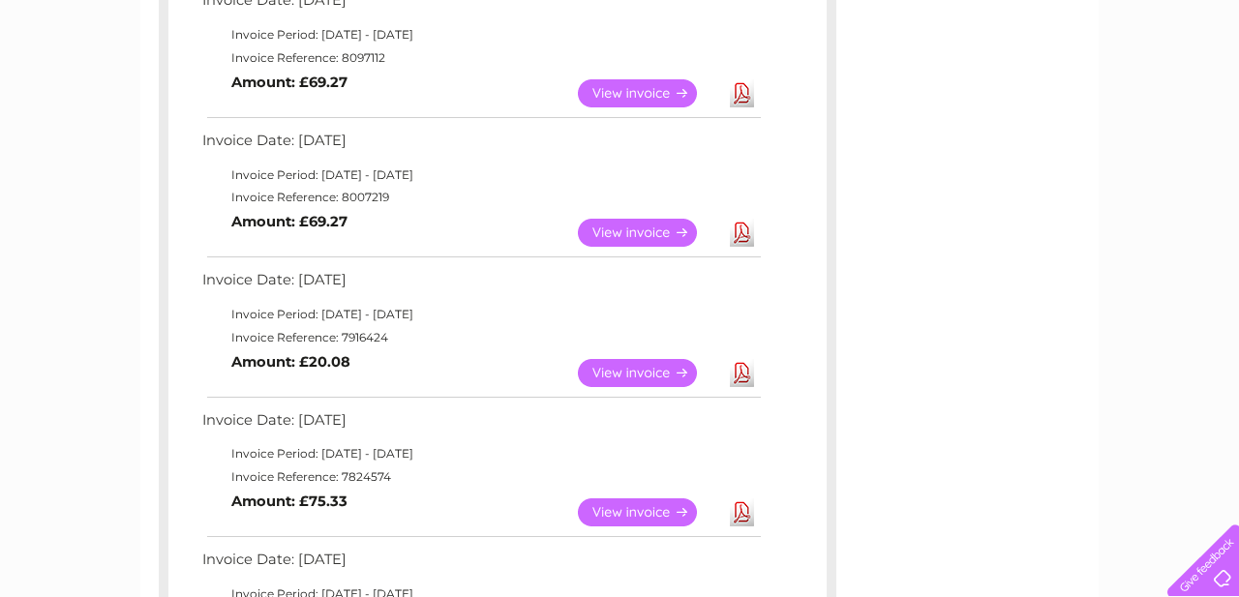
scroll to position [375, 0]
click at [636, 234] on link "View" at bounding box center [649, 234] width 142 height 28
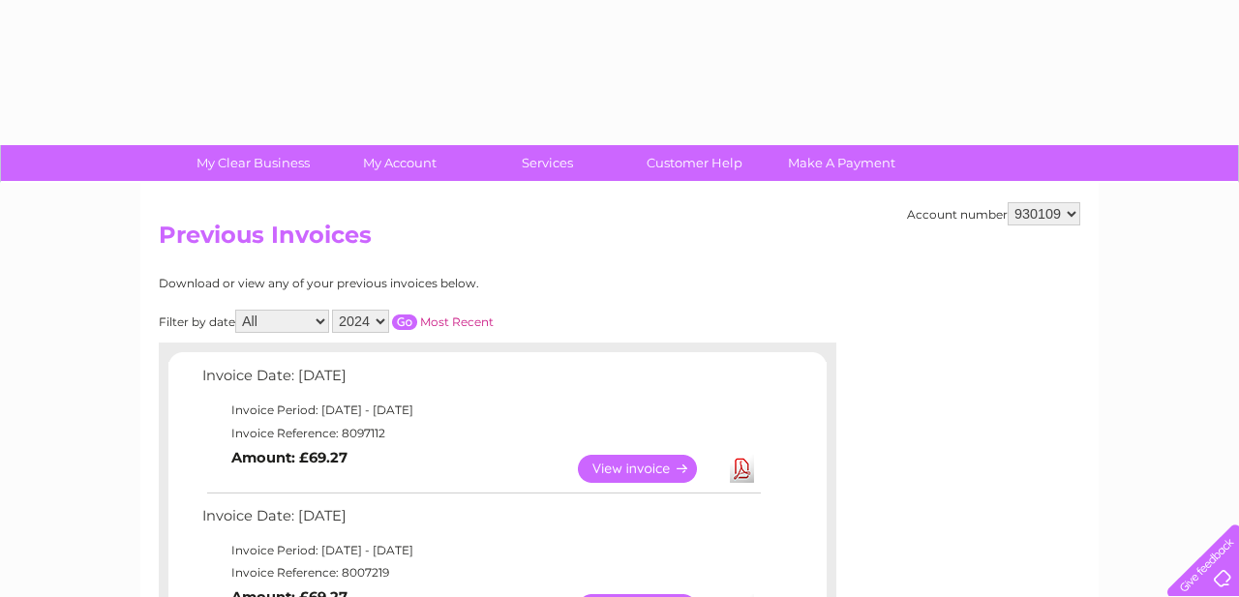
select select "2024"
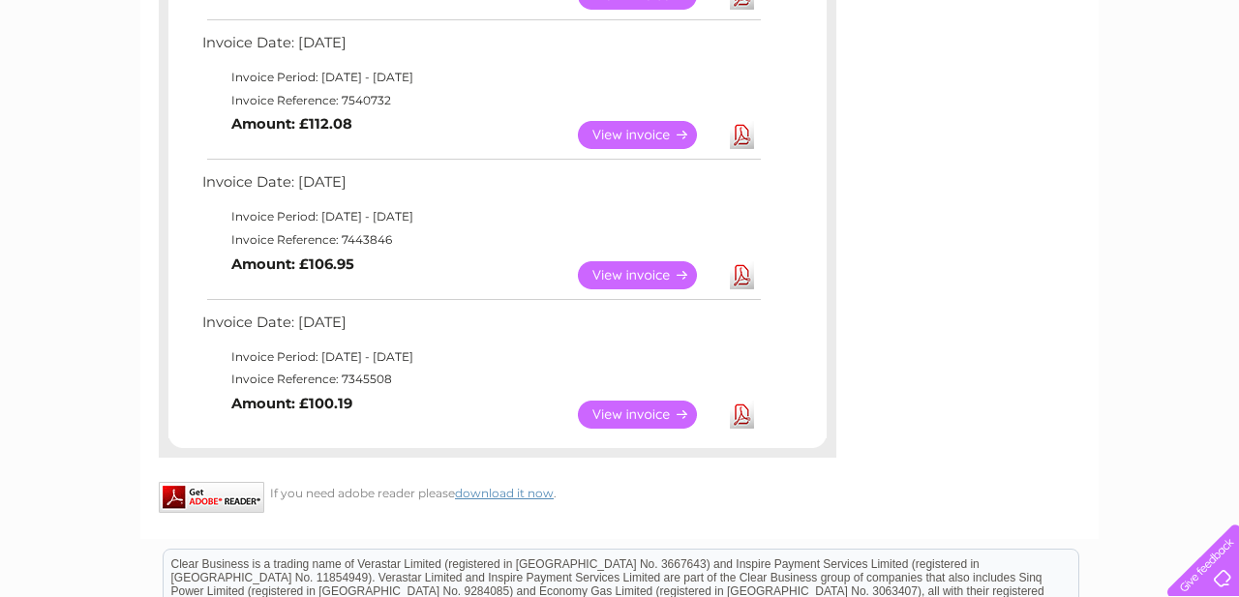
scroll to position [1206, 0]
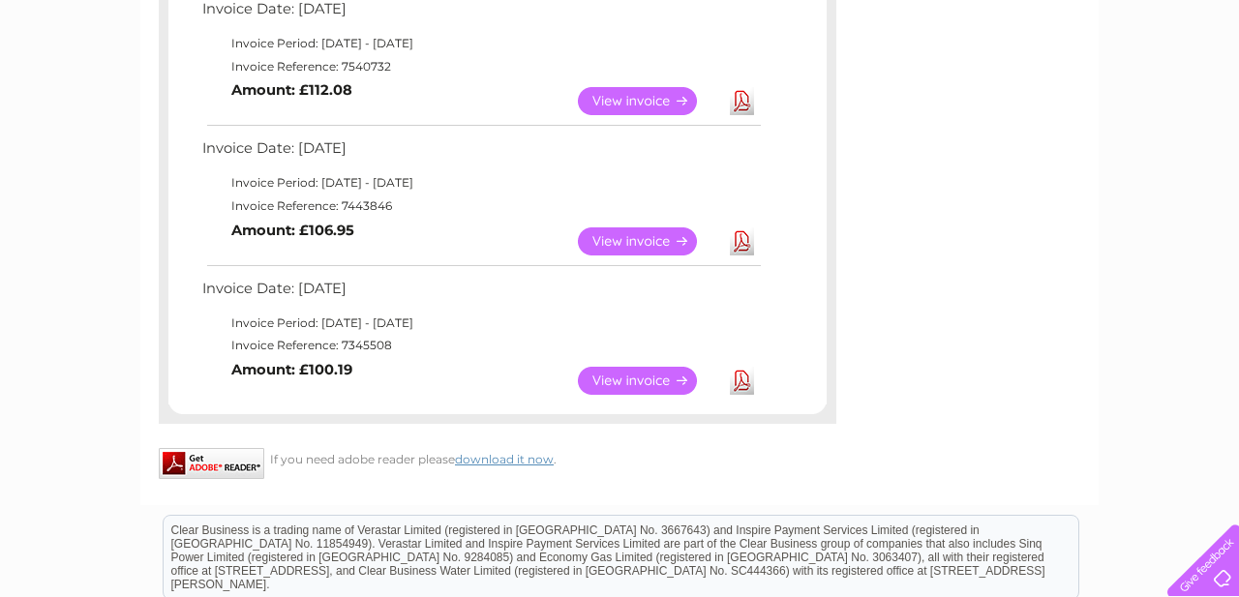
click at [612, 103] on link "View" at bounding box center [649, 101] width 142 height 28
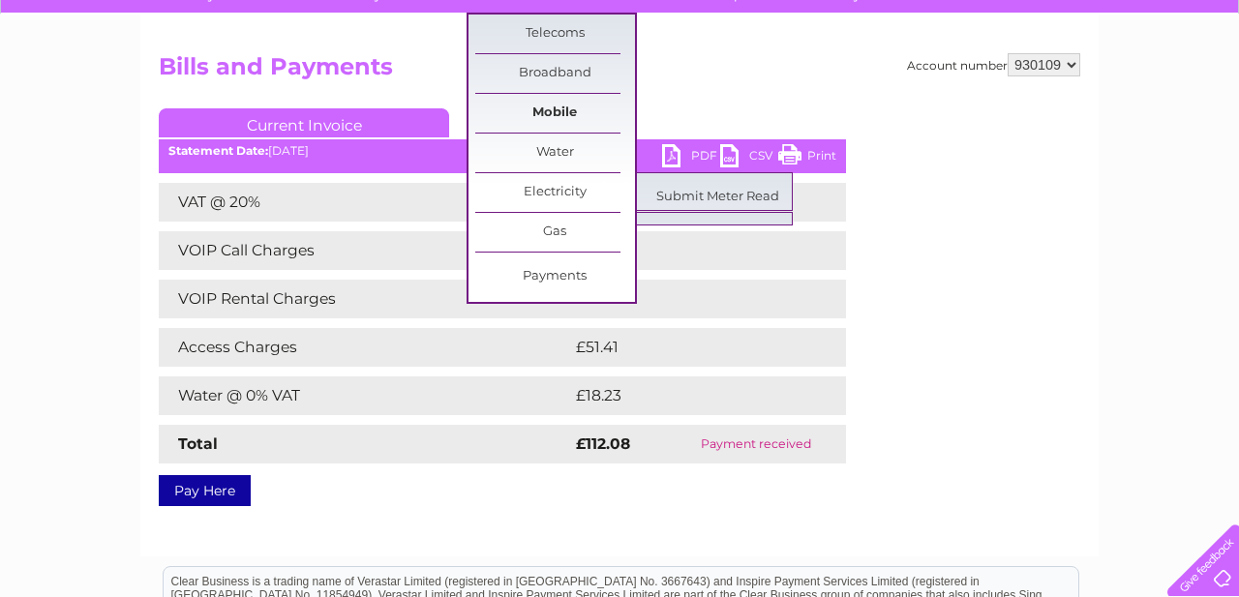
scroll to position [185, 0]
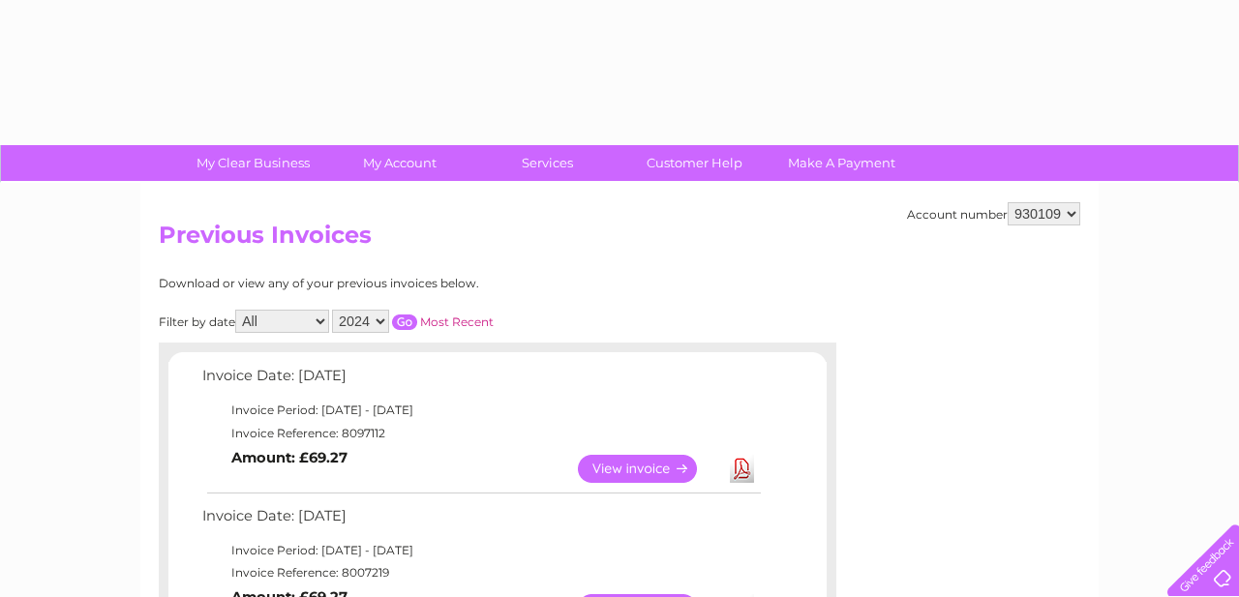
select select "2024"
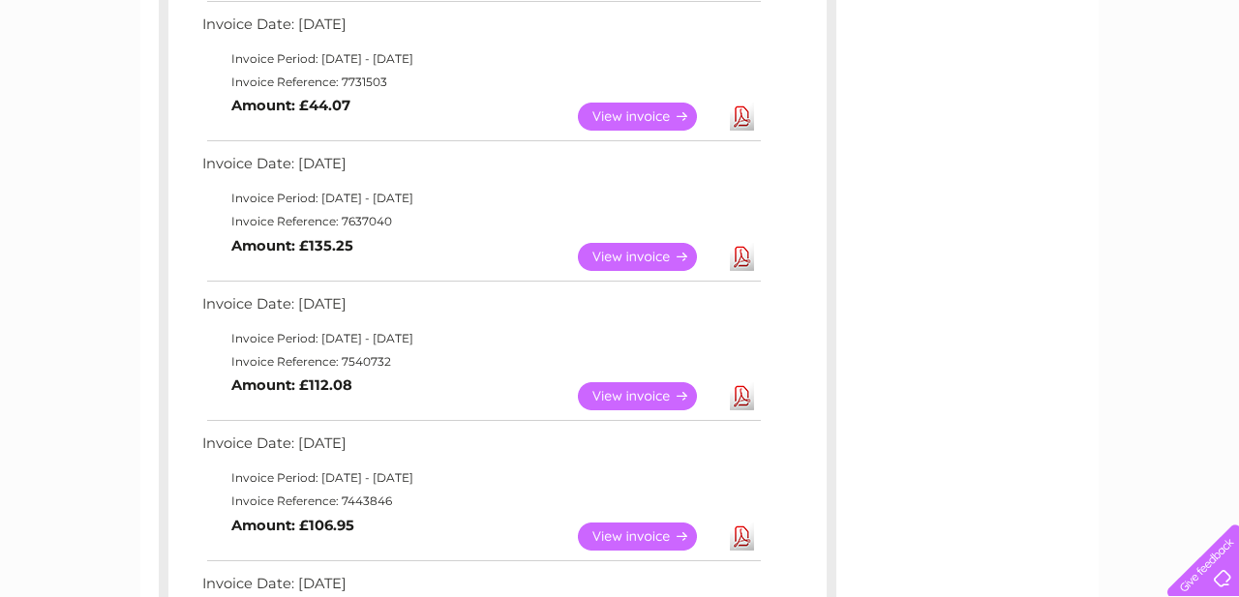
click at [638, 258] on link "View" at bounding box center [649, 257] width 142 height 28
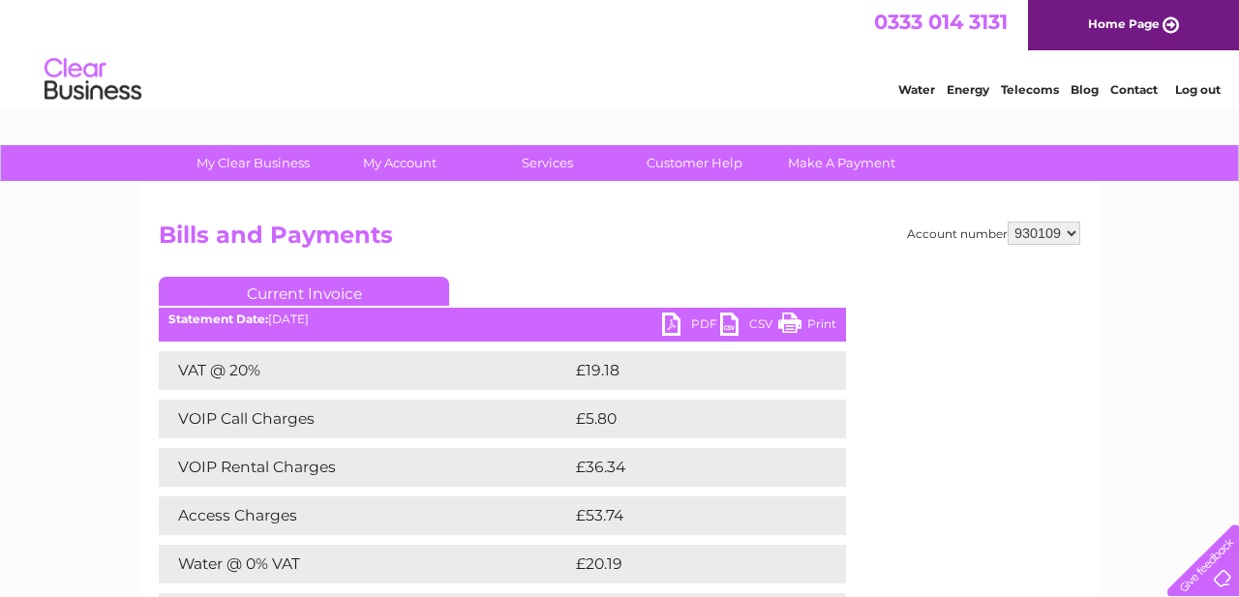
click at [1201, 90] on link "Log out" at bounding box center [1198, 89] width 46 height 15
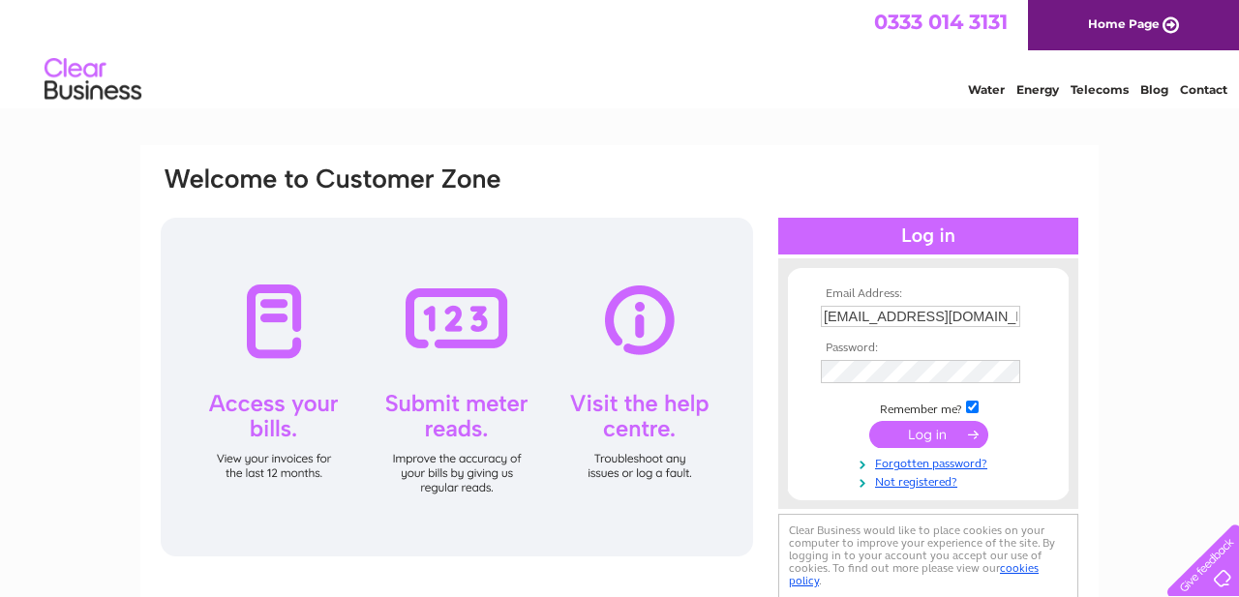
click at [941, 437] on input "submit" at bounding box center [928, 434] width 119 height 27
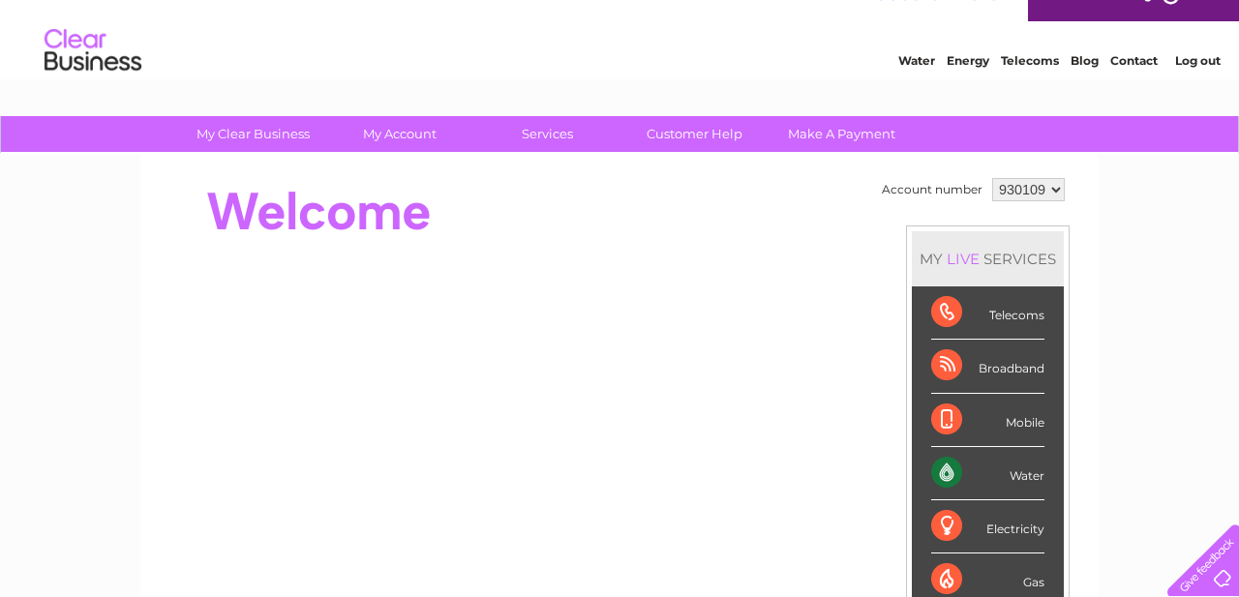
scroll to position [27, 0]
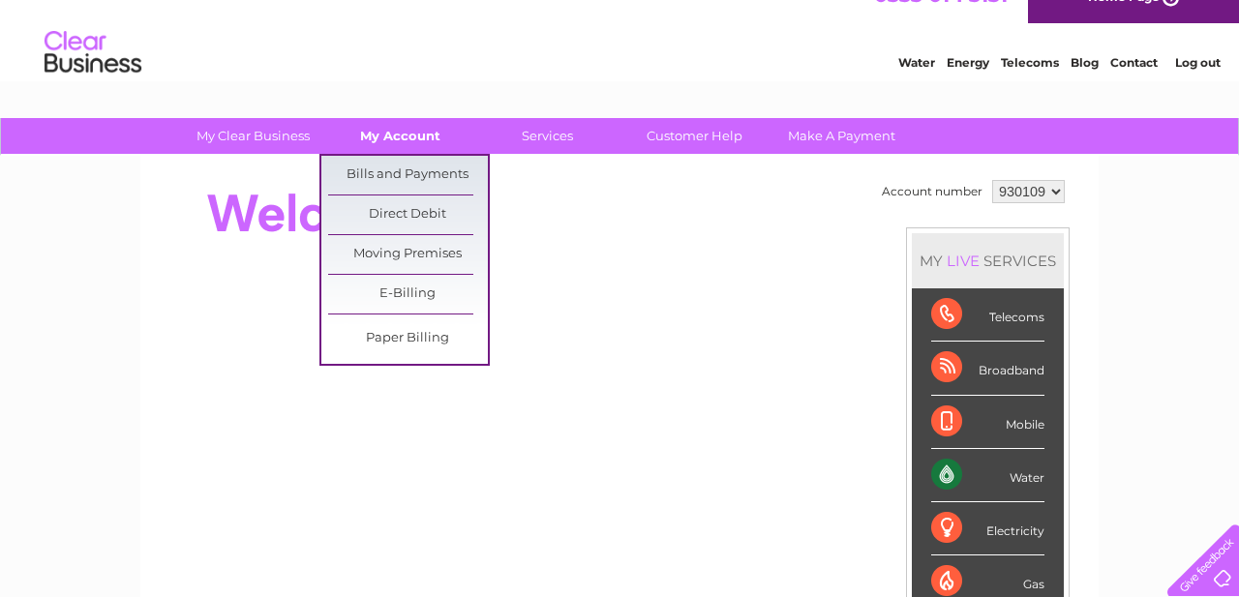
click at [410, 141] on link "My Account" at bounding box center [400, 136] width 160 height 36
click at [410, 170] on link "Bills and Payments" at bounding box center [408, 175] width 160 height 39
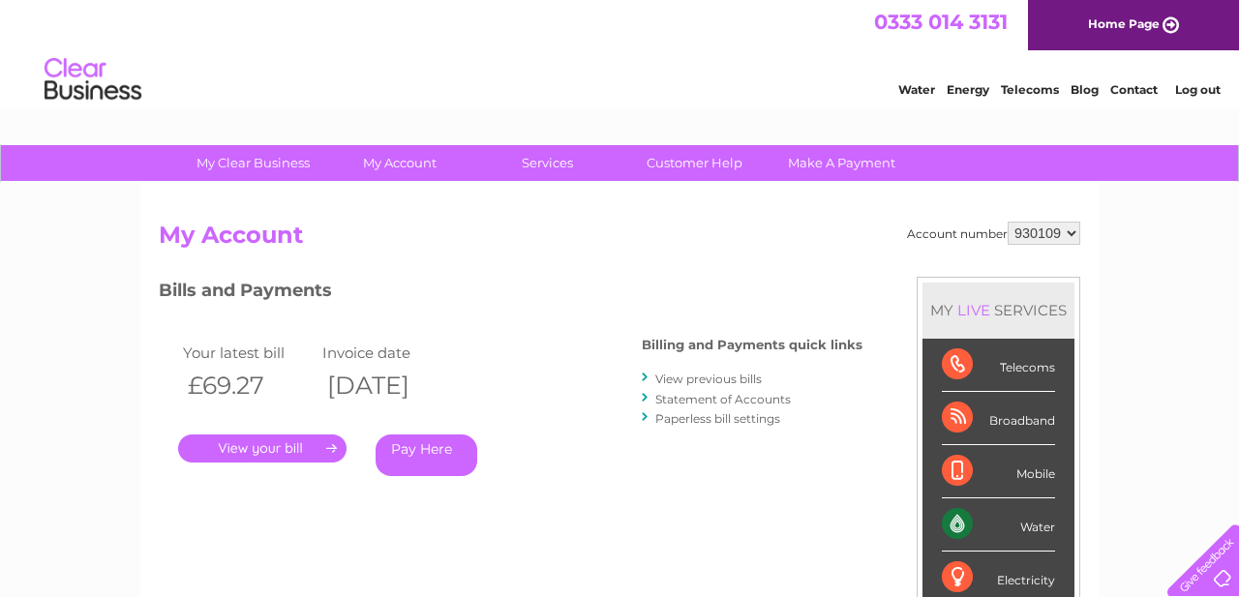
click at [690, 377] on link "View previous bills" at bounding box center [708, 379] width 106 height 15
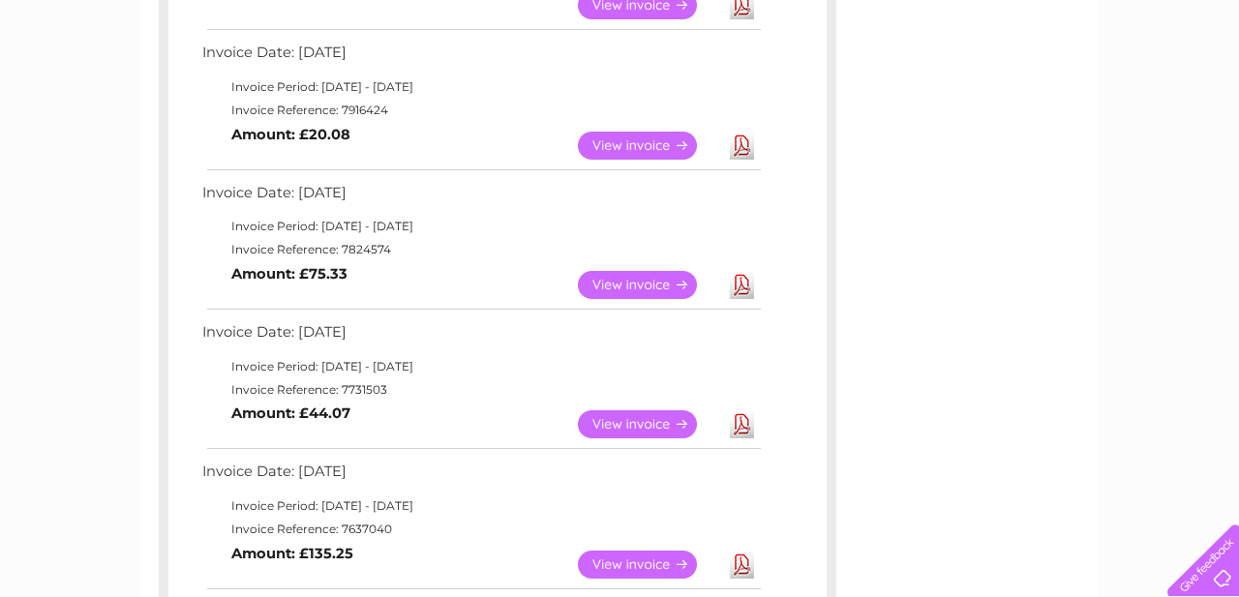
scroll to position [590, 0]
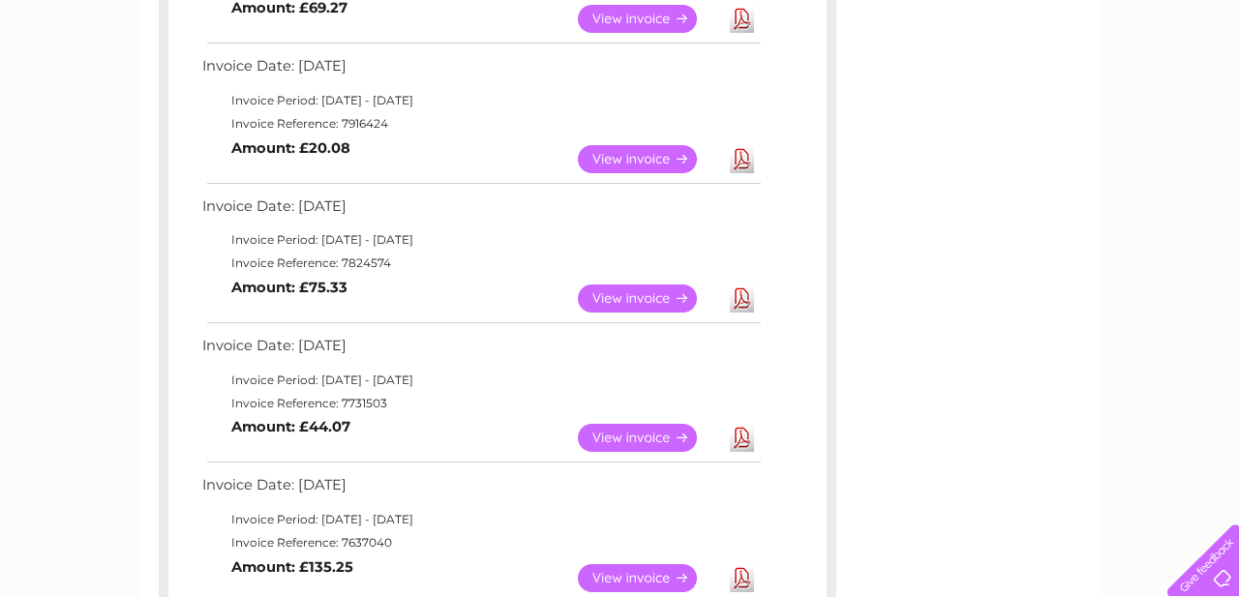
click at [645, 438] on link "View" at bounding box center [649, 438] width 142 height 28
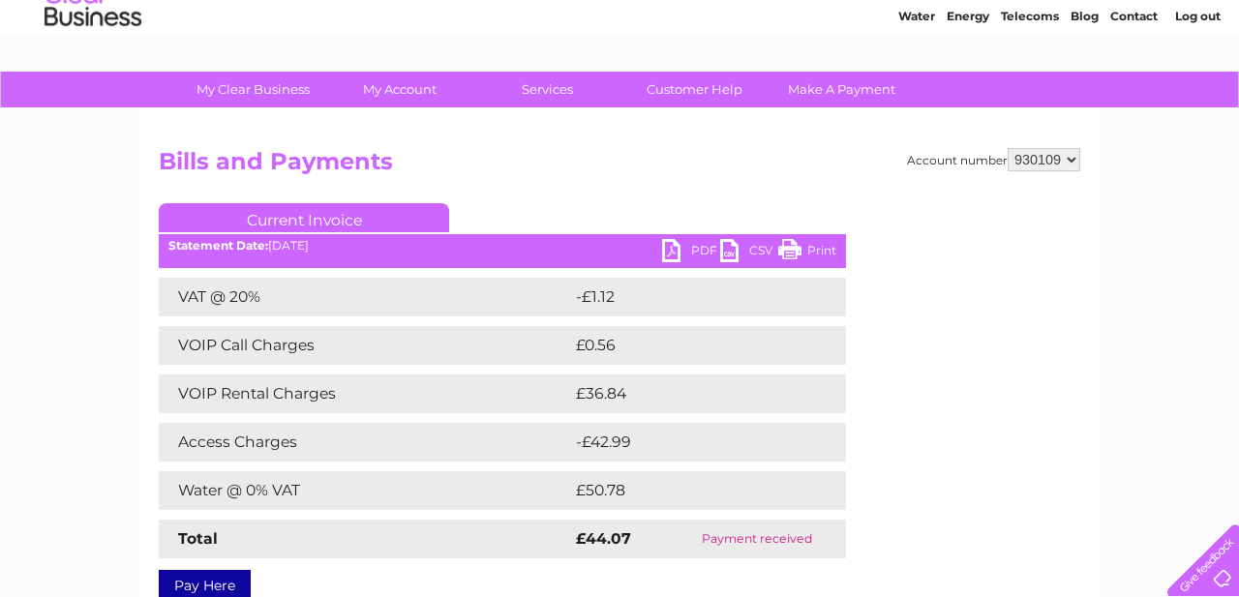
scroll to position [6, 0]
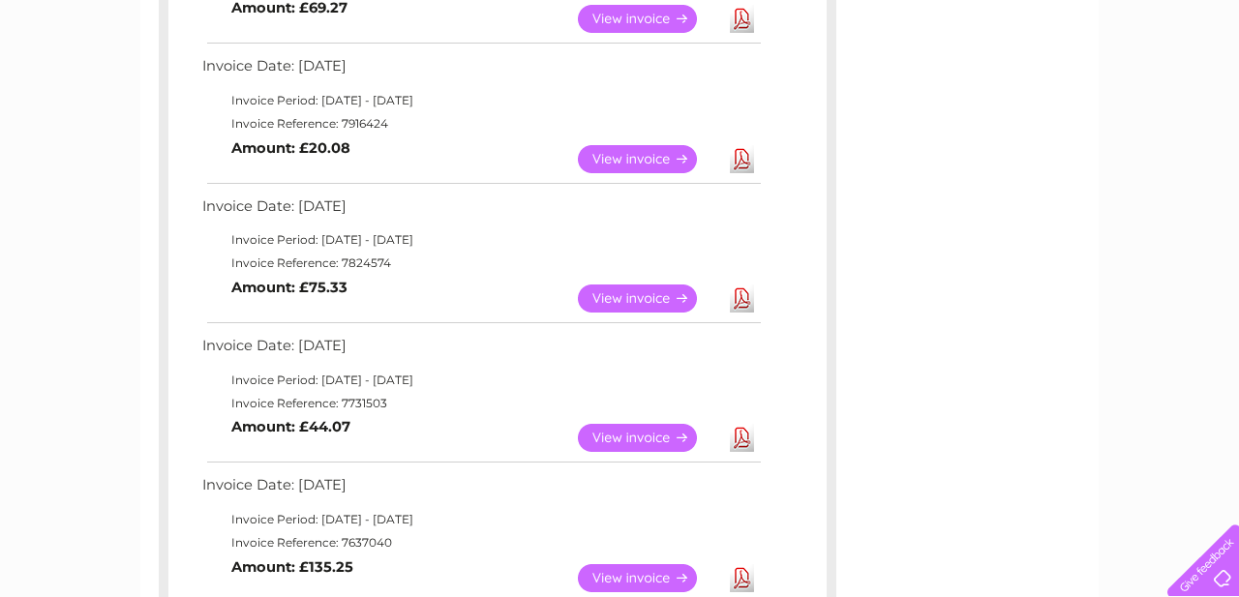
click at [641, 157] on link "View" at bounding box center [649, 159] width 142 height 28
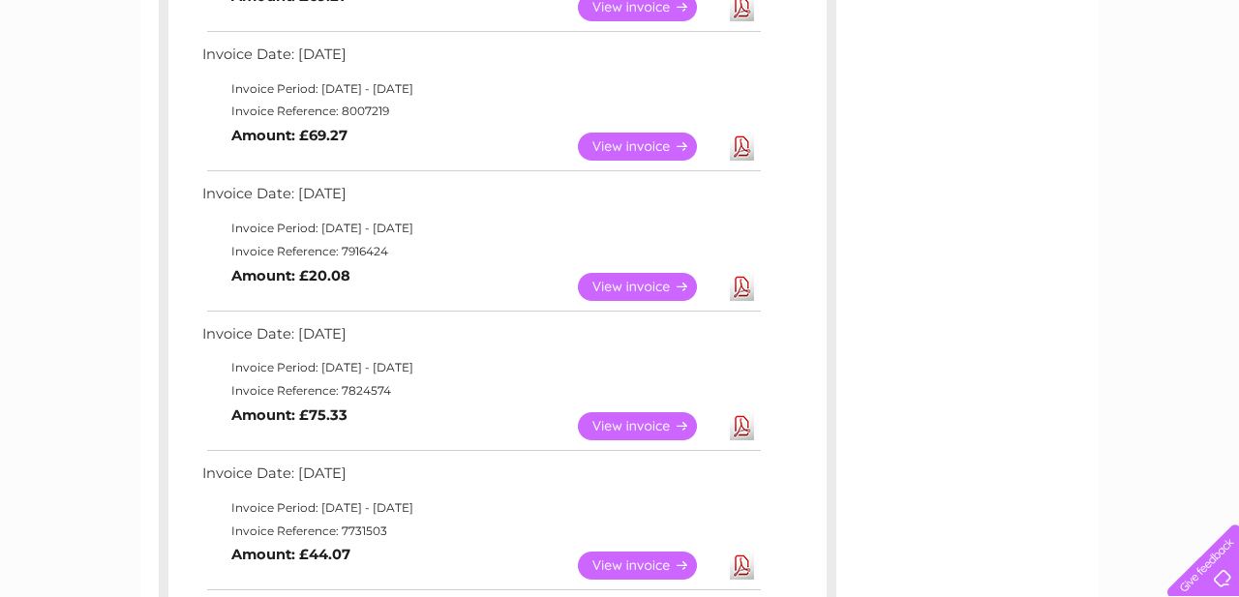
click at [627, 138] on link "View" at bounding box center [649, 147] width 142 height 28
click at [623, 290] on link "View" at bounding box center [649, 287] width 142 height 28
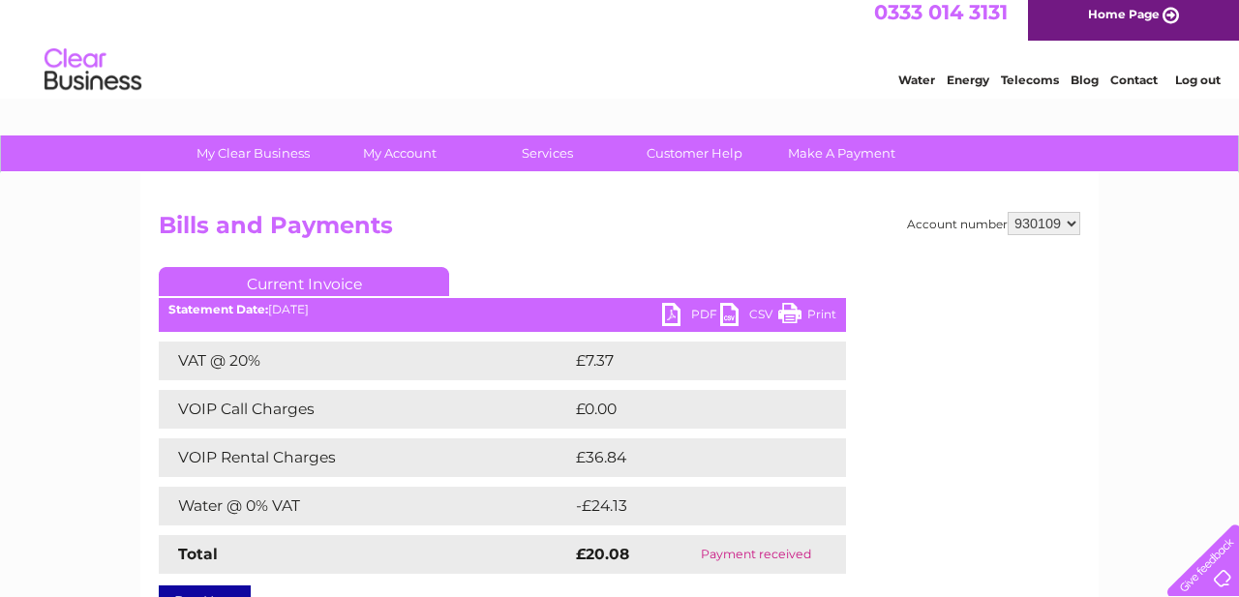
scroll to position [16, 0]
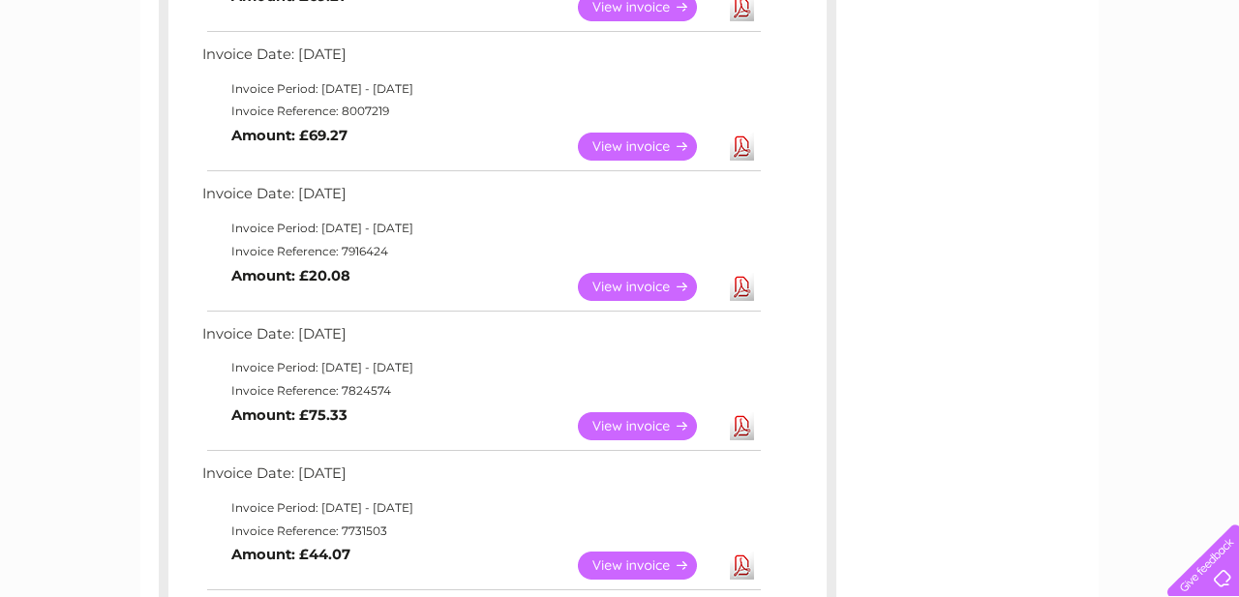
click at [630, 428] on link "View" at bounding box center [649, 426] width 142 height 28
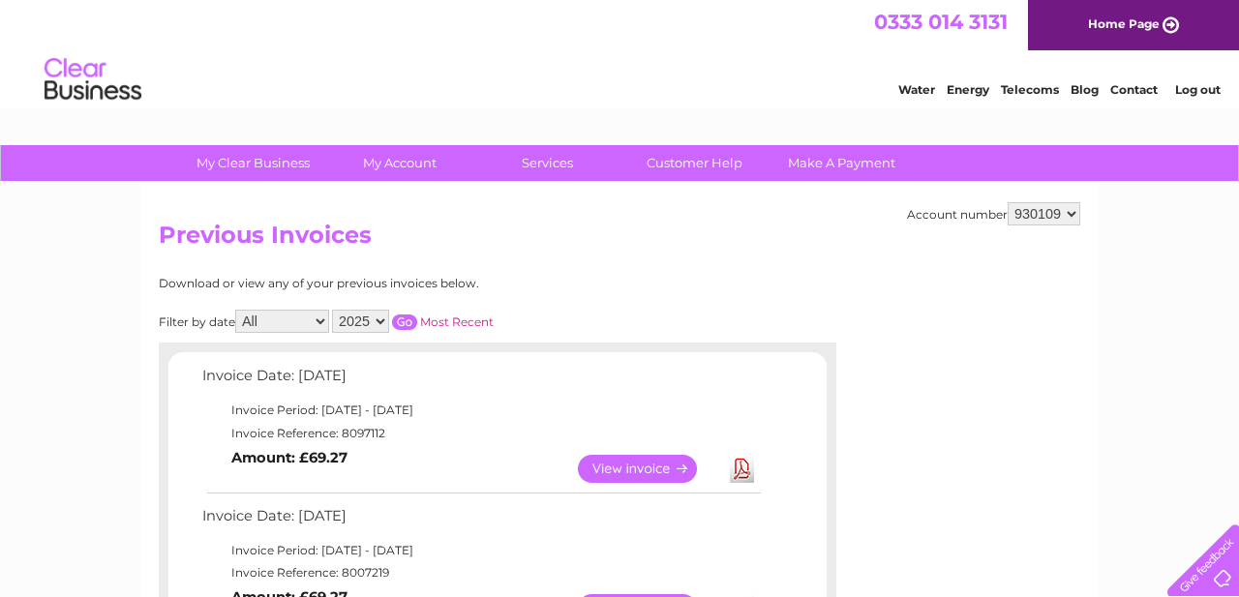
click link "Log out"
